Goal: Task Accomplishment & Management: Complete application form

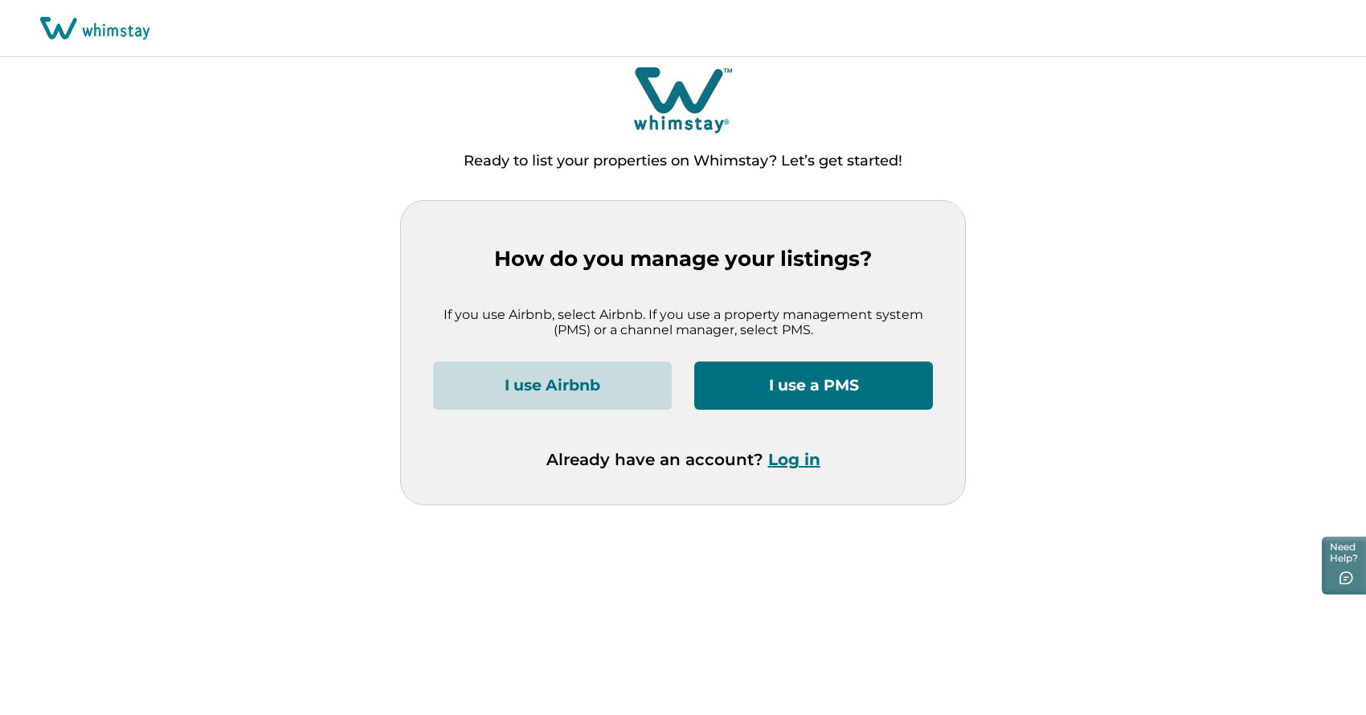
click at [778, 399] on button "I use a PMS" at bounding box center [813, 385] width 239 height 48
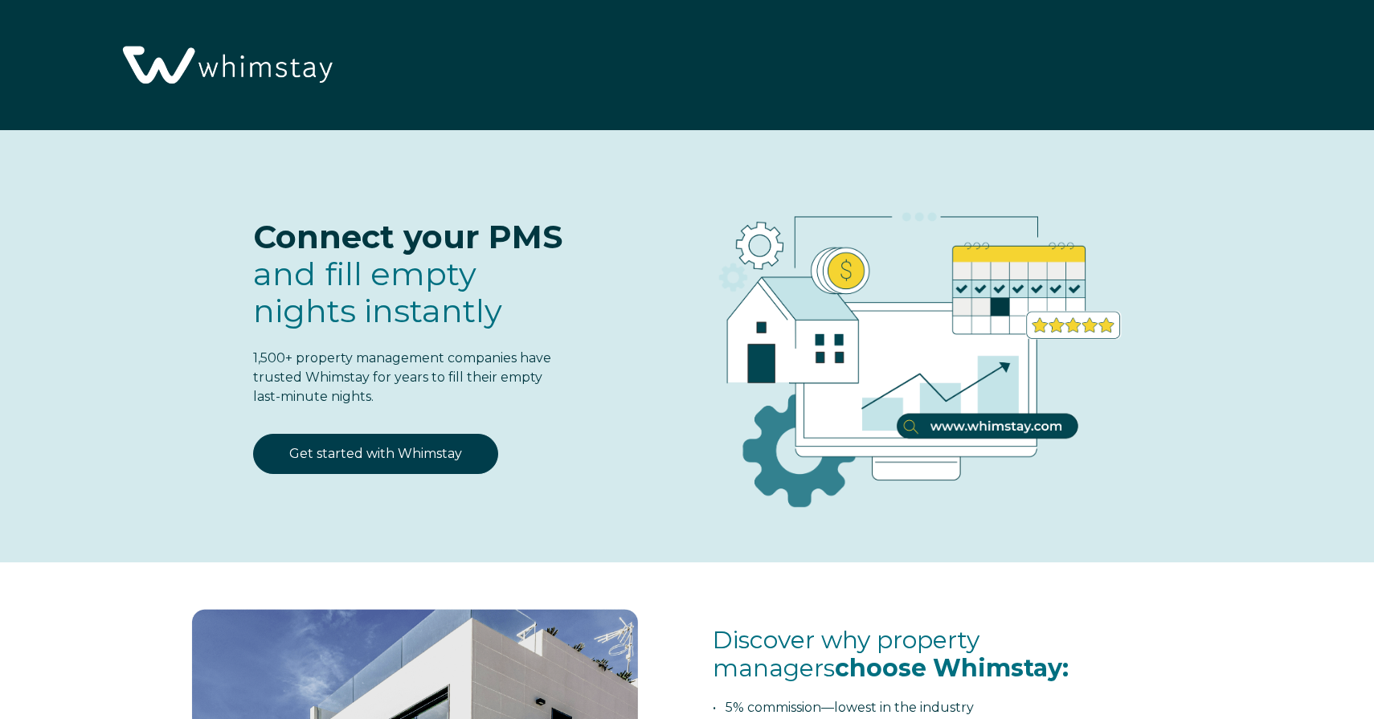
select select "US"
select select "Standard"
select select "US"
select select "Standard"
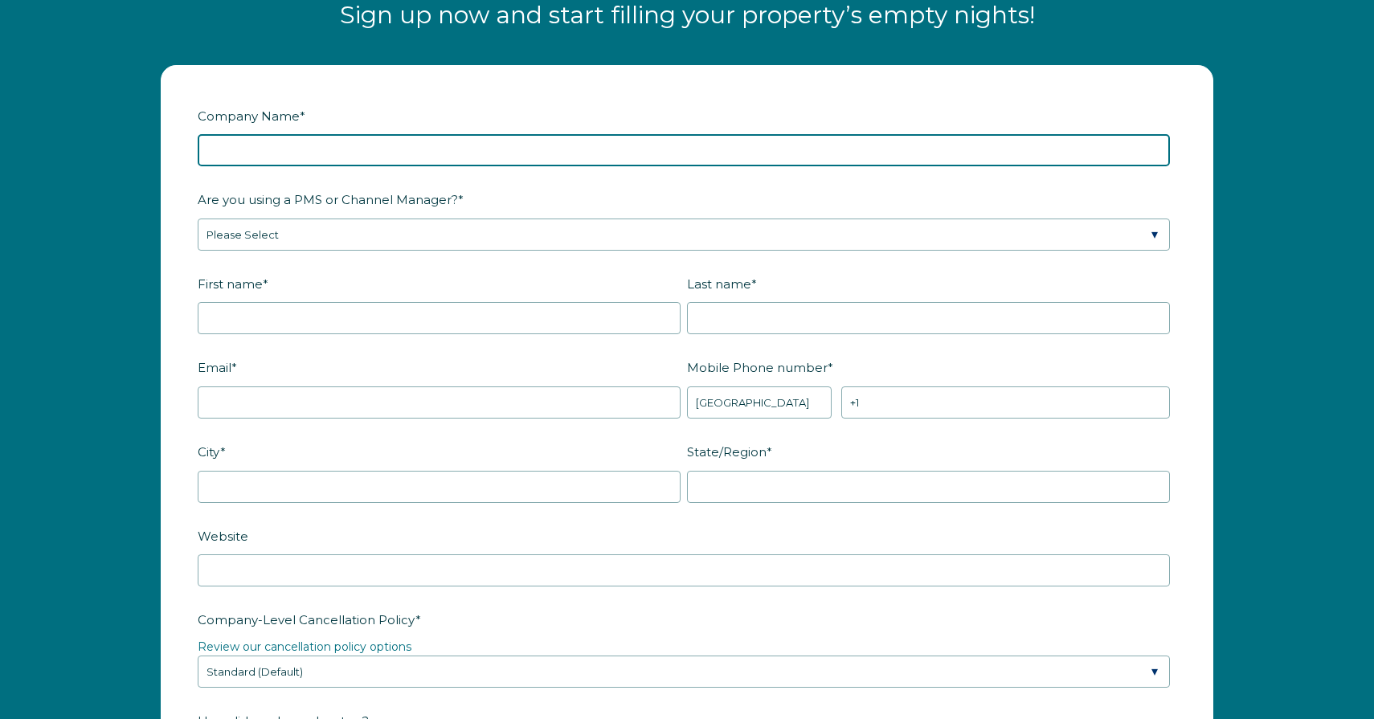
click at [504, 158] on input "Company Name *" at bounding box center [684, 150] width 972 height 32
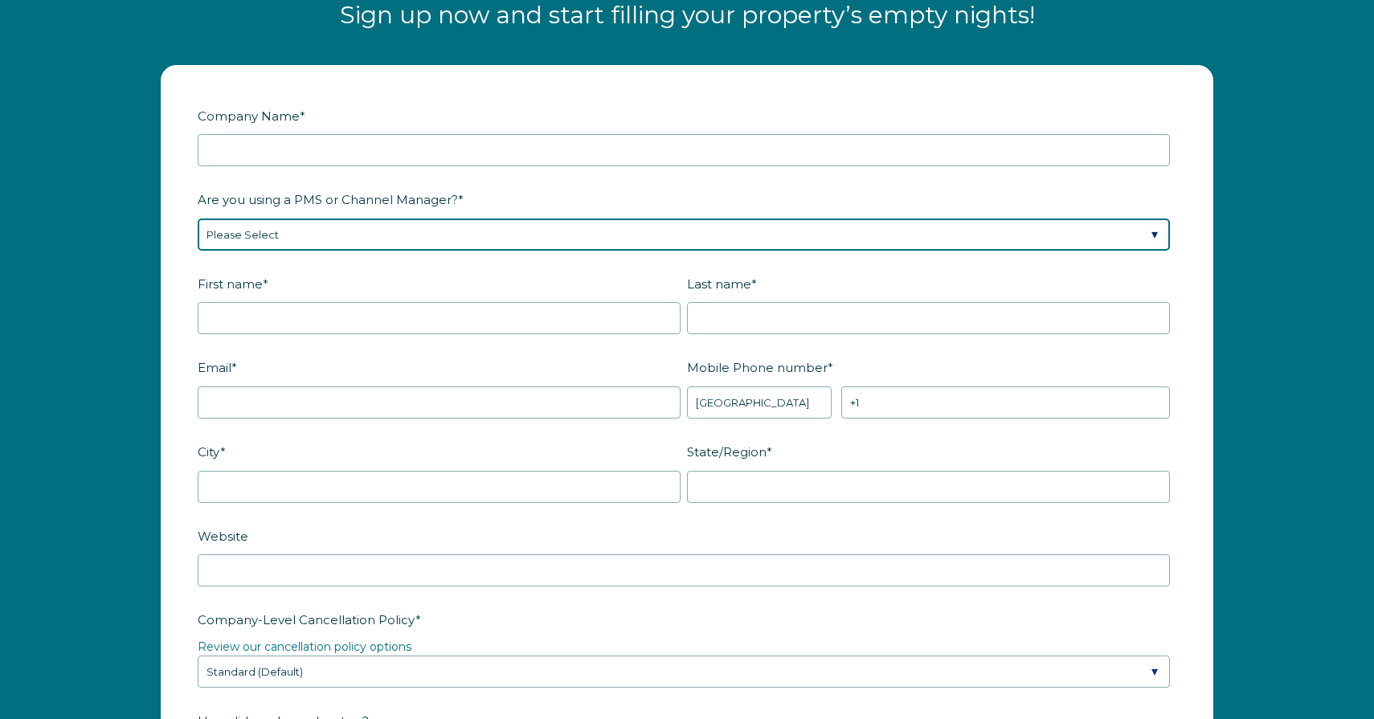
click at [462, 236] on div "Are you using a PMS or Channel Manager? * Please Select Barefoot BookingPal Boo…" at bounding box center [687, 218] width 978 height 65
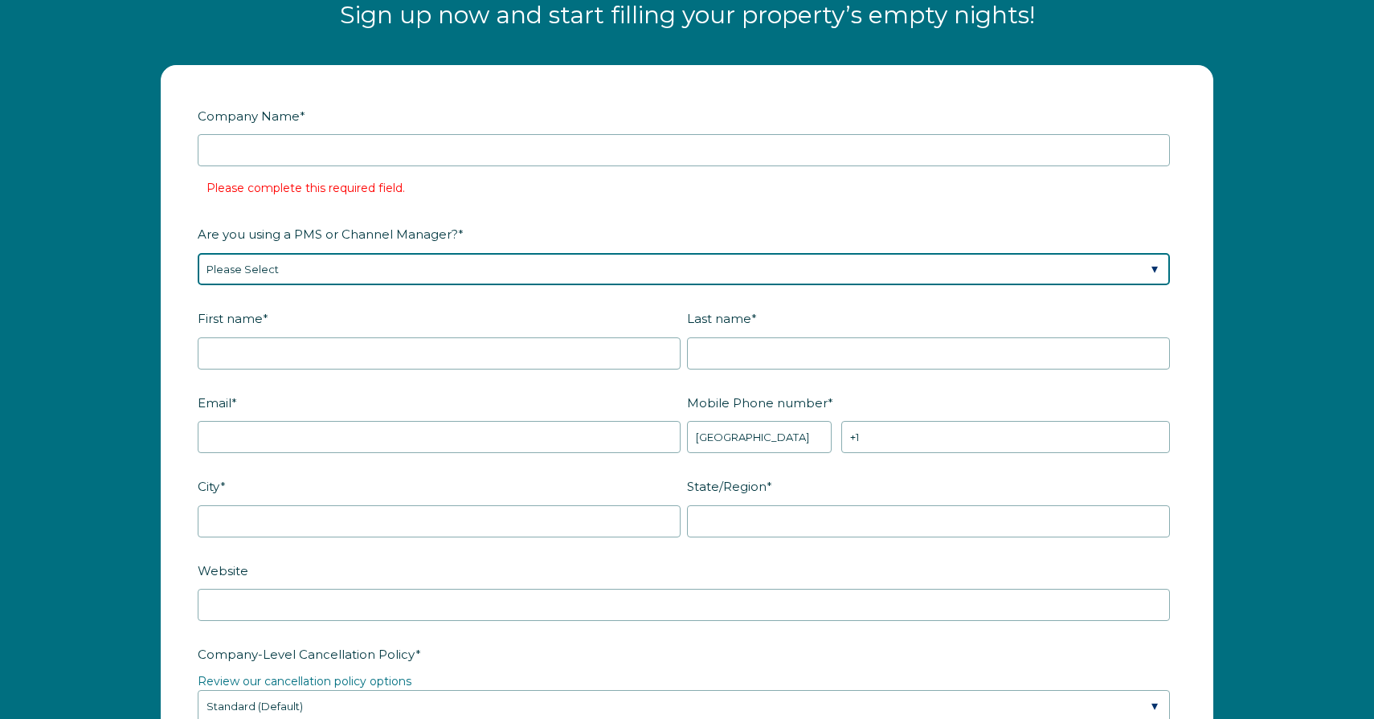
select select "OwnerRez"
click at [198, 253] on select "Please Select Barefoot BookingPal Boost Brightside CiiRUS Escapia Guesty Hostaw…" at bounding box center [684, 269] width 972 height 32
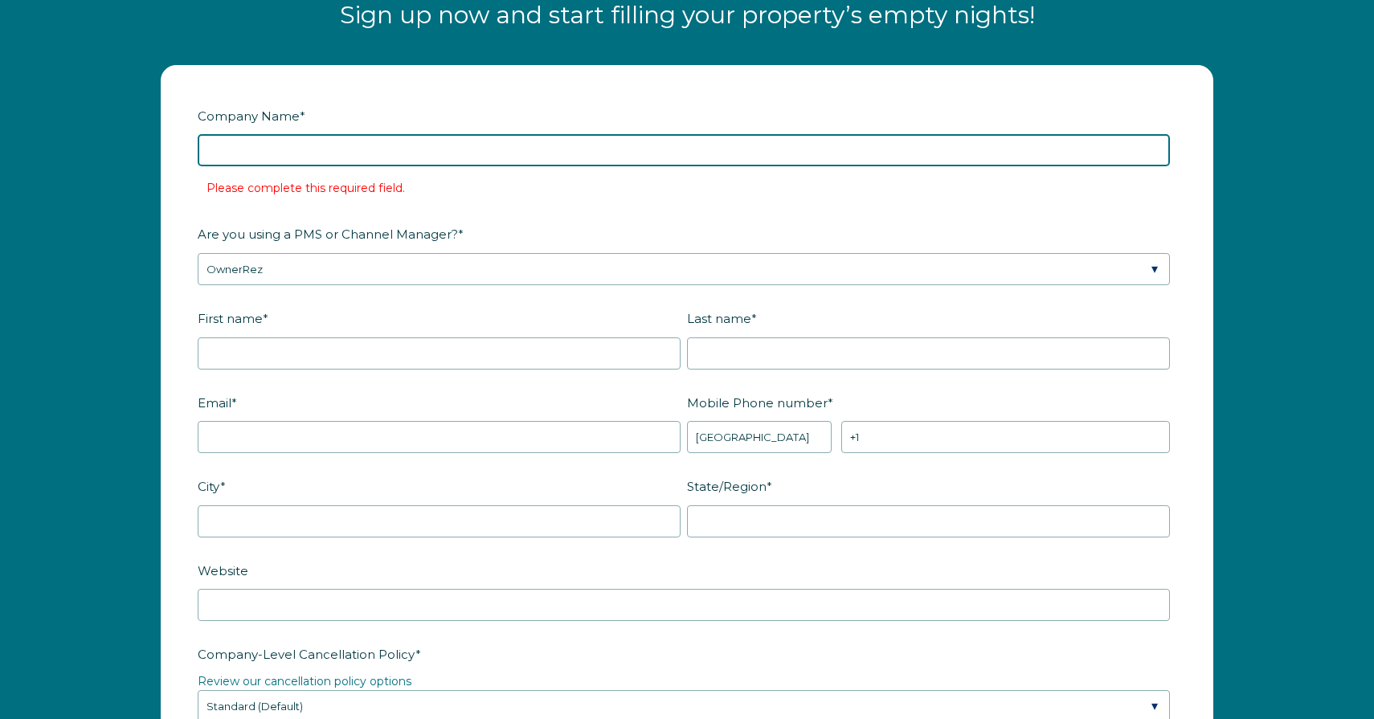
click at [370, 145] on input "Company Name *" at bounding box center [684, 150] width 972 height 32
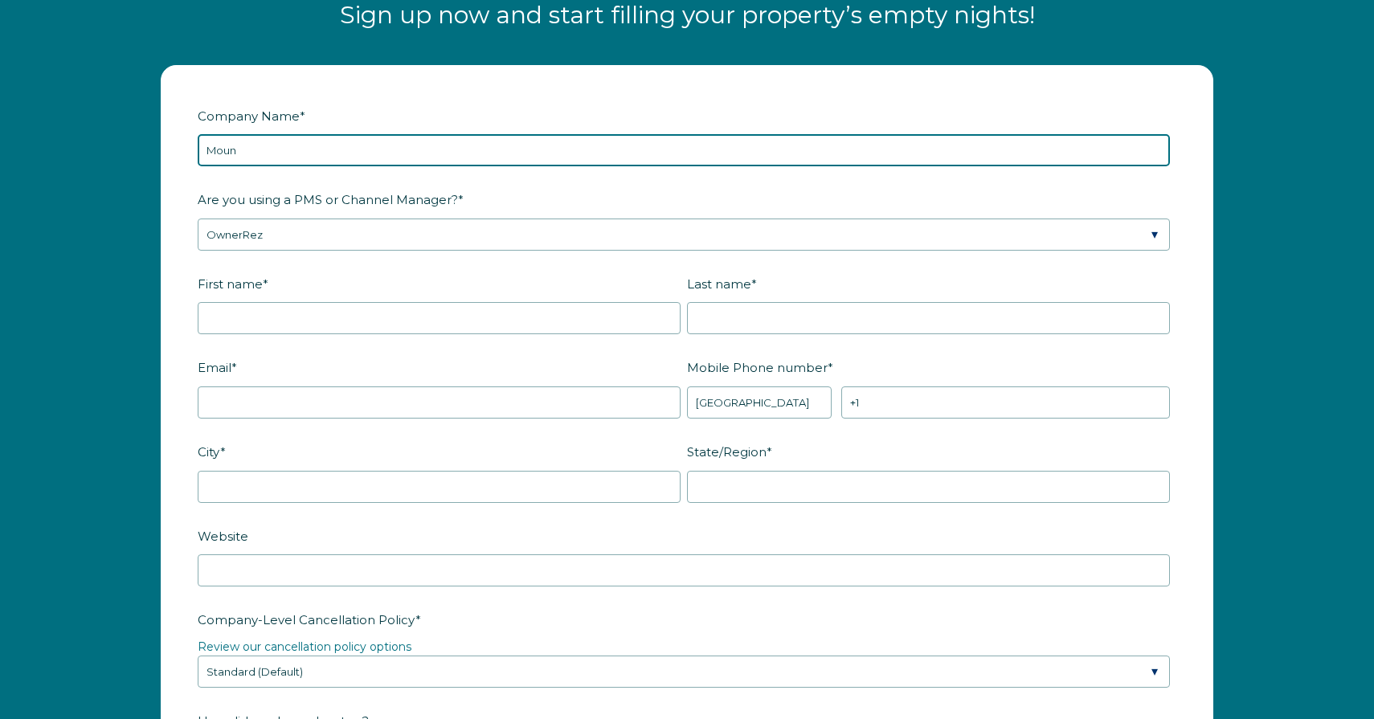
click at [349, 143] on input "Moun" at bounding box center [684, 150] width 972 height 32
paste input "OUNTAIN AND LAKE DESTINATIONS LLC"
type input "MOUNTAIN AND LAKE DESTINATIONS LLC"
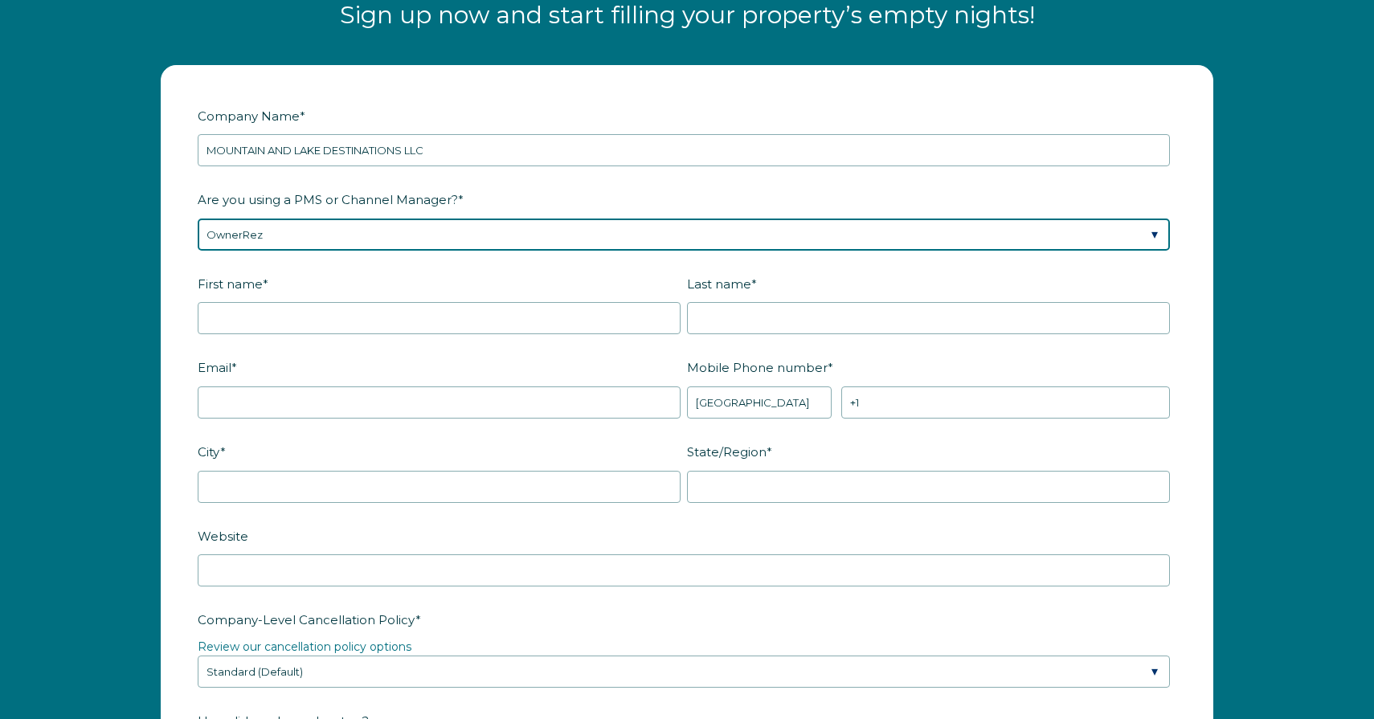
click at [396, 242] on select "Please Select Barefoot BookingPal Boost Brightside CiiRUS Escapia Guesty Hostaw…" at bounding box center [684, 235] width 972 height 32
click at [198, 219] on select "Please Select Barefoot BookingPal Boost Brightside CiiRUS Escapia Guesty Hostaw…" at bounding box center [684, 235] width 972 height 32
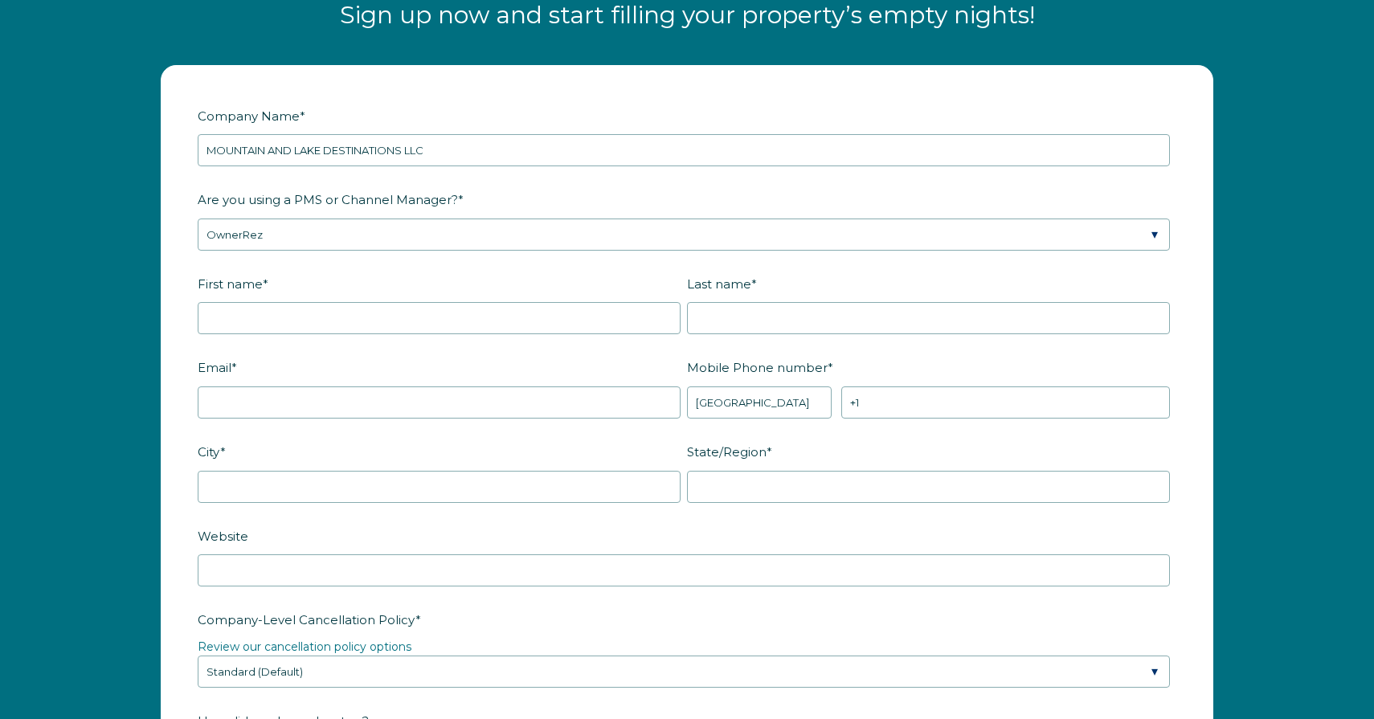
click at [345, 297] on div "First name *" at bounding box center [442, 302] width 489 height 65
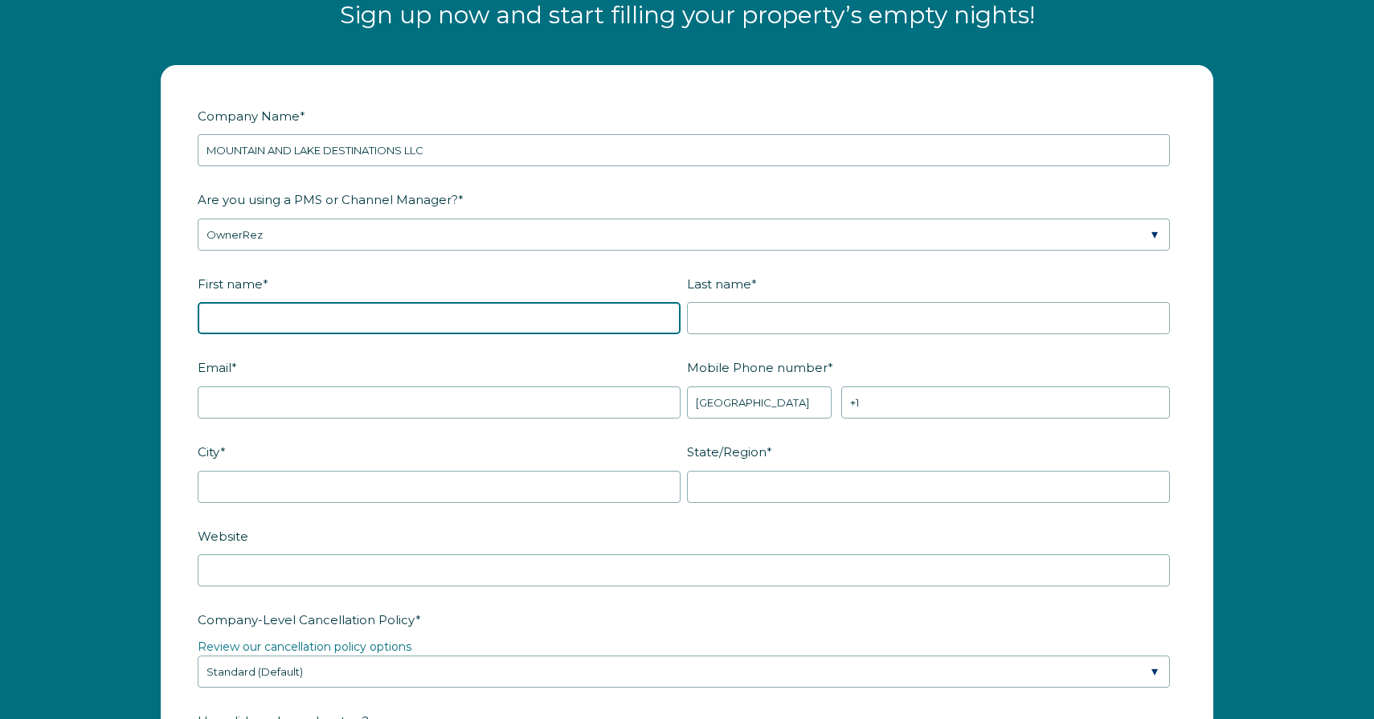
click at [330, 331] on input "First name *" at bounding box center [439, 318] width 483 height 32
type input "Miguel Angelo"
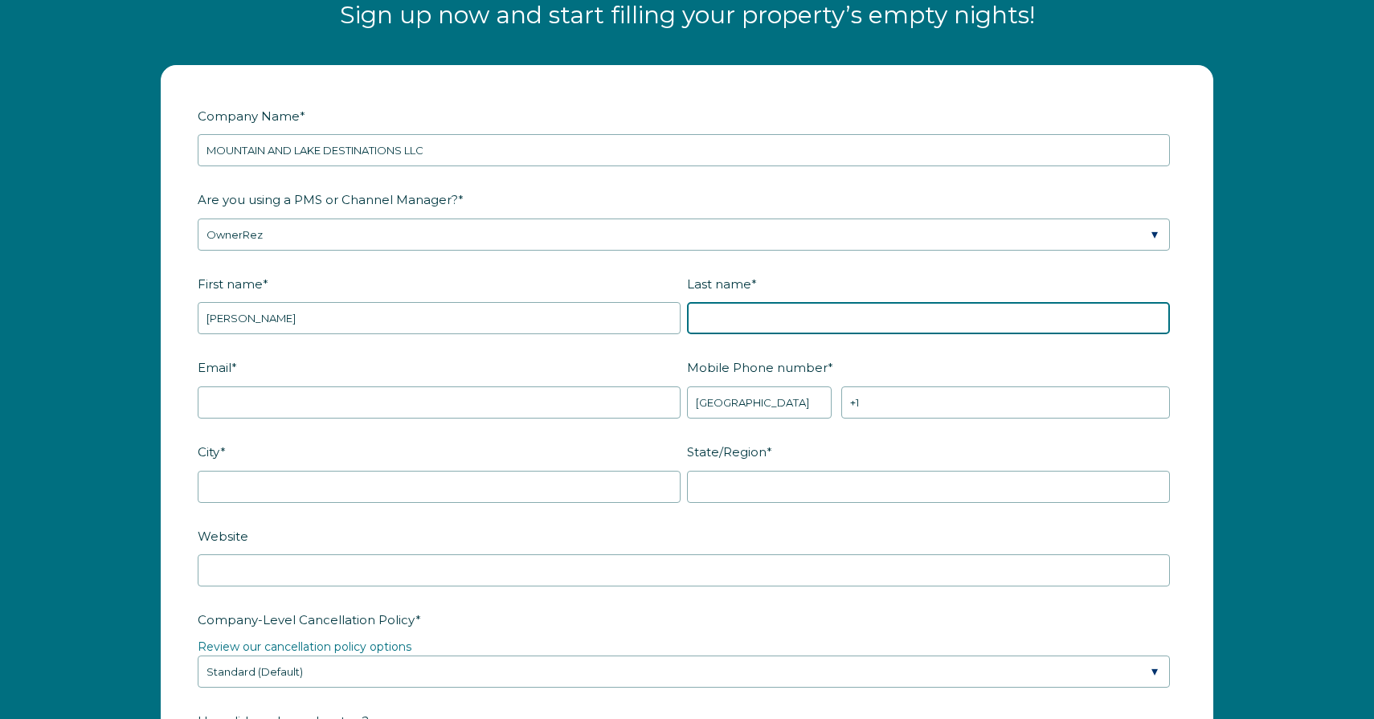
type input "L Santos"
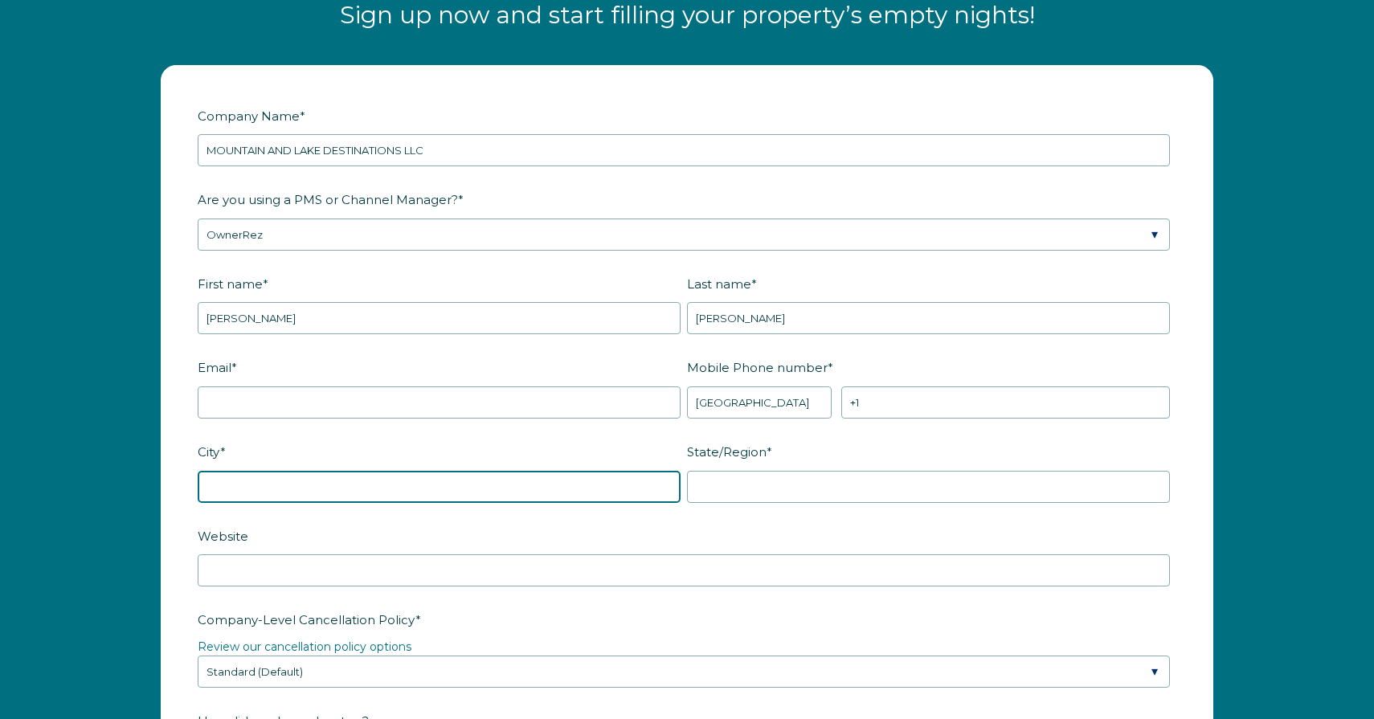
type input "Trumbull"
type input "CT"
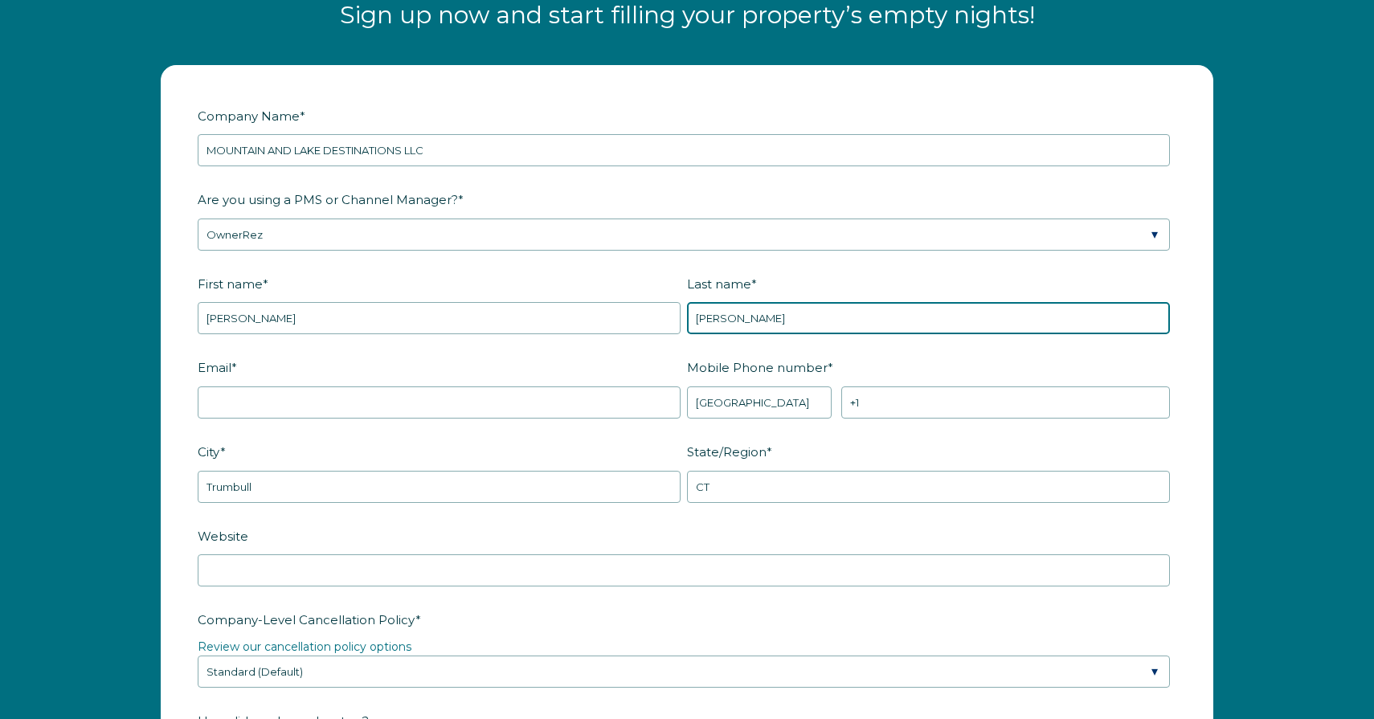
click at [704, 317] on input "L Santos" at bounding box center [928, 318] width 483 height 32
type input "Santos"
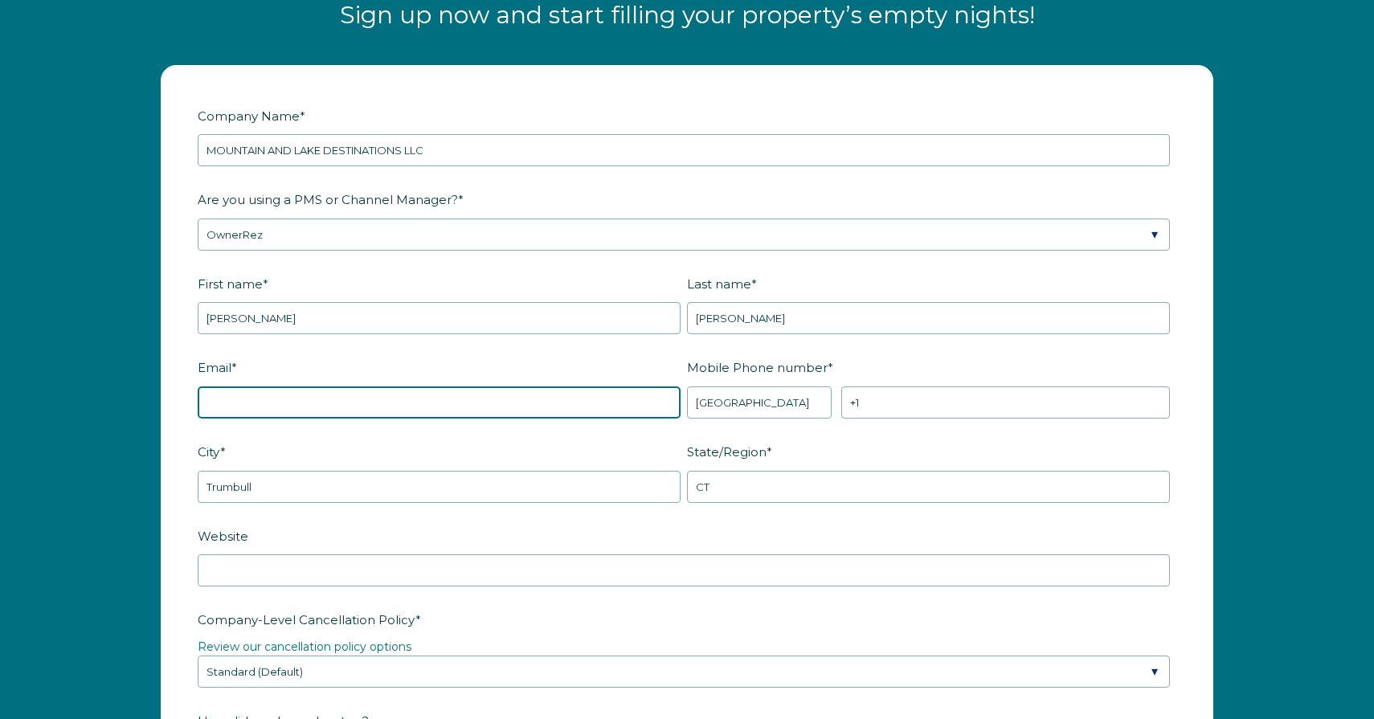
click at [524, 391] on input "Email *" at bounding box center [439, 402] width 483 height 32
type input "ige.santos@gmail.com"
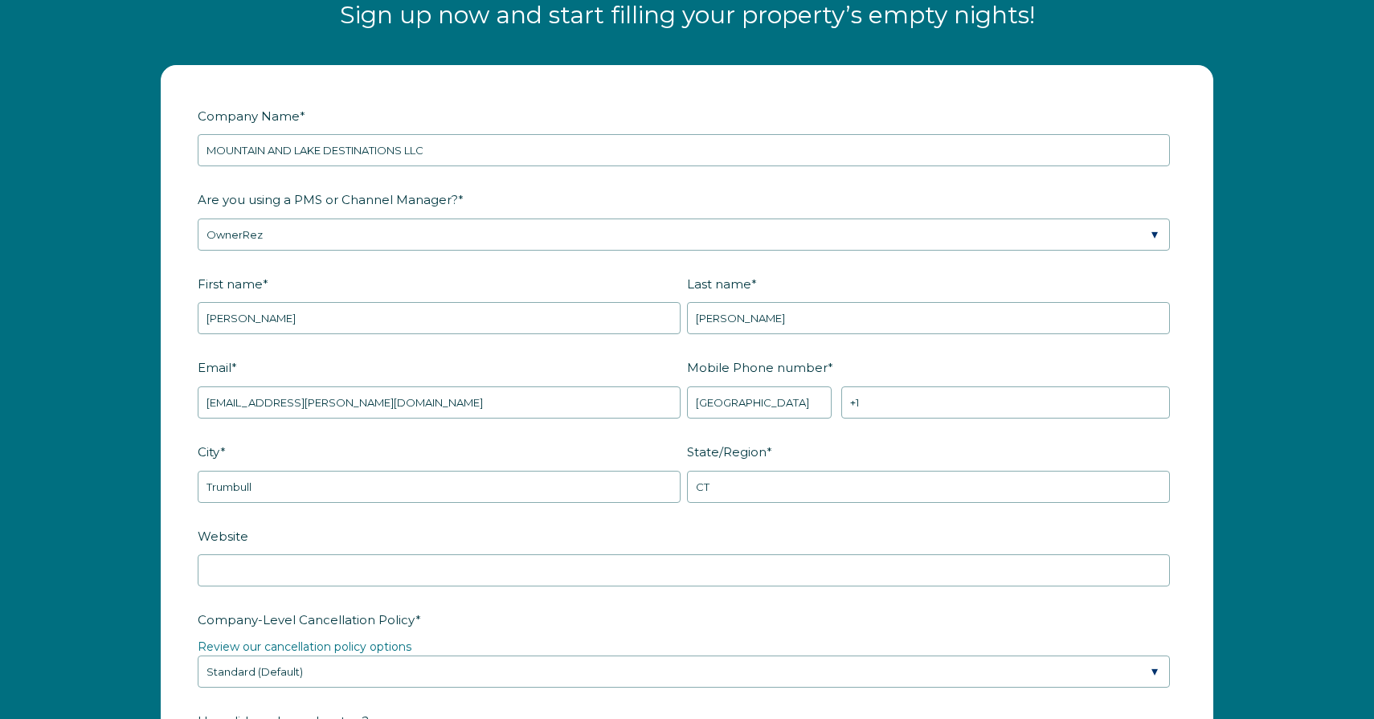
click at [897, 383] on div "Mobile Phone number * * Afghanistan (‫افغانستان‬‎) Albania (Shqipëri) Algeria (…" at bounding box center [931, 385] width 489 height 65
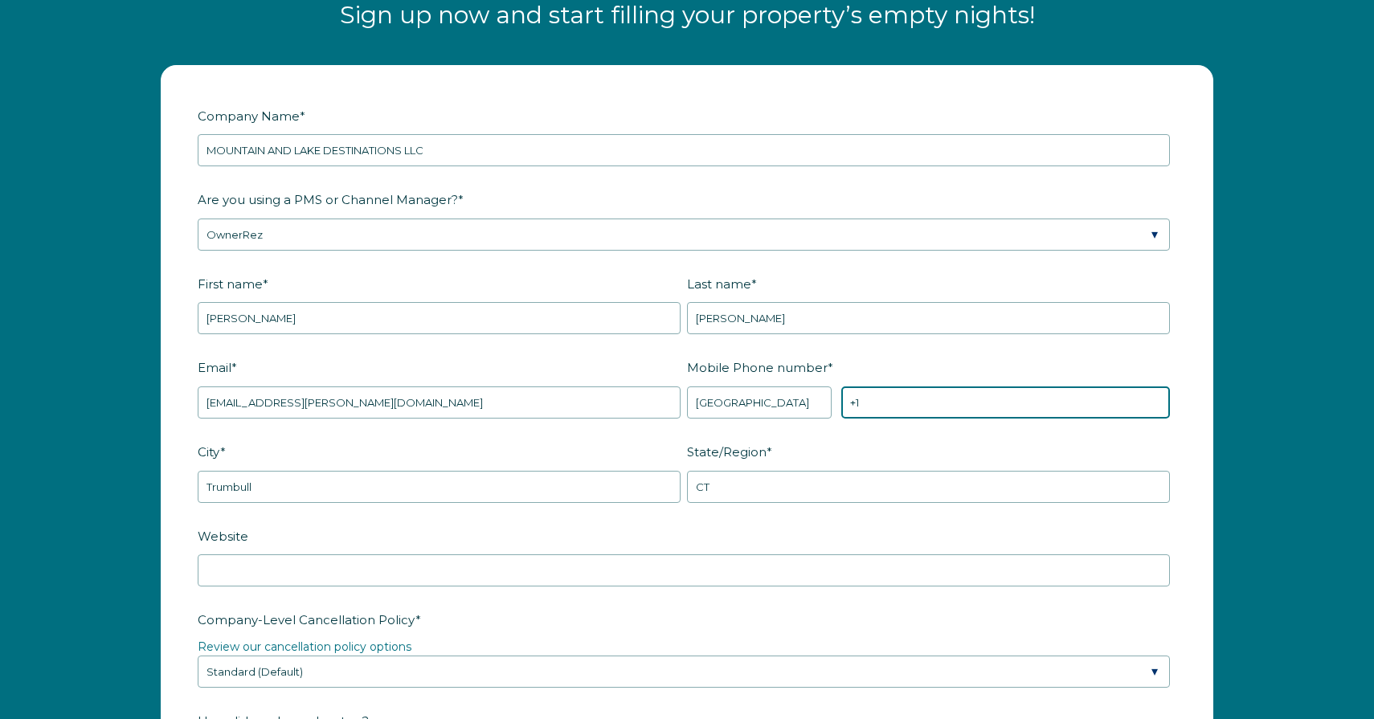
click at [892, 398] on input "+1" at bounding box center [1005, 402] width 329 height 32
type input "+1 2034513348"
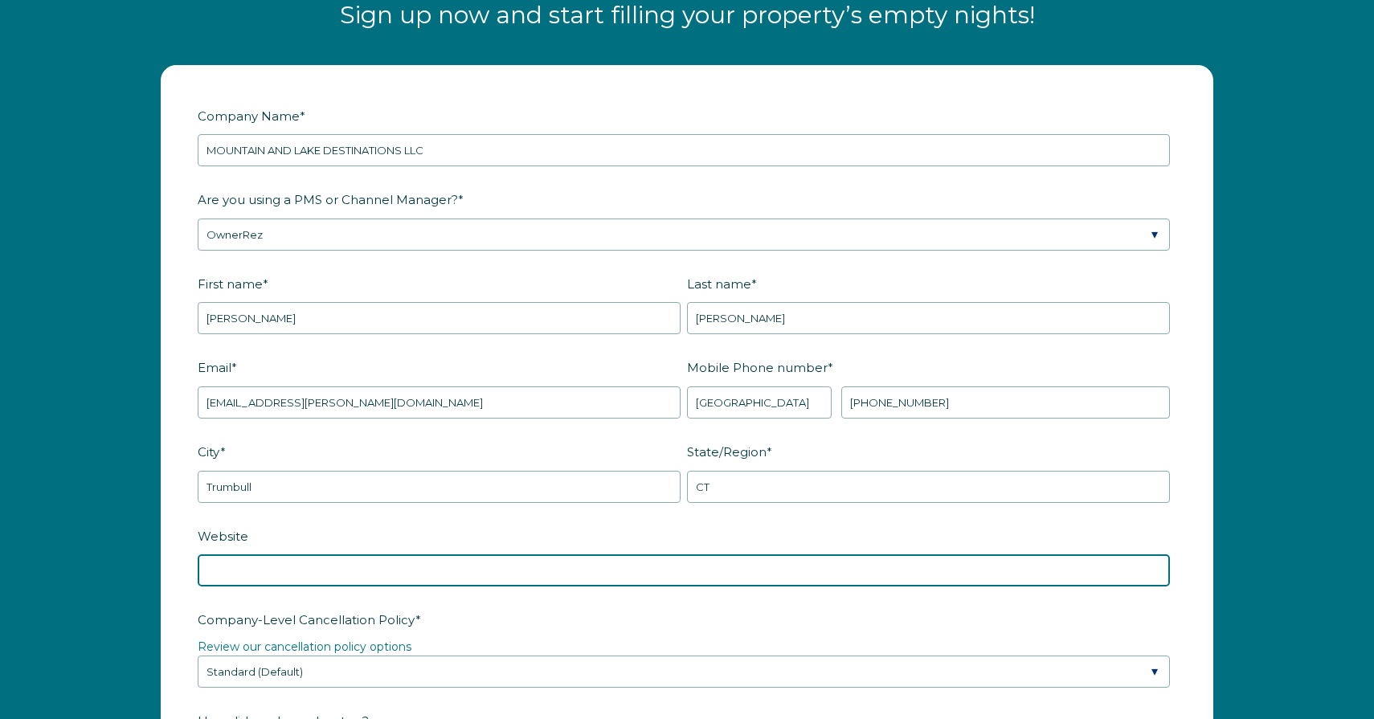
click at [501, 576] on input "Website" at bounding box center [684, 570] width 972 height 32
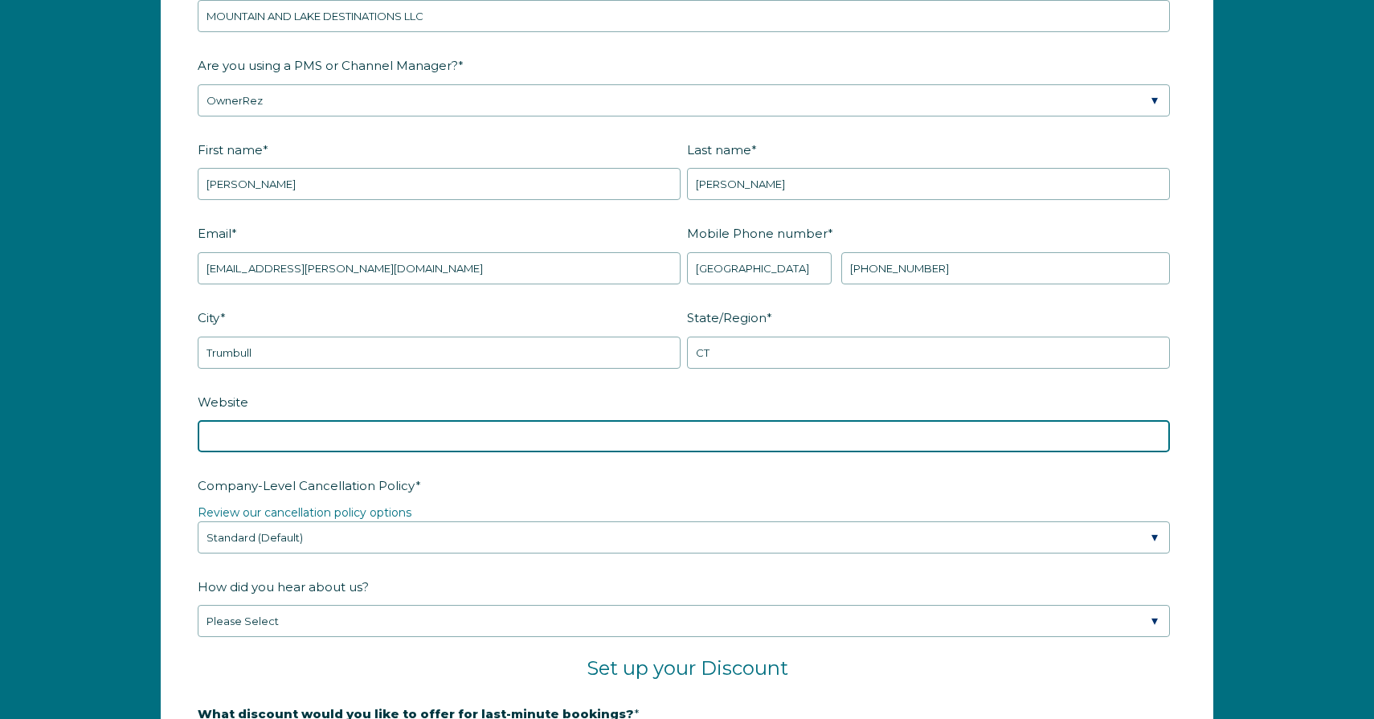
scroll to position [2183, 0]
type input "mountainandlakedestination.com"
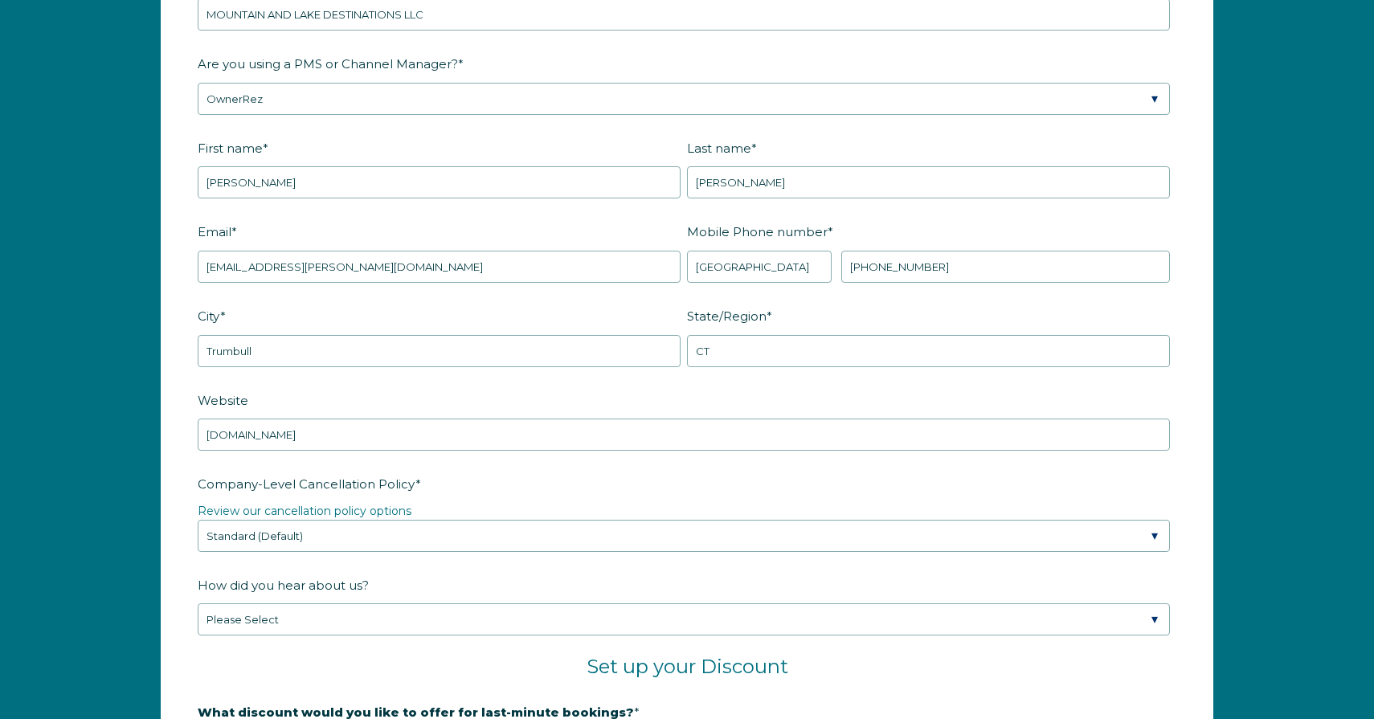
click at [178, 488] on form "Company Name * MOUNTAIN AND LAKE DESTINATIONS LLC Are you using a PMS or Channe…" at bounding box center [686, 524] width 1051 height 1189
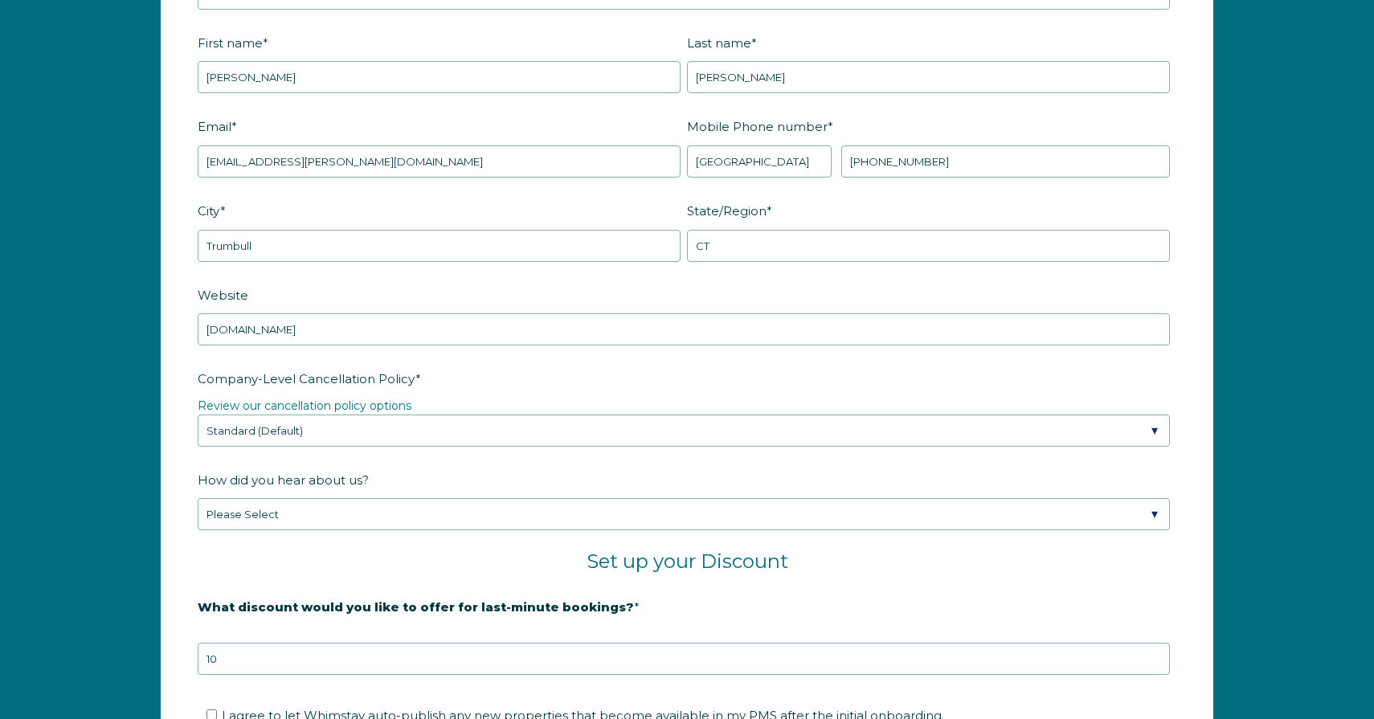
scroll to position [2290, 0]
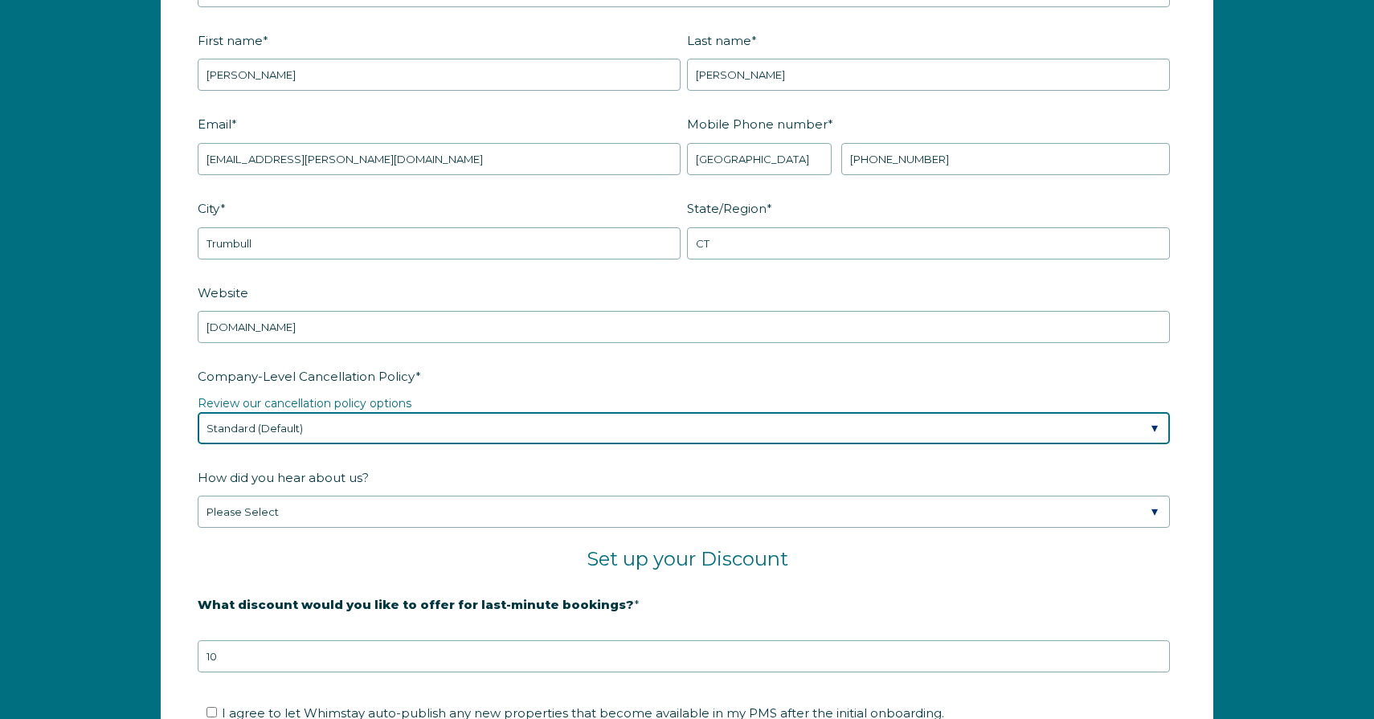
click at [274, 442] on select "Please Select Partial Standard (Default) Moderate Strict" at bounding box center [684, 428] width 972 height 32
click at [198, 412] on select "Please Select Partial Standard (Default) Moderate Strict" at bounding box center [684, 428] width 972 height 32
click at [345, 431] on select "Please Select Partial Standard (Default) Moderate Strict" at bounding box center [684, 428] width 972 height 32
click at [198, 412] on select "Please Select Partial Standard (Default) Moderate Strict" at bounding box center [684, 428] width 972 height 32
click at [273, 427] on select "Please Select Partial Standard (Default) Moderate Strict" at bounding box center [684, 428] width 972 height 32
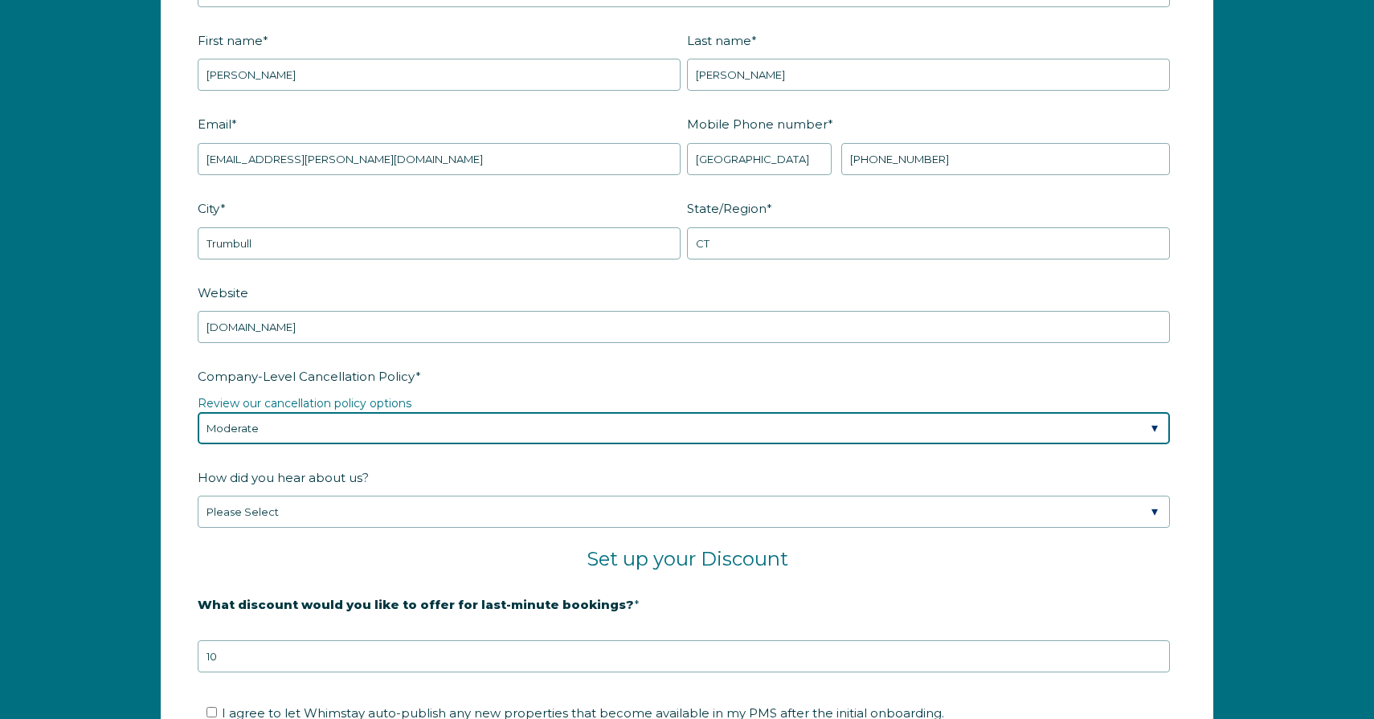
click at [198, 412] on select "Please Select Partial Standard (Default) Moderate Strict" at bounding box center [684, 428] width 972 height 32
click at [275, 437] on select "Please Select Partial Standard (Default) Moderate Strict" at bounding box center [684, 428] width 972 height 32
select select "Strict"
click at [198, 412] on select "Please Select Partial Standard (Default) Moderate Strict" at bounding box center [684, 428] width 972 height 32
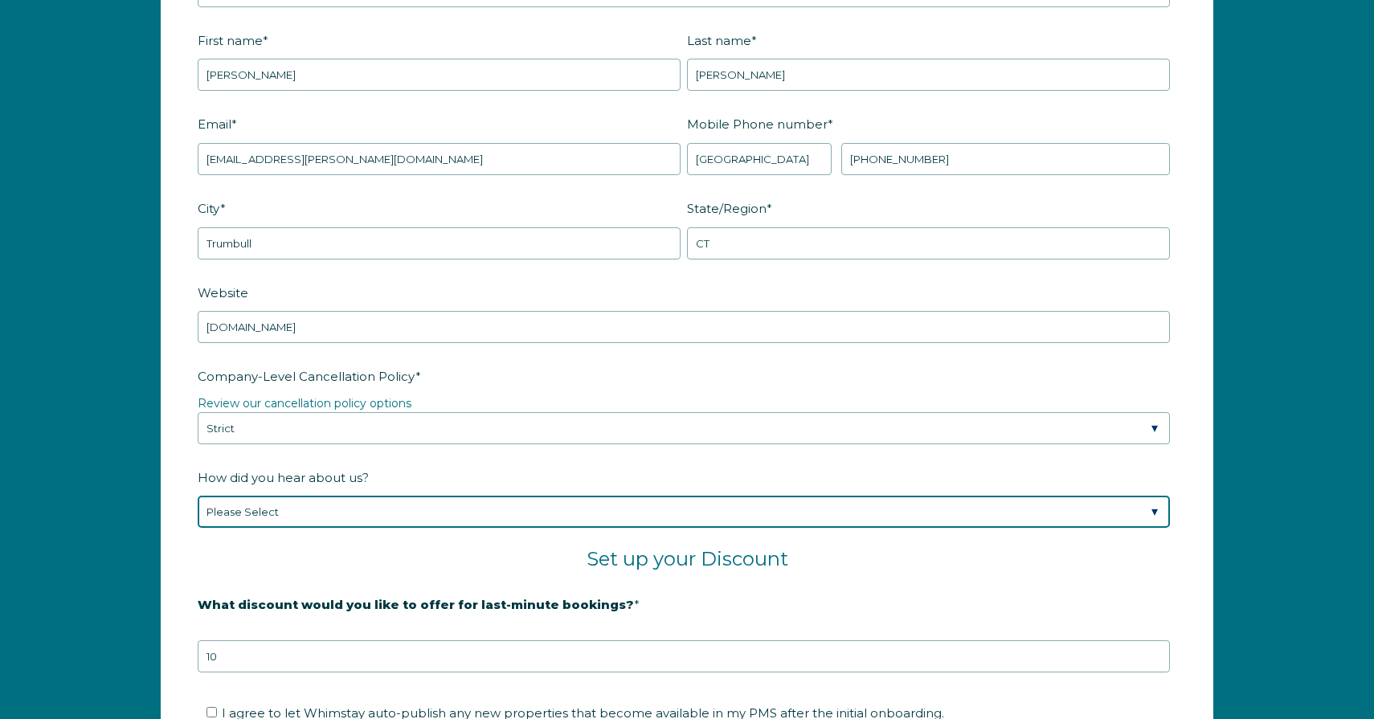
click at [296, 496] on select "Please Select Found Whimstay through a Google search Spoke to a Whimstay salesp…" at bounding box center [684, 512] width 972 height 32
select select "Other"
click at [198, 496] on select "Please Select Found Whimstay through a Google search Spoke to a Whimstay salesp…" at bounding box center [684, 512] width 972 height 32
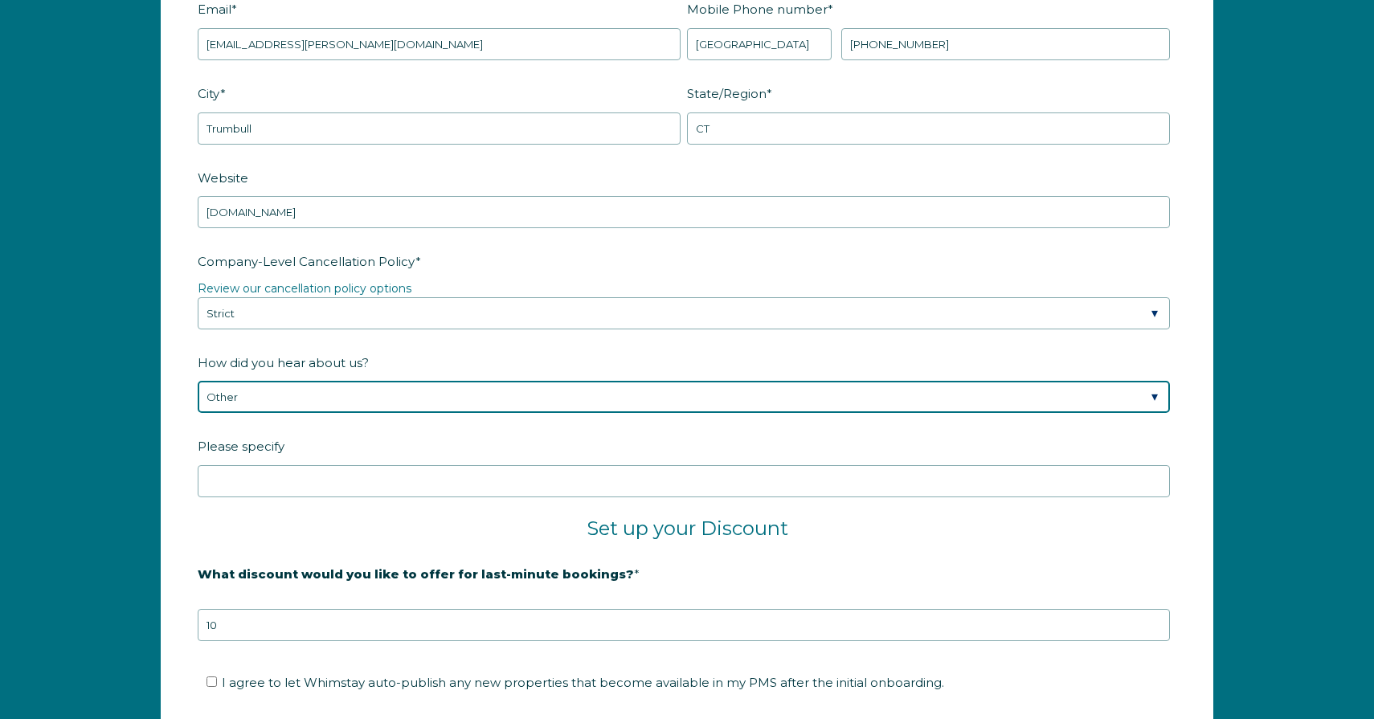
scroll to position [2467, 0]
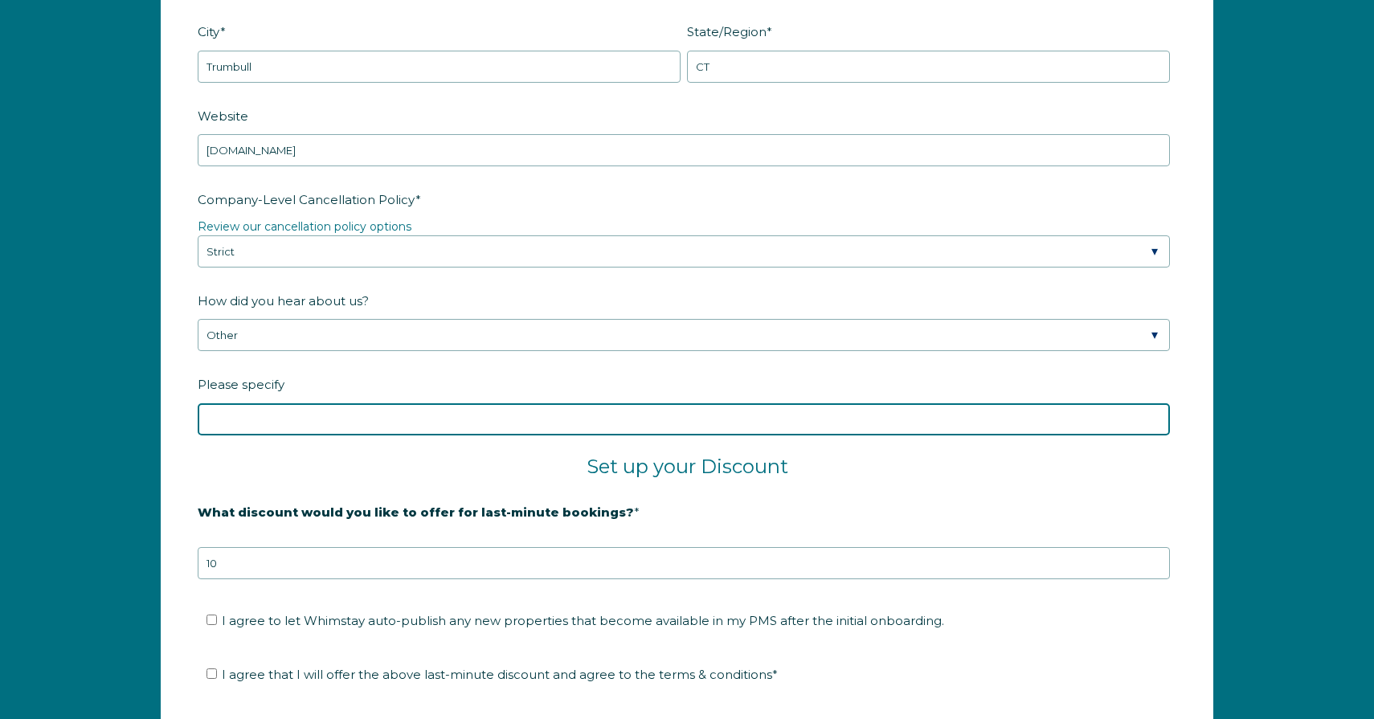
click at [296, 416] on input "Please specify" at bounding box center [684, 419] width 972 height 32
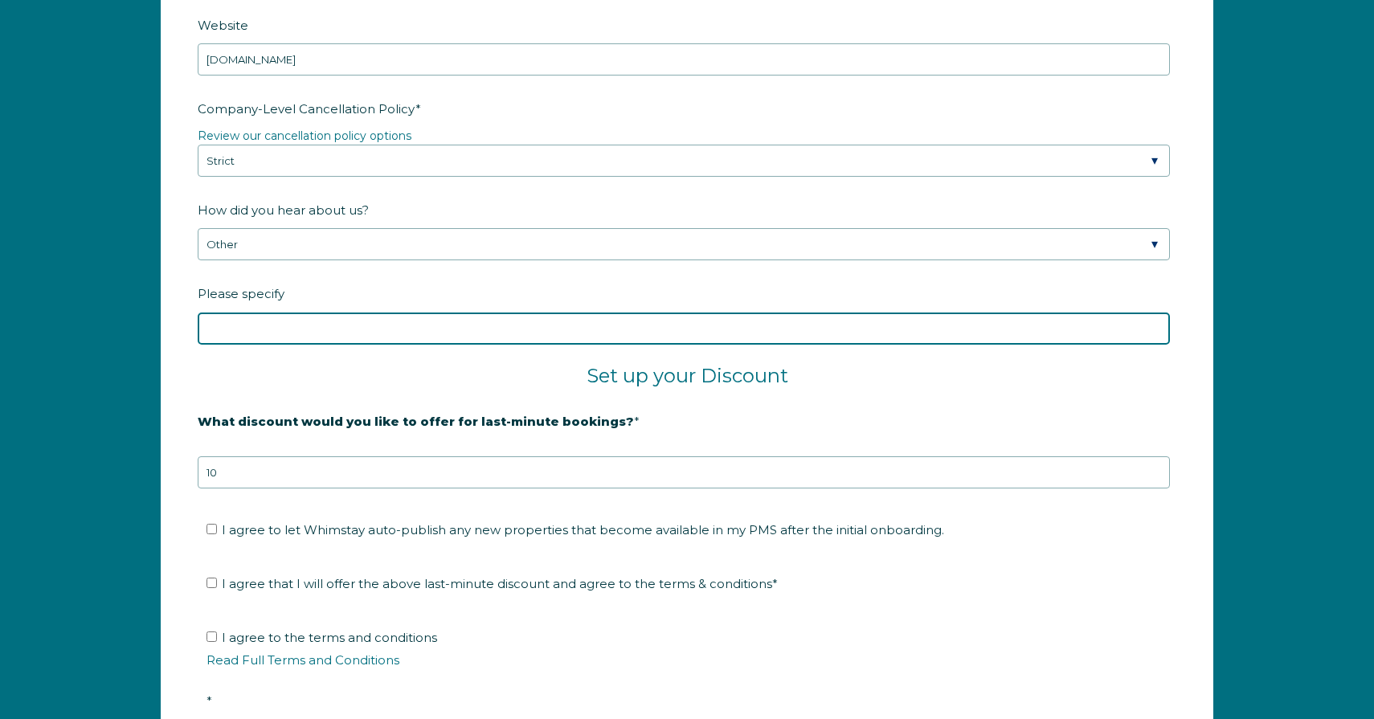
scroll to position [2623, 0]
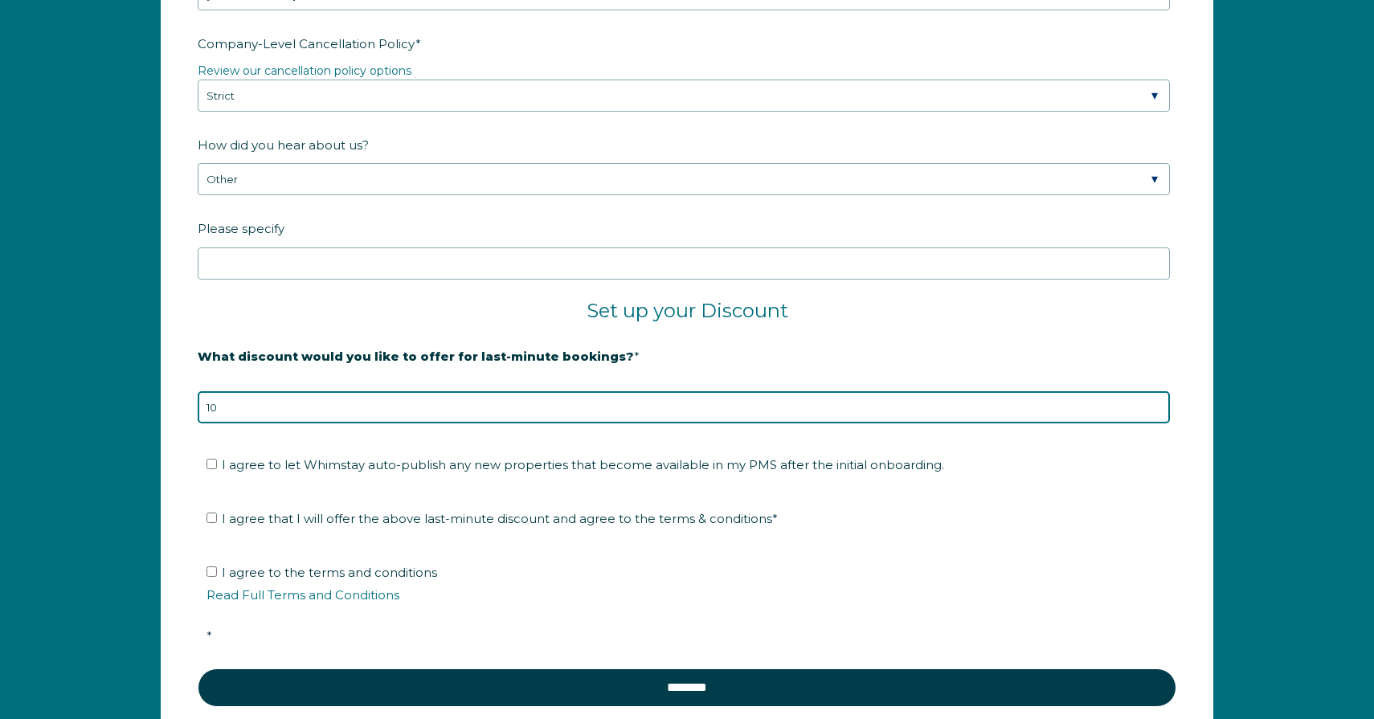
click at [421, 406] on input "10" at bounding box center [684, 407] width 972 height 32
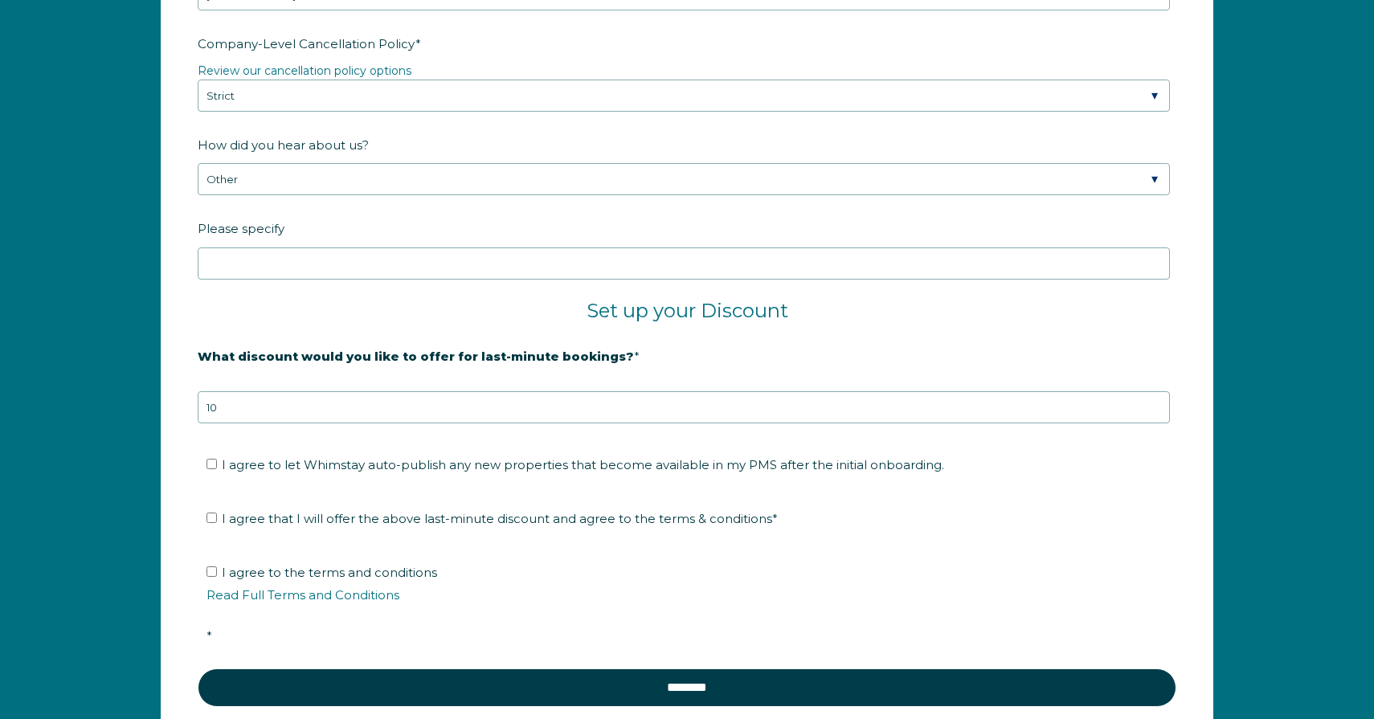
click at [669, 315] on span "Set up your Discount" at bounding box center [687, 310] width 202 height 23
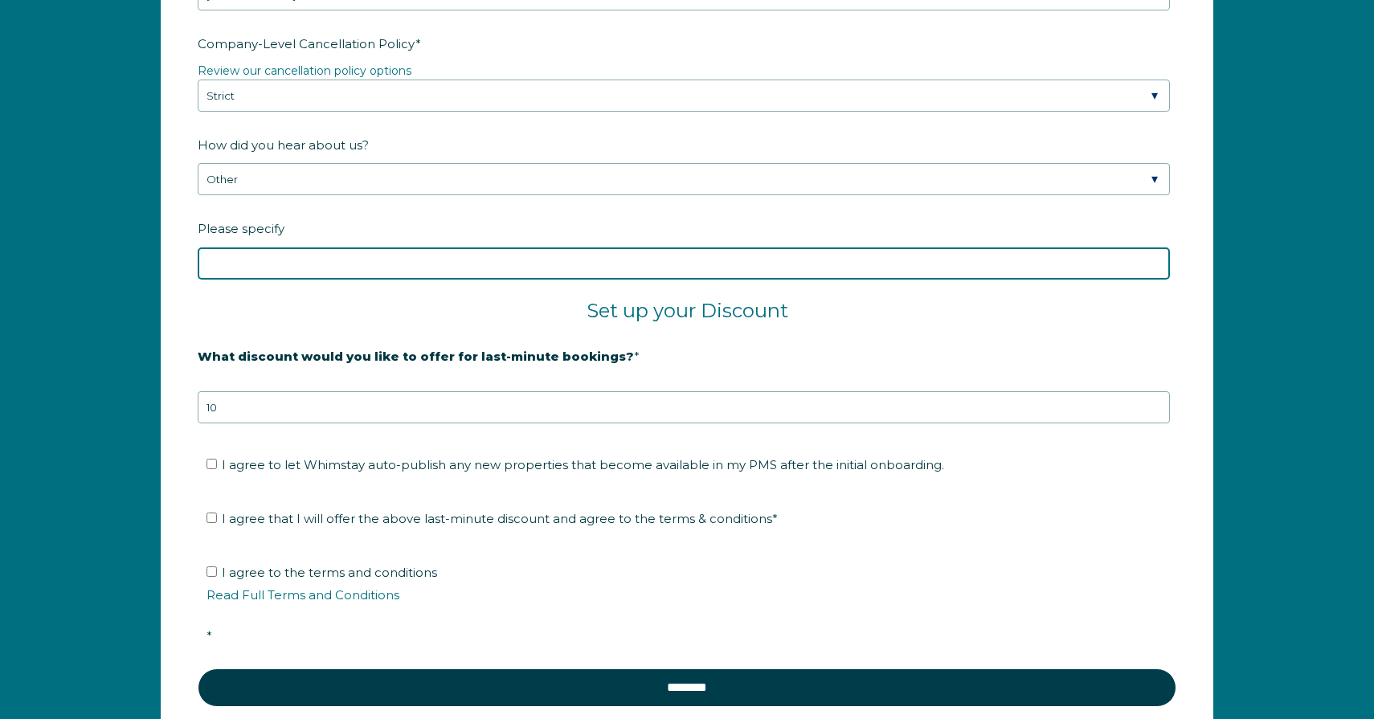
click at [479, 264] on input "Please specify" at bounding box center [684, 263] width 972 height 32
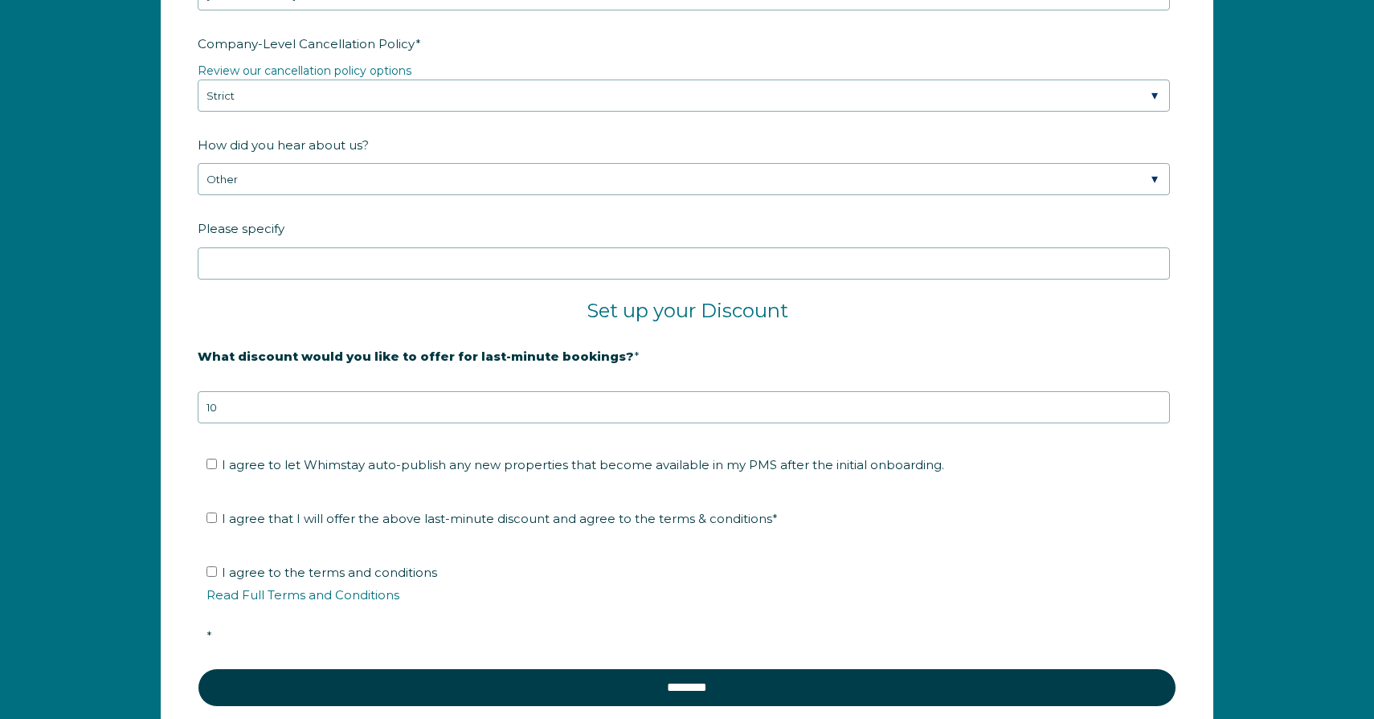
click at [429, 344] on span "What discount would you like to offer for last-minute bookings?" at bounding box center [416, 356] width 436 height 25
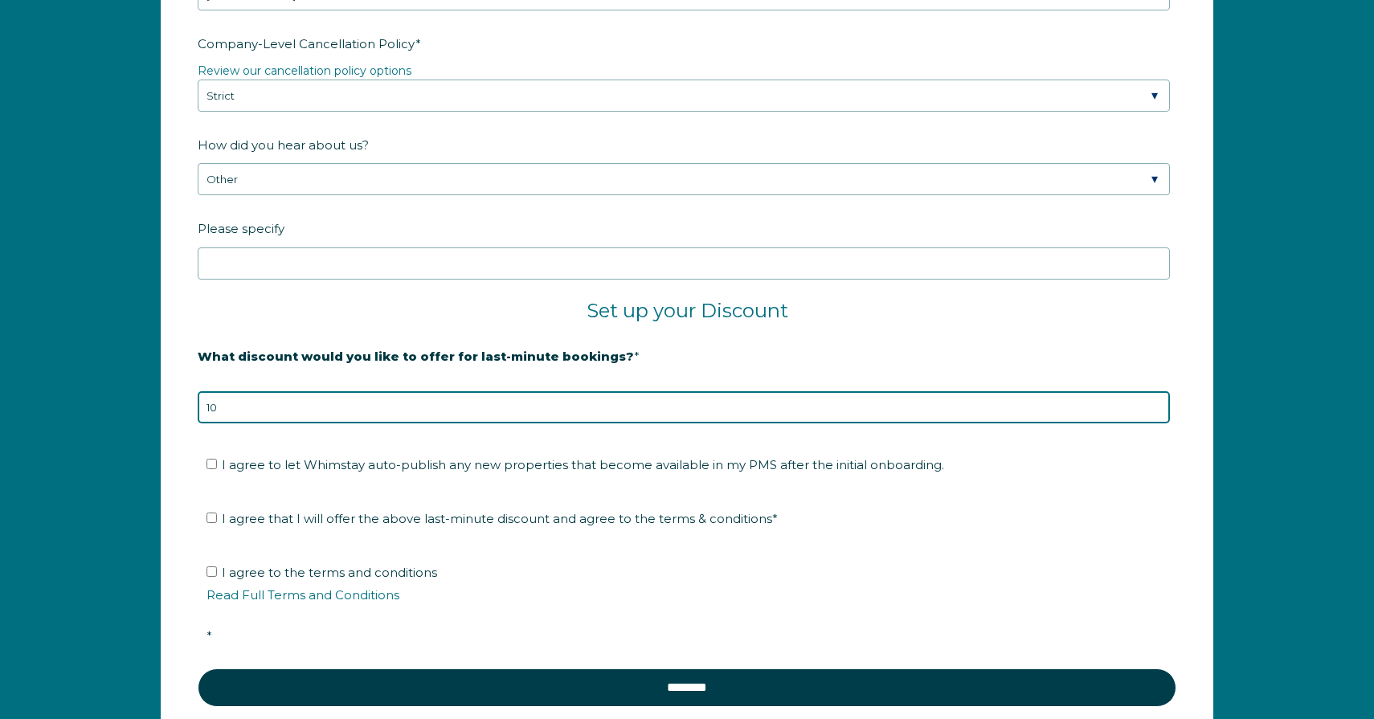
click at [429, 391] on input "10" at bounding box center [684, 407] width 972 height 32
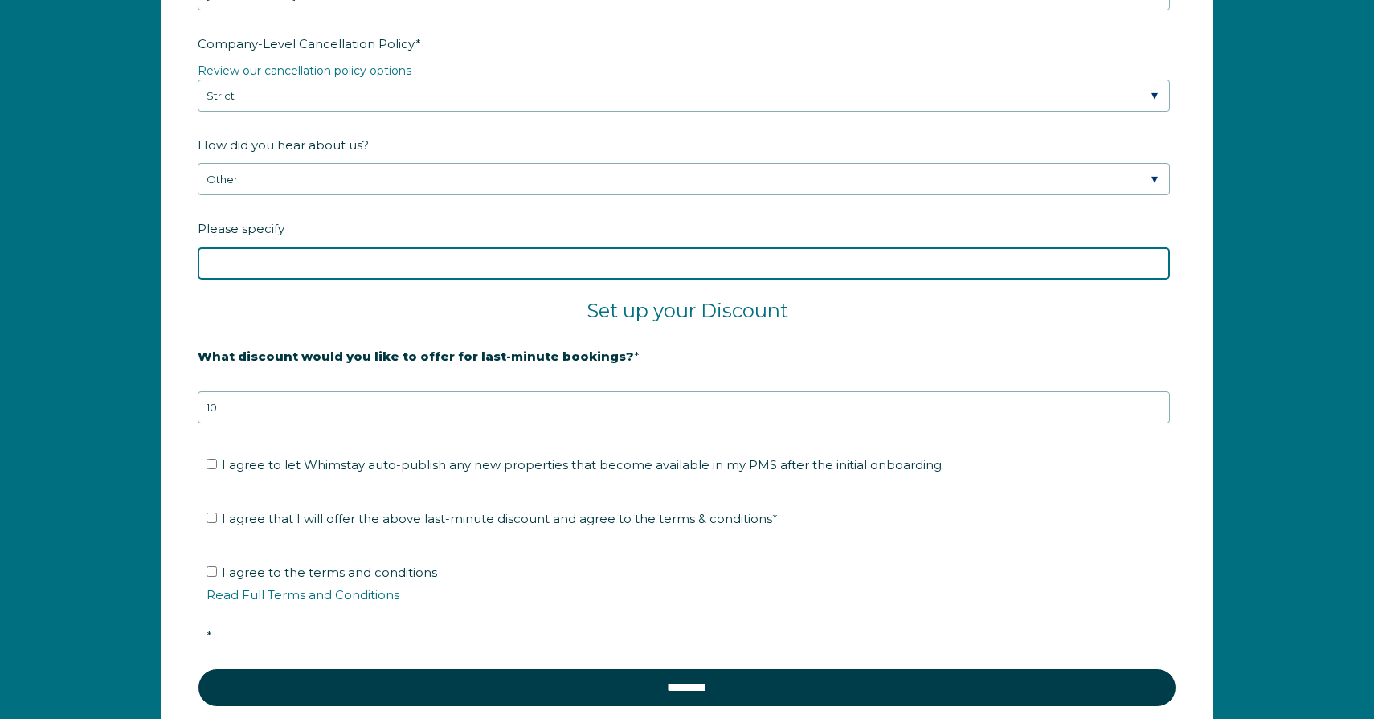
click at [399, 258] on input "Please specify" at bounding box center [684, 263] width 972 height 32
type input "youtube"
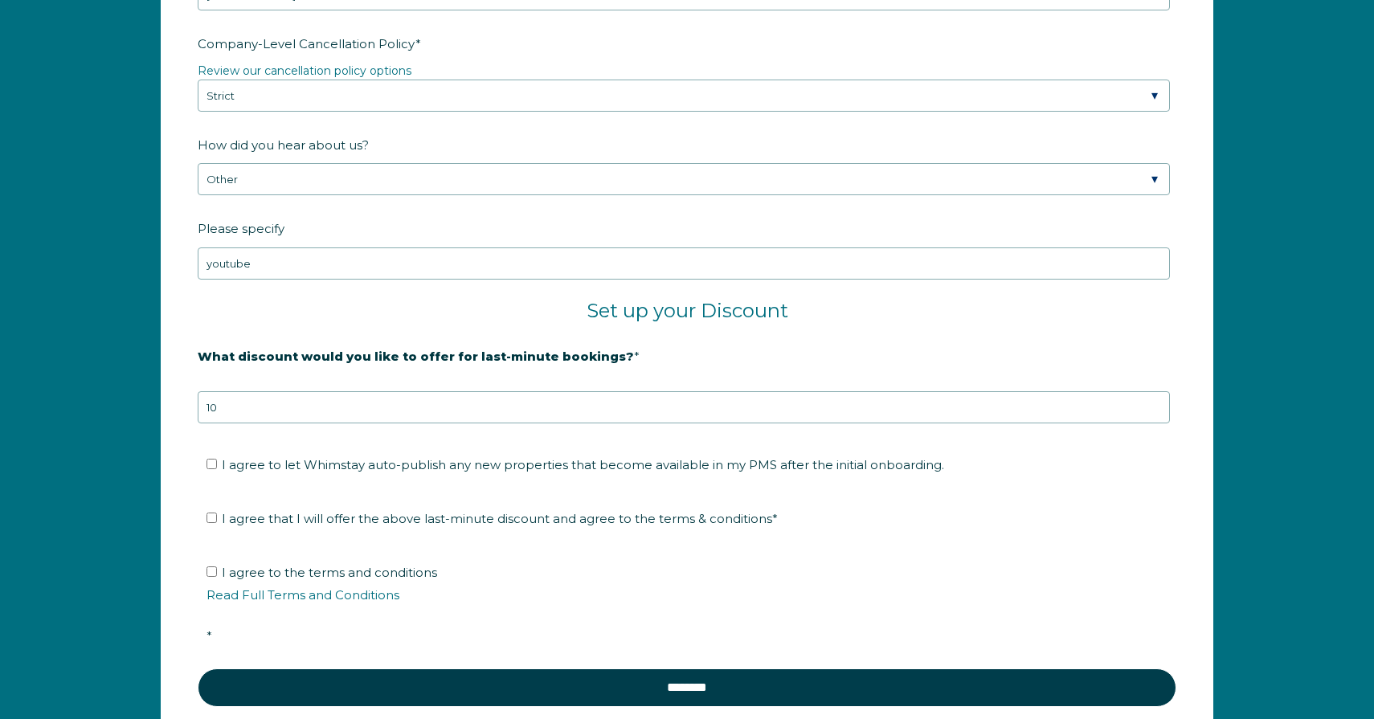
click at [310, 304] on h2 "Set up your Discount" at bounding box center [687, 311] width 978 height 24
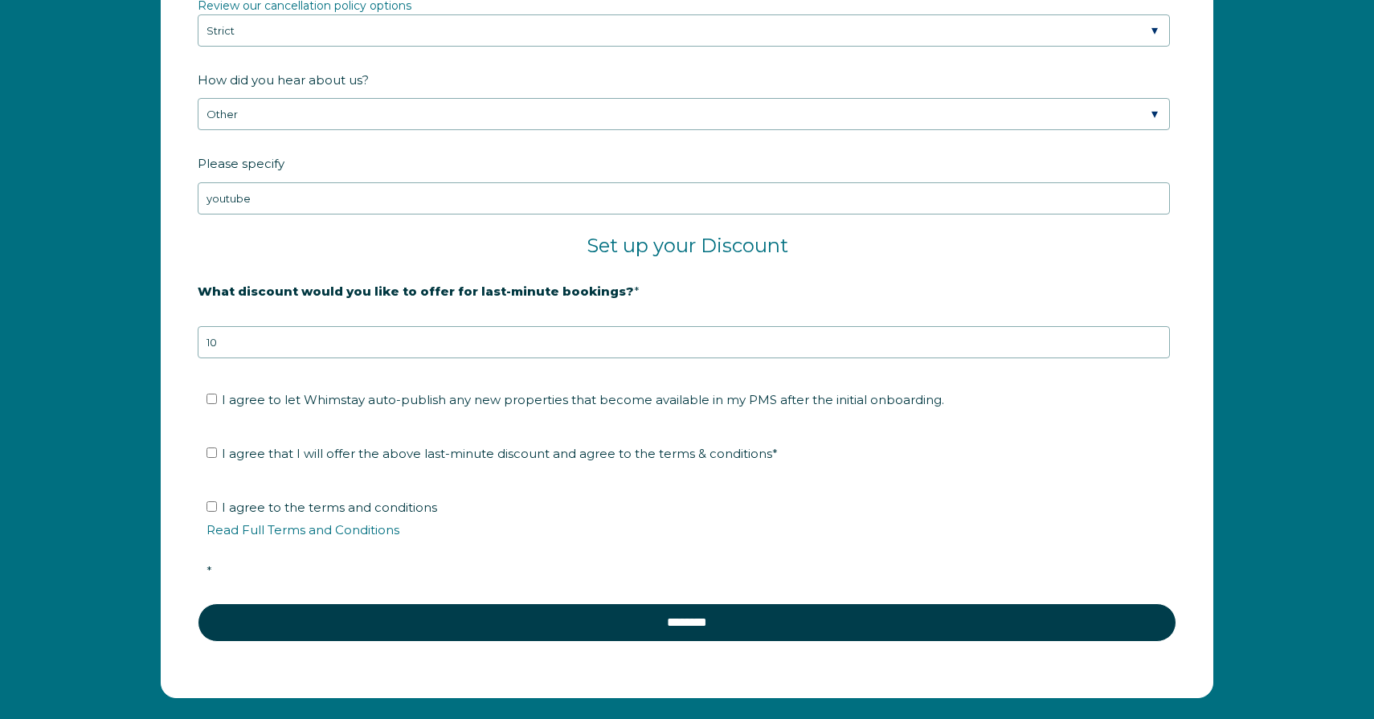
scroll to position [2699, 0]
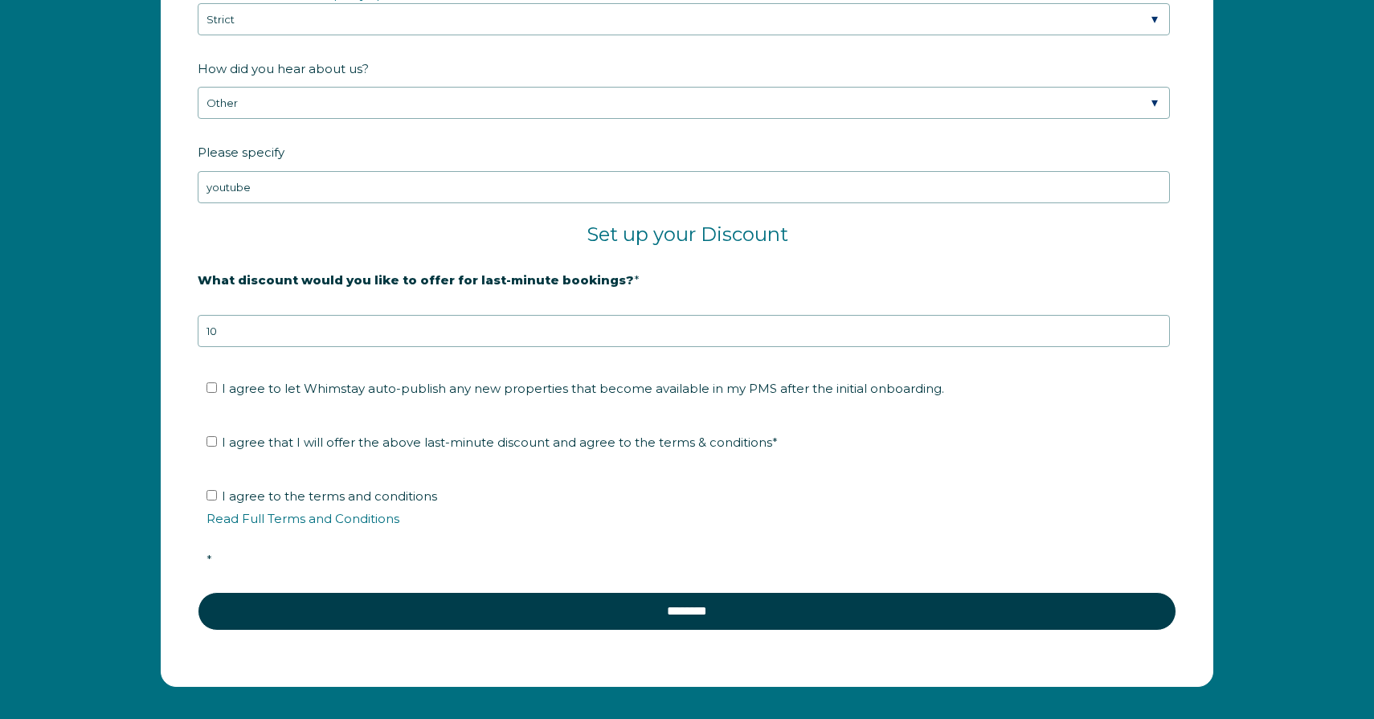
click at [278, 390] on span "I agree to let Whimstay auto-publish any new properties that become available i…" at bounding box center [583, 388] width 722 height 15
click at [217, 390] on input "I agree to let Whimstay auto-publish any new properties that become available i…" at bounding box center [211, 387] width 10 height 10
checkbox input "true"
click at [280, 441] on span "I agree that I will offer the above last-minute discount and agree to the terms…" at bounding box center [500, 442] width 556 height 15
click at [217, 441] on input "I agree that I will offer the above last-minute discount and agree to the terms…" at bounding box center [211, 441] width 10 height 10
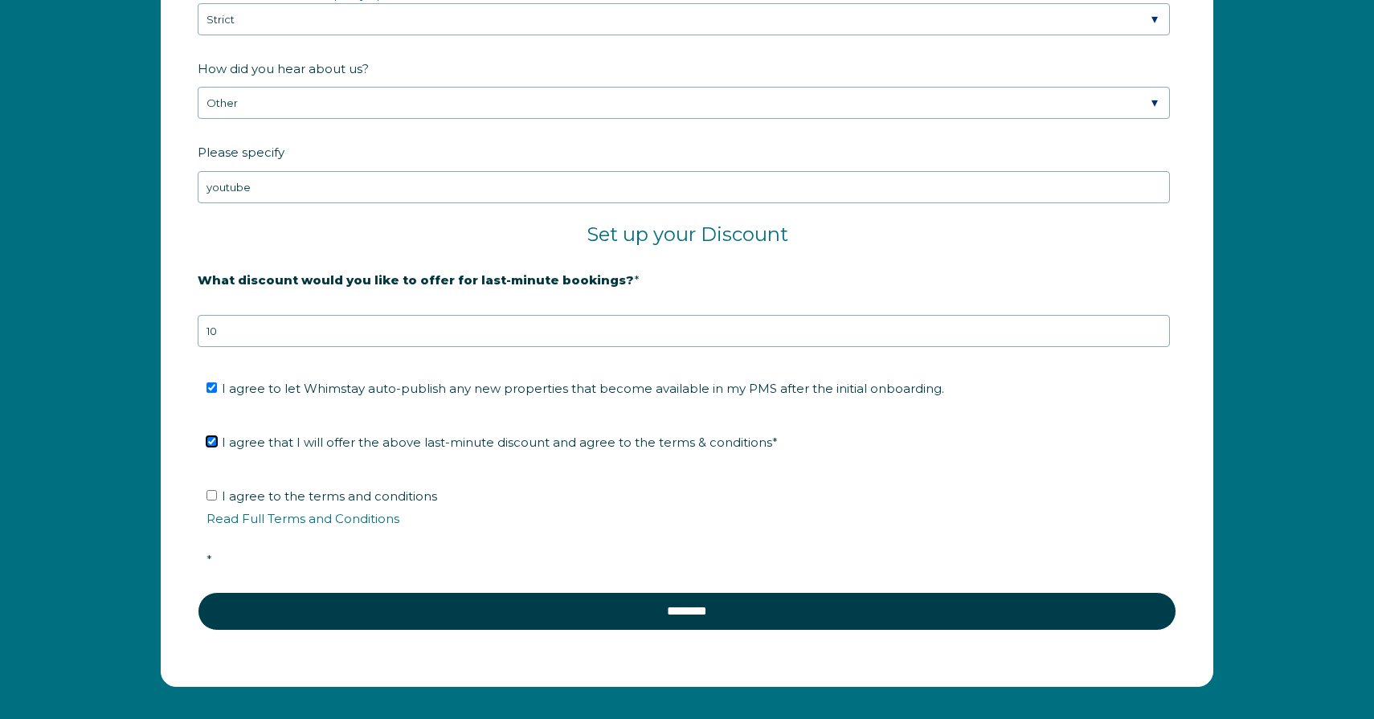
checkbox input "true"
click at [282, 493] on span "I agree to the terms and conditions Read Full Terms and Conditions *" at bounding box center [692, 527] width 972 height 79
click at [217, 493] on input "I agree to the terms and conditions Read Full Terms and Conditions *" at bounding box center [211, 495] width 10 height 10
checkbox input "true"
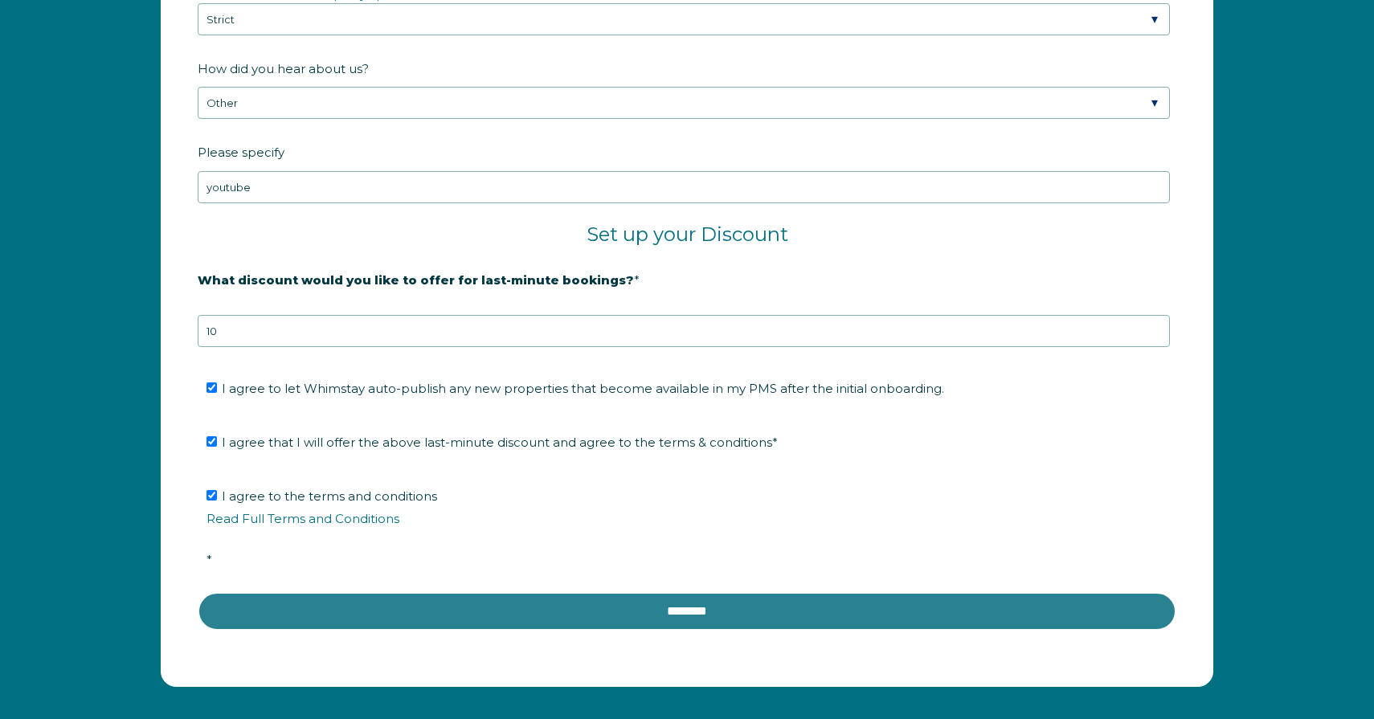
click at [396, 600] on input "********" at bounding box center [687, 611] width 978 height 39
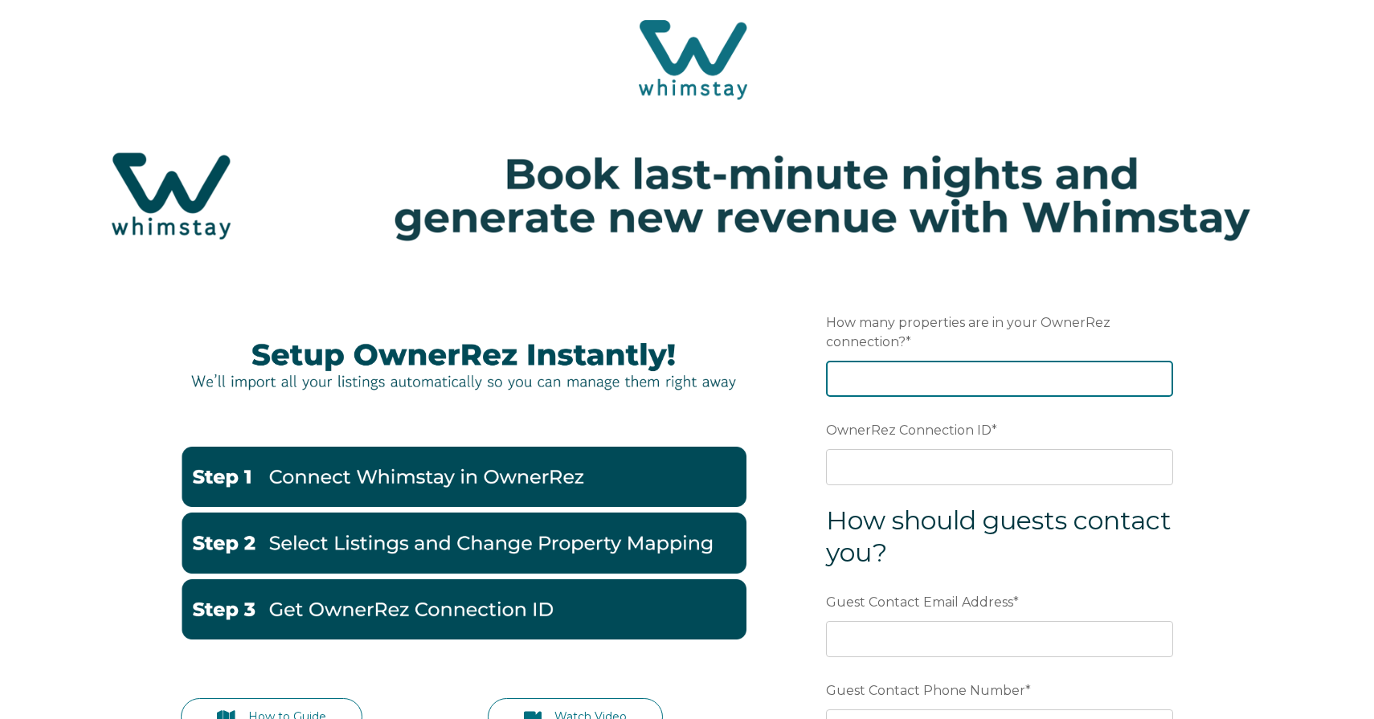
click at [954, 389] on input "How many properties are in your OwnerRez connection? *" at bounding box center [999, 378] width 347 height 35
click at [1153, 376] on input "1" at bounding box center [999, 378] width 347 height 35
click at [1154, 371] on input "2" at bounding box center [999, 378] width 347 height 35
click at [1154, 371] on input "3" at bounding box center [999, 378] width 347 height 35
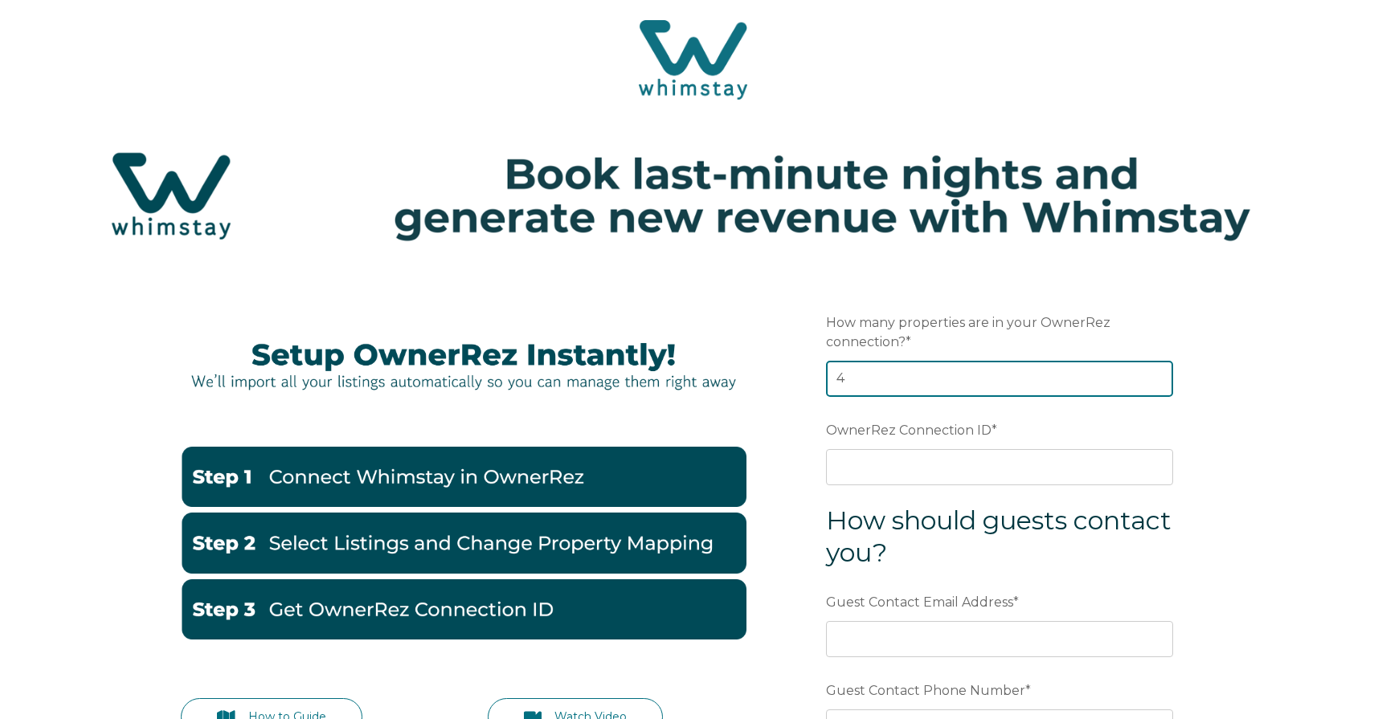
click at [1154, 371] on input "4" at bounding box center [999, 378] width 347 height 35
click at [1154, 371] on input "5" at bounding box center [999, 378] width 347 height 35
type input "6"
click at [1154, 371] on input "6" at bounding box center [999, 378] width 347 height 35
click at [1198, 427] on form "Preferred language Email How many properties are in your OwnerRez connection? *…" at bounding box center [999, 570] width 419 height 596
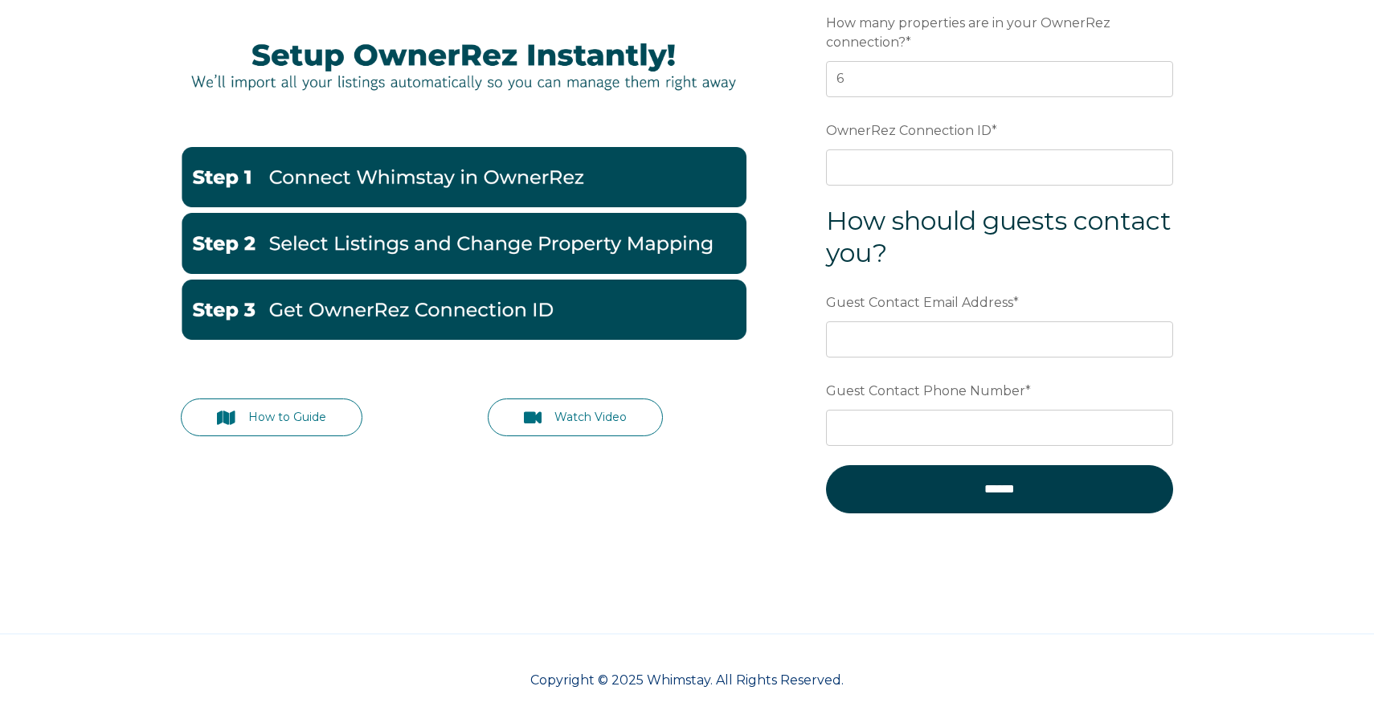
scroll to position [308, 0]
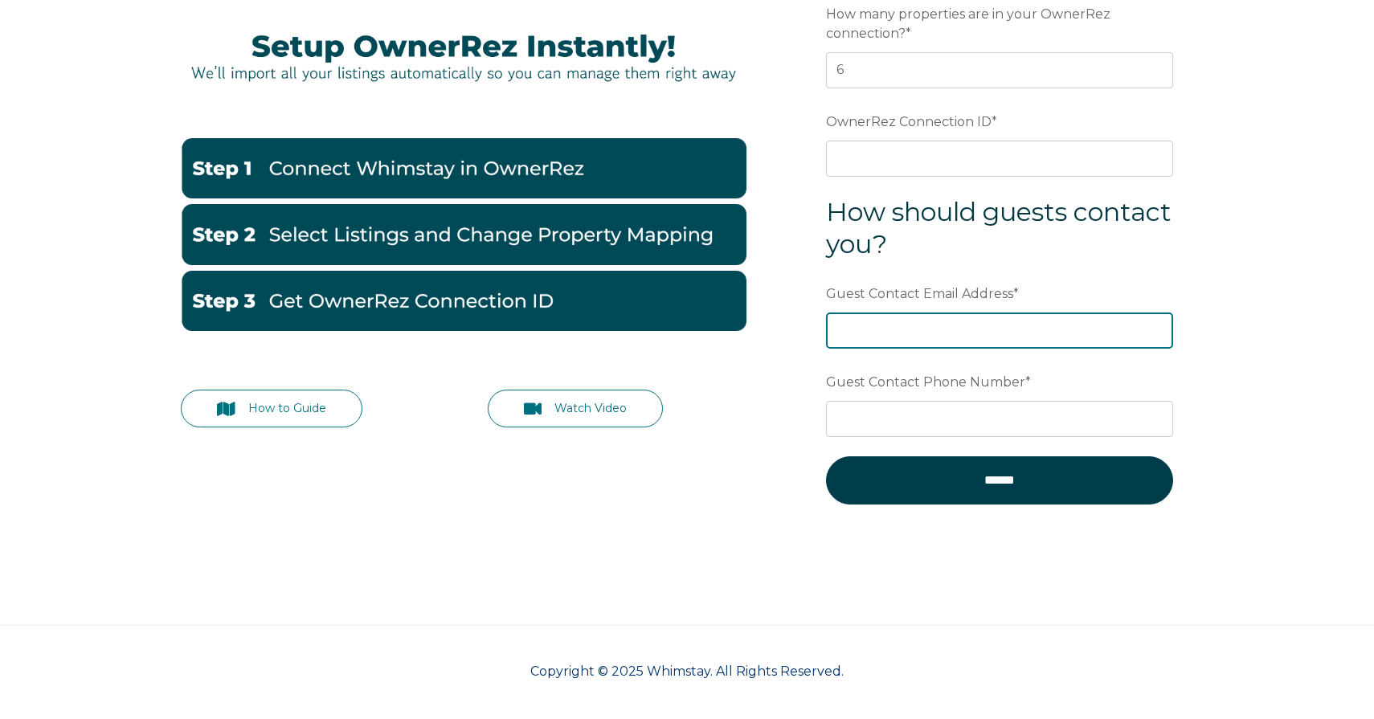
click at [1007, 335] on input "Guest Contact Email Address *" at bounding box center [999, 329] width 347 height 35
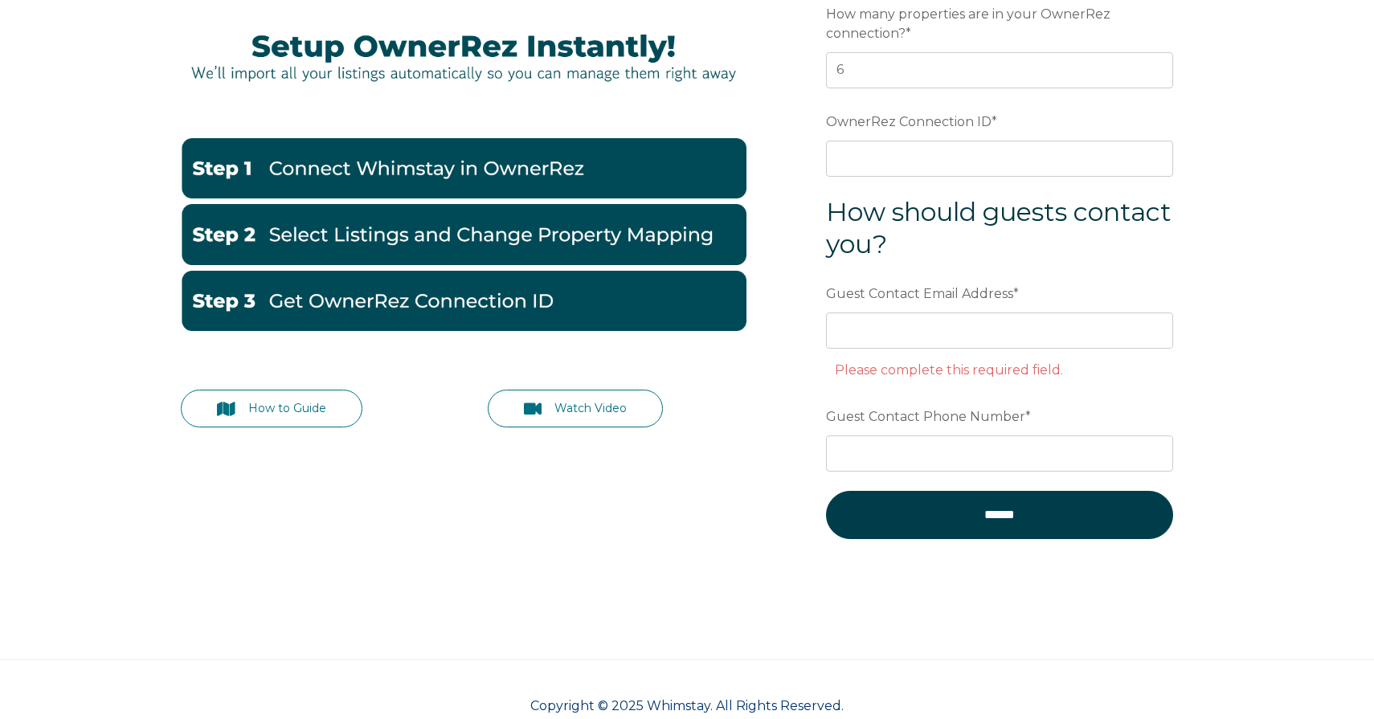
click at [536, 464] on div "How to Guide Watch Video Preferred language Email How many properties are in yo…" at bounding box center [687, 279] width 1044 height 631
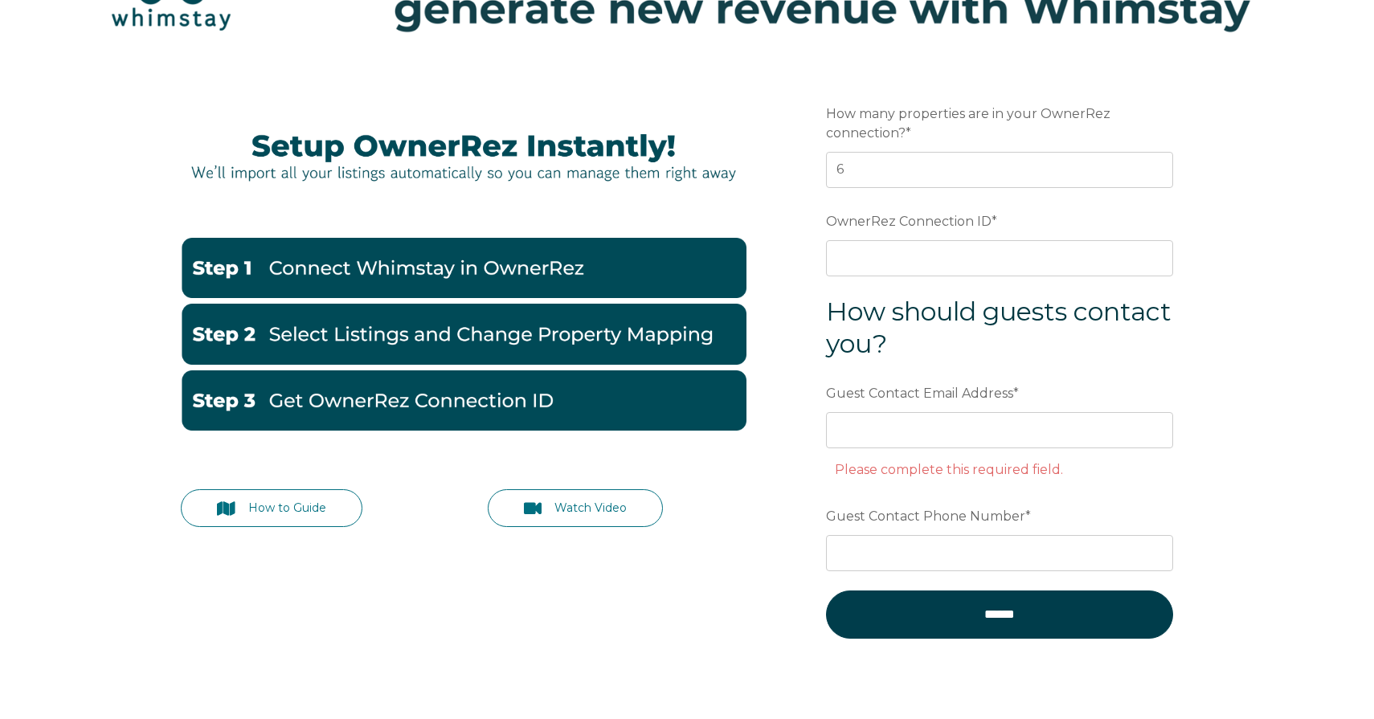
scroll to position [213, 0]
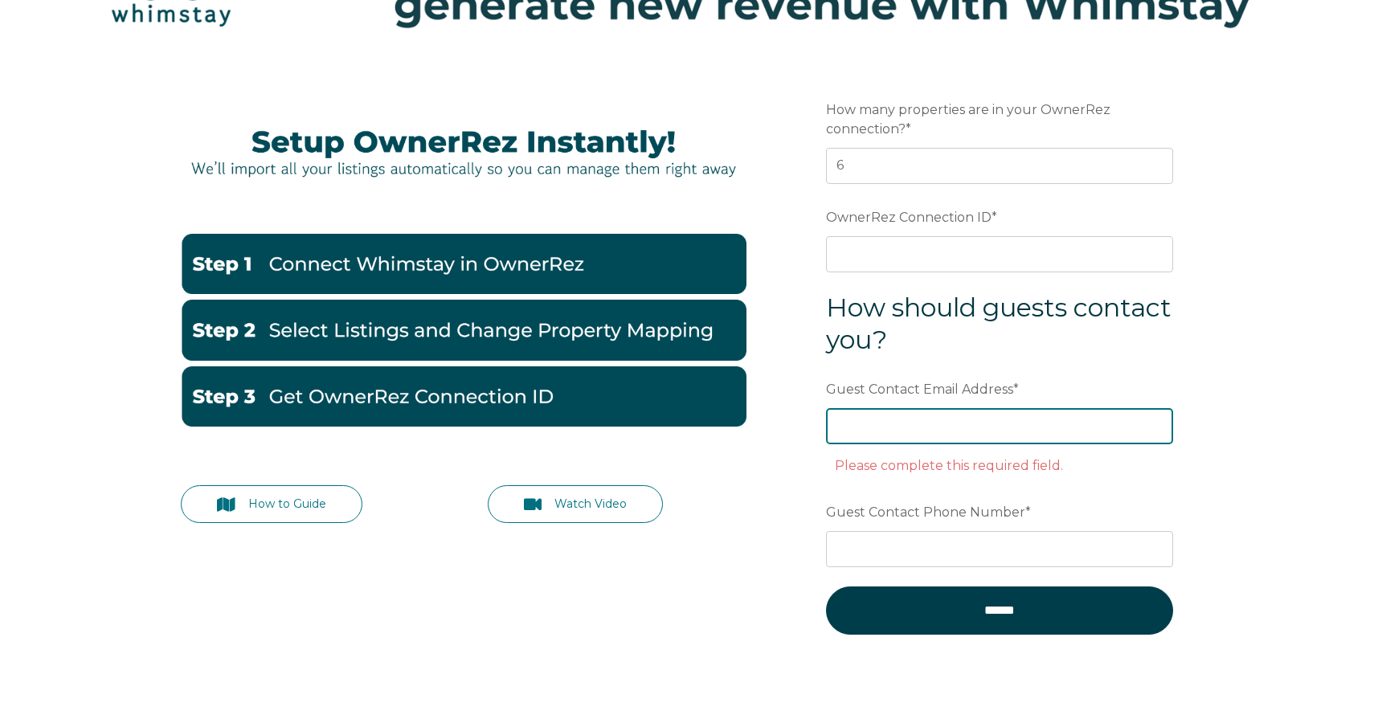
click at [962, 426] on input "Guest Contact Email Address *" at bounding box center [999, 425] width 347 height 35
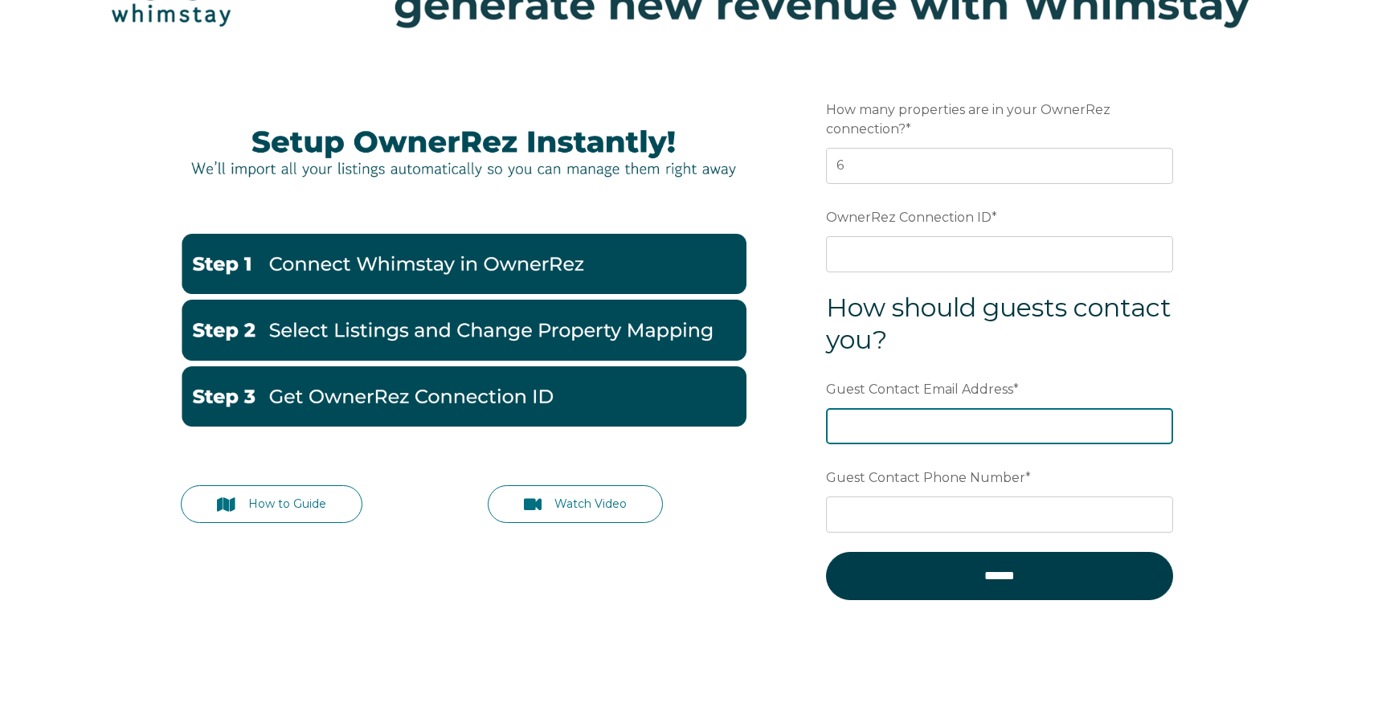
click at [962, 426] on input "Guest Contact Email Address *" at bounding box center [999, 425] width 347 height 35
type input "ige.santos@gmail.com"
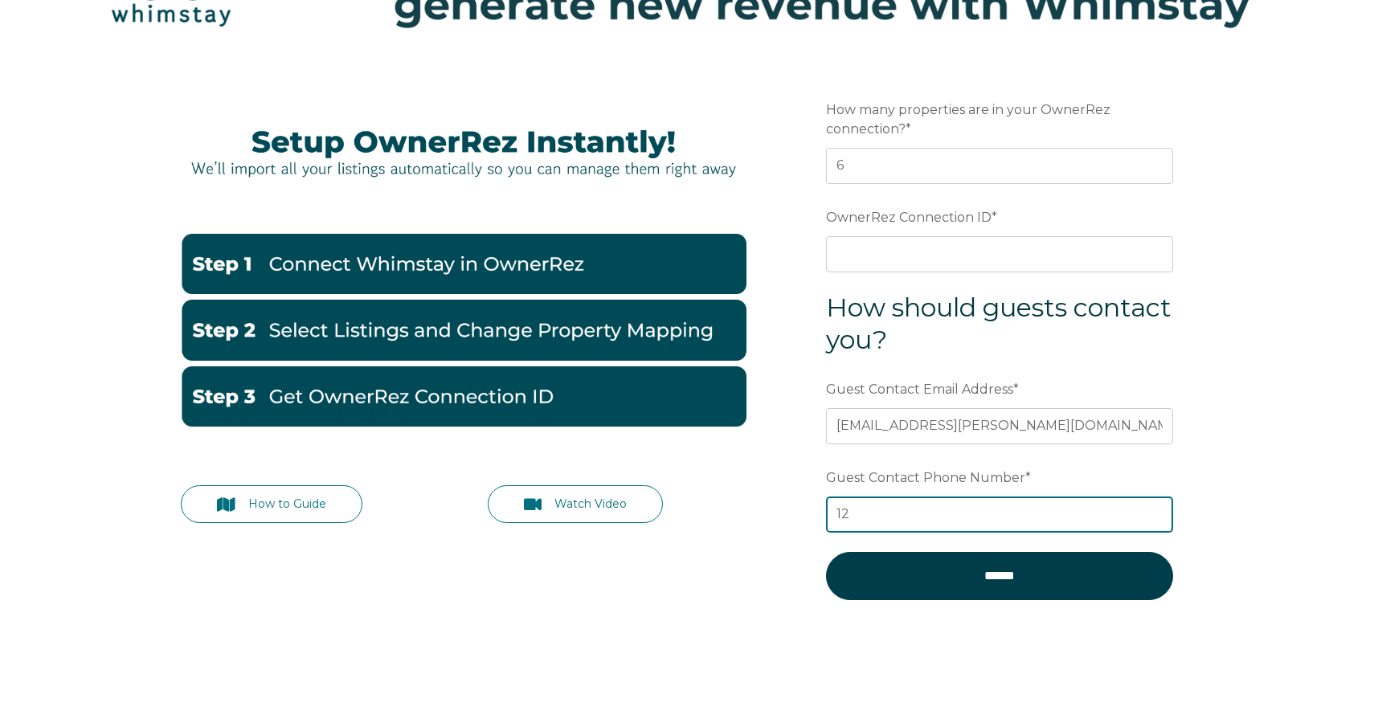
type input "1"
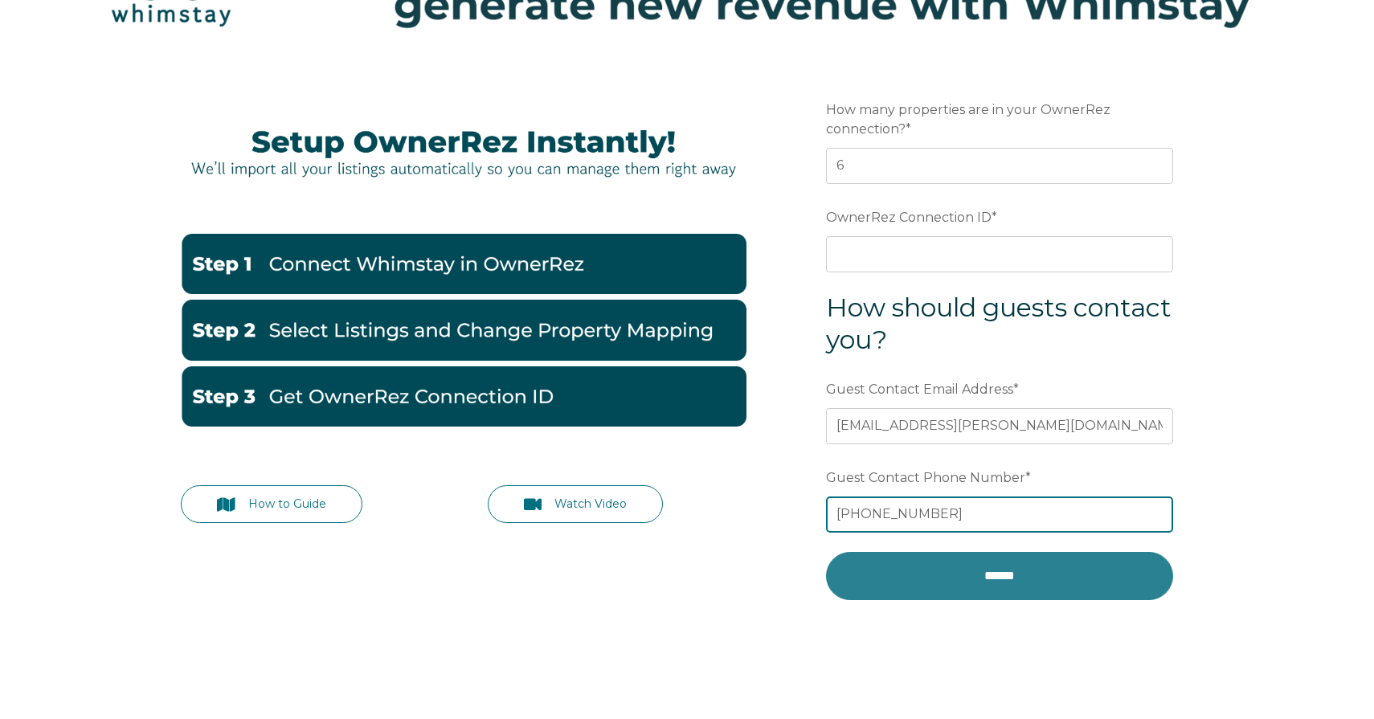
type input "203 4513348"
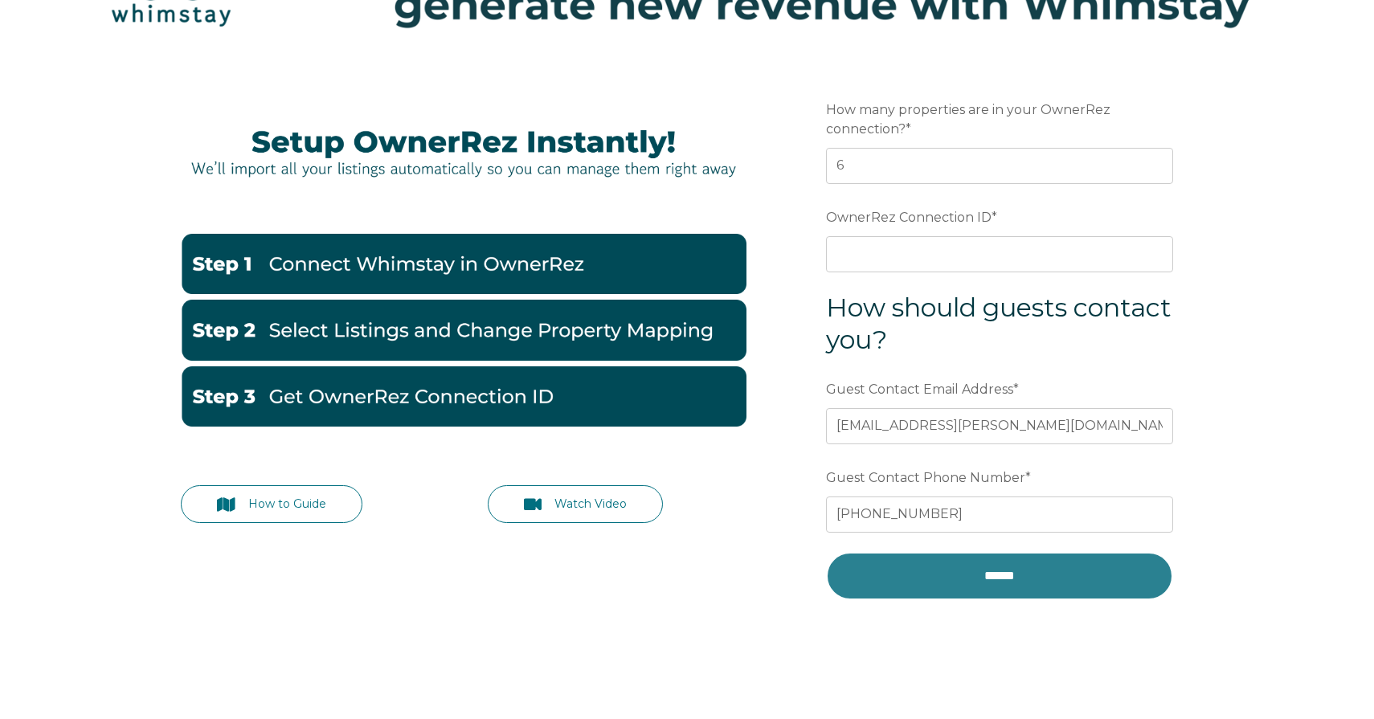
click at [933, 590] on input "******" at bounding box center [999, 576] width 347 height 48
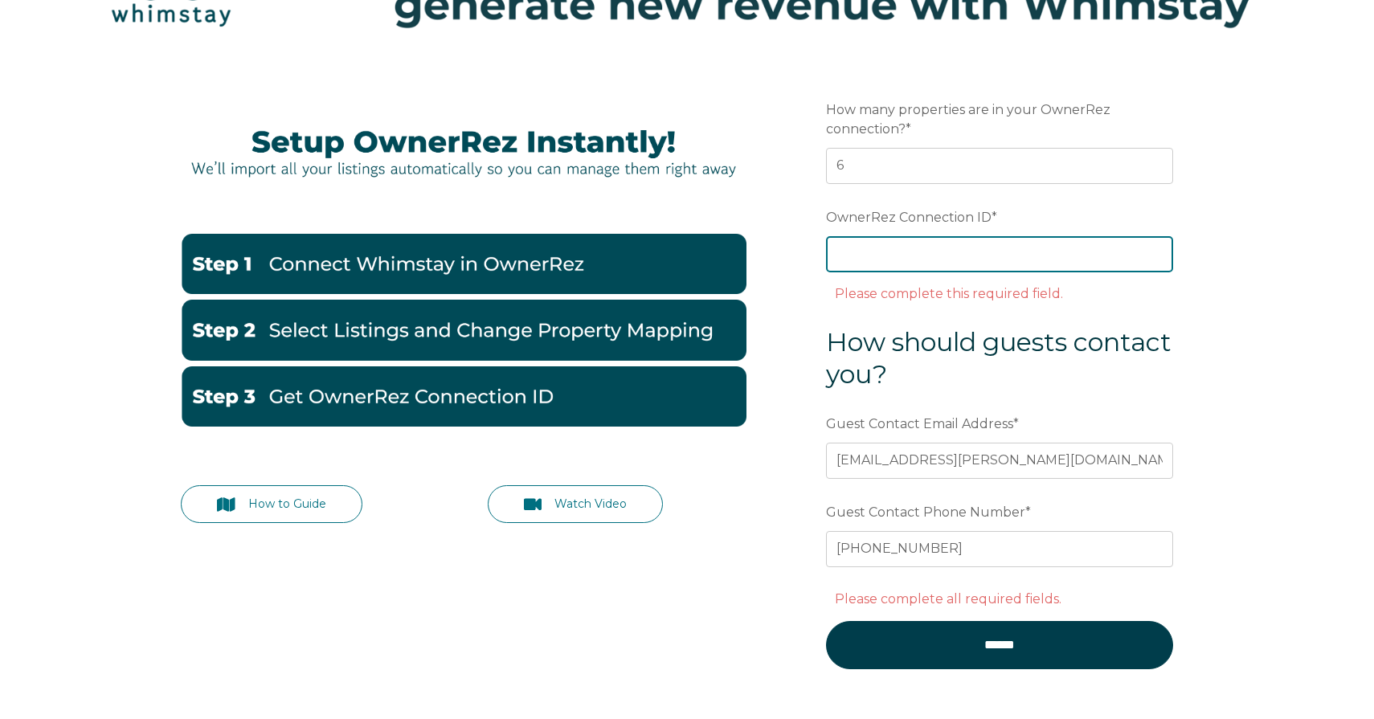
click at [920, 254] on input "OwnerRez Connection ID *" at bounding box center [999, 253] width 347 height 35
paste input "ora7ccddfcfex"
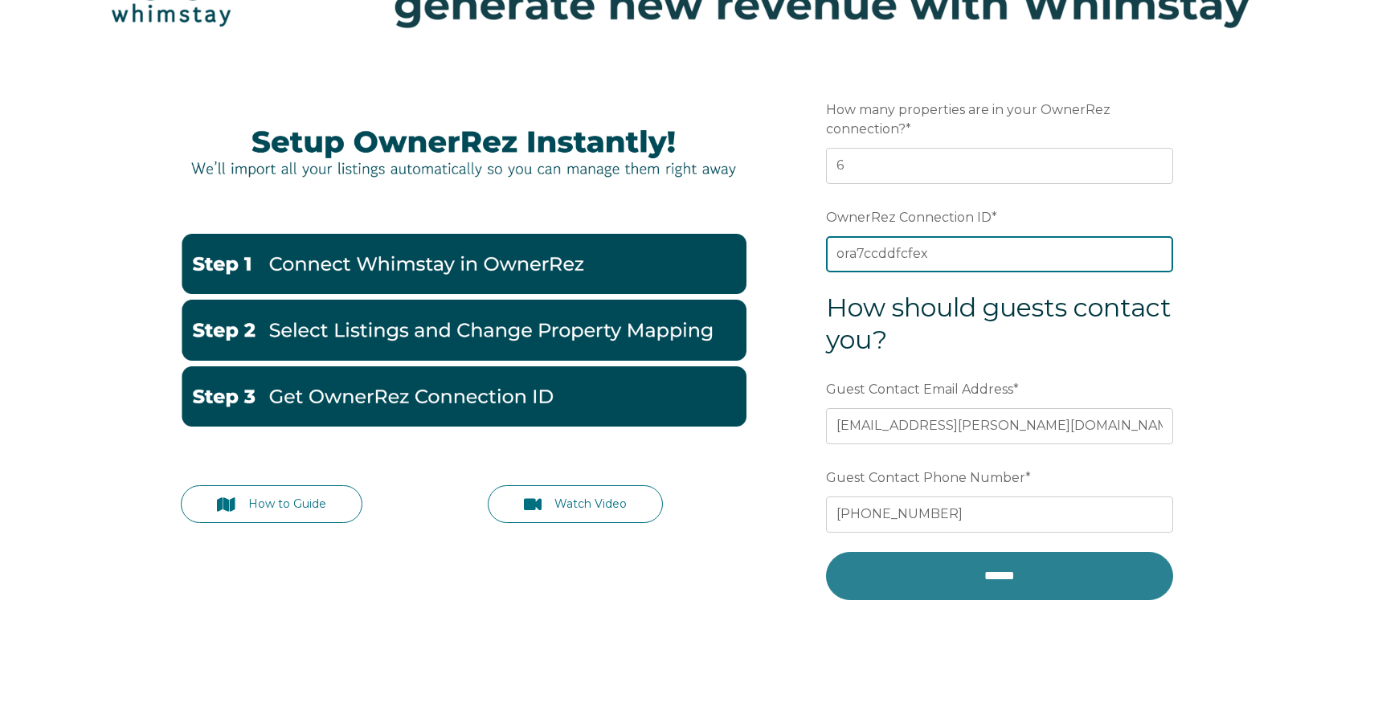
type input "ora7ccddfcfex"
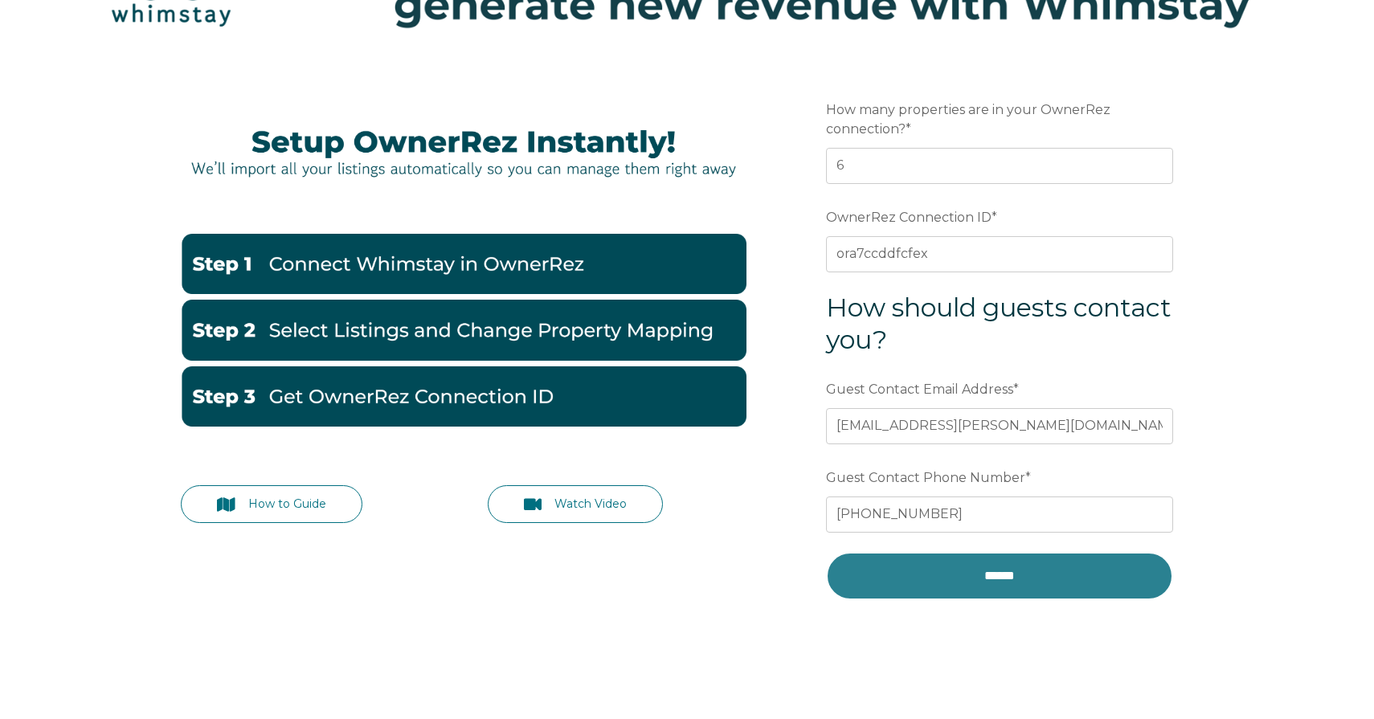
click at [985, 574] on input "******" at bounding box center [999, 576] width 347 height 48
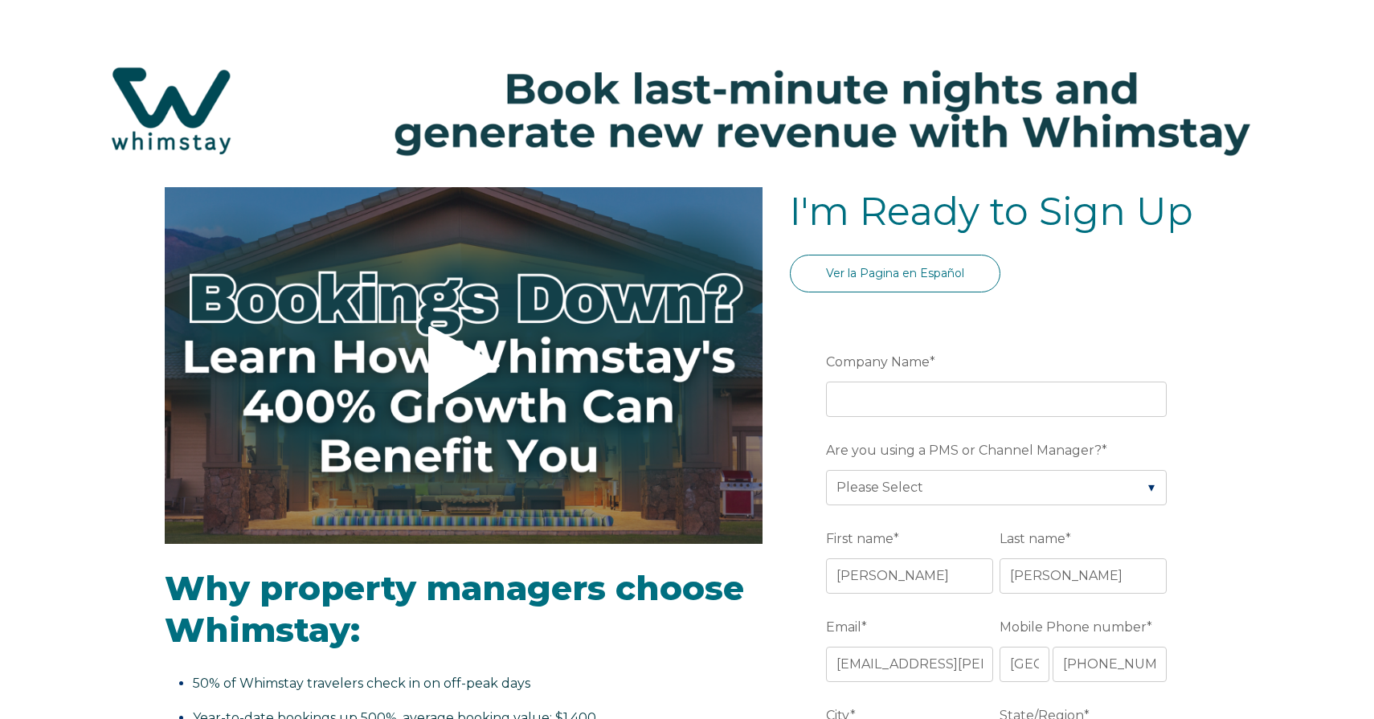
select select "US"
select select "Standard"
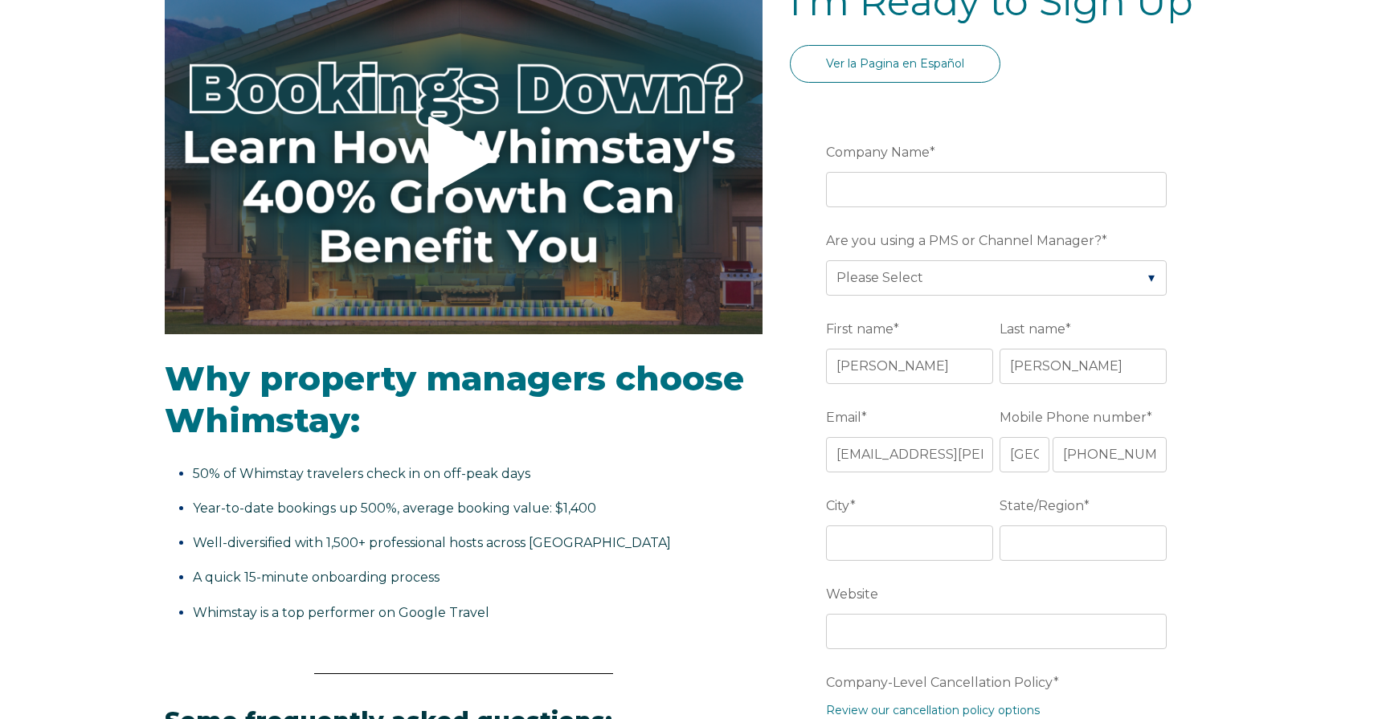
scroll to position [173, 0]
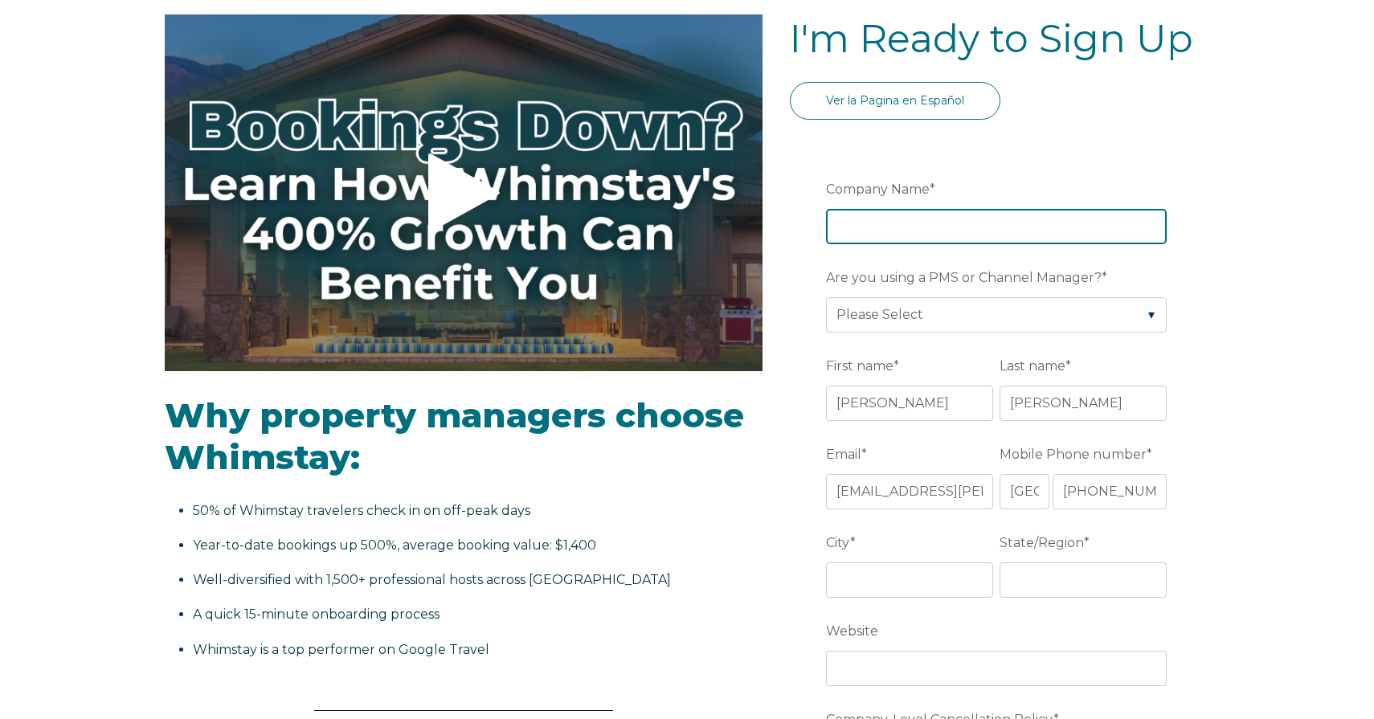
click at [907, 231] on input "Company Name *" at bounding box center [996, 226] width 341 height 35
type input "MOUNTAIN AND LAKE DESTINATIONS LLC"
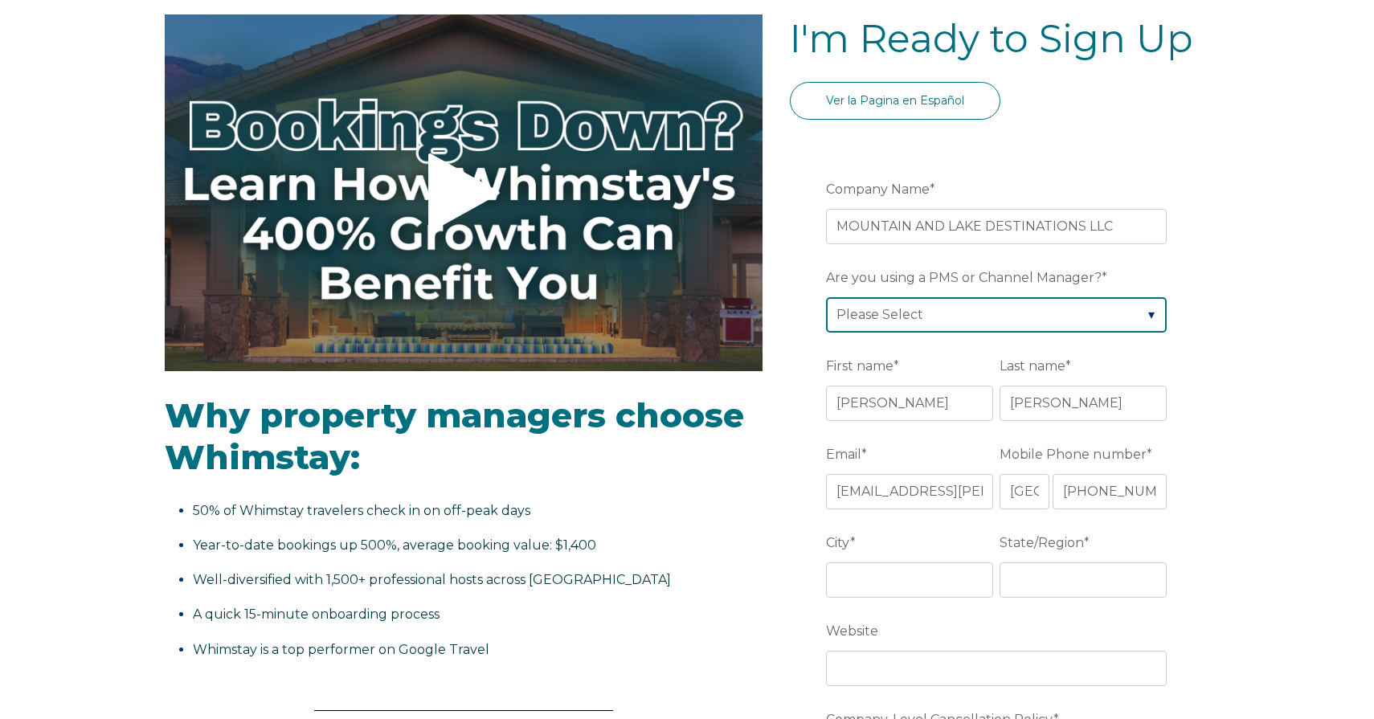
click at [937, 297] on select "Please Select Barefoot BookingPal Boost Brightside CiiRUS Escapia Guesty Hostaw…" at bounding box center [996, 314] width 341 height 35
select select "OwnerRez"
click at [826, 297] on select "Please Select Barefoot BookingPal Boost Brightside CiiRUS Escapia Guesty Hostaw…" at bounding box center [996, 314] width 341 height 35
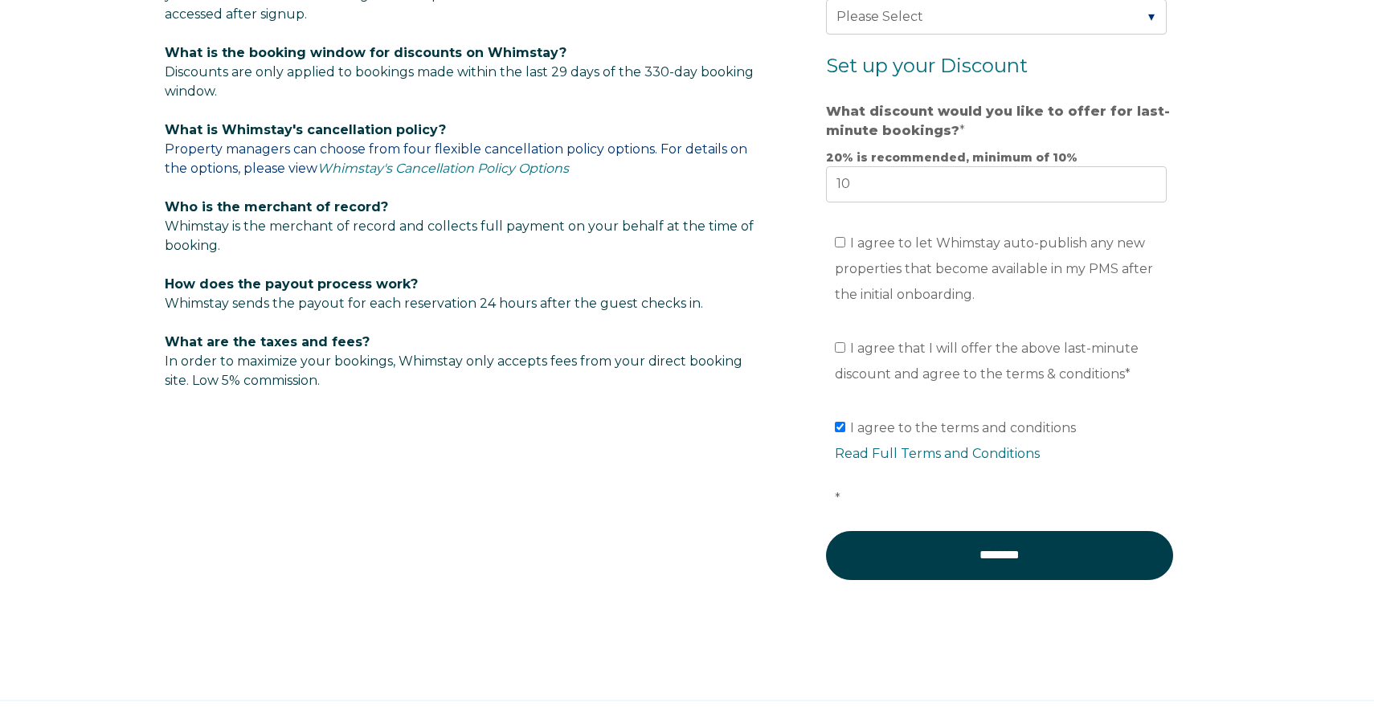
scroll to position [1093, 0]
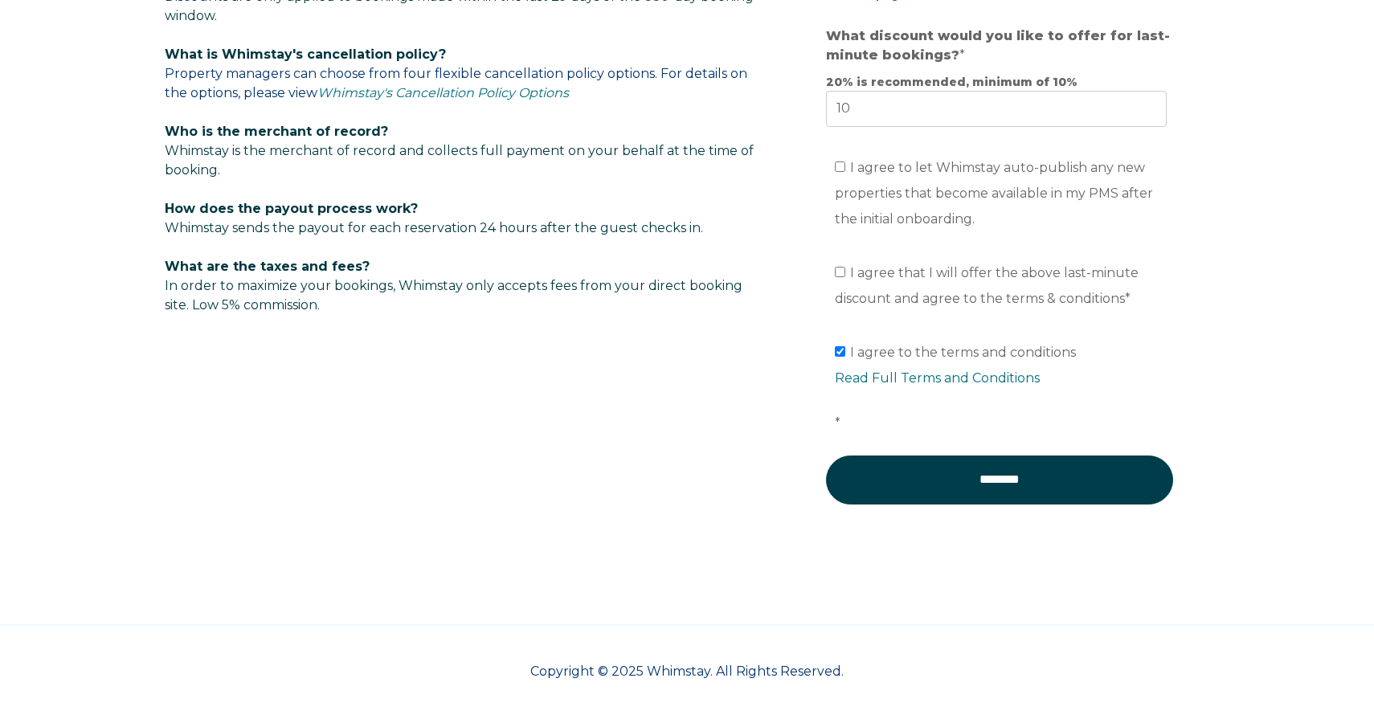
click at [840, 160] on label "I agree to let Whimstay auto-publish any new properties that become available i…" at bounding box center [994, 193] width 318 height 67
click at [840, 161] on input "I agree to let Whimstay auto-publish any new properties that become available i…" at bounding box center [840, 166] width 10 height 10
checkbox input "true"
click at [839, 278] on label "I agree that I will offer the above last-minute discount and agree to the terms…" at bounding box center [987, 285] width 304 height 41
click at [839, 277] on input "I agree that I will offer the above last-minute discount and agree to the terms…" at bounding box center [840, 272] width 10 height 10
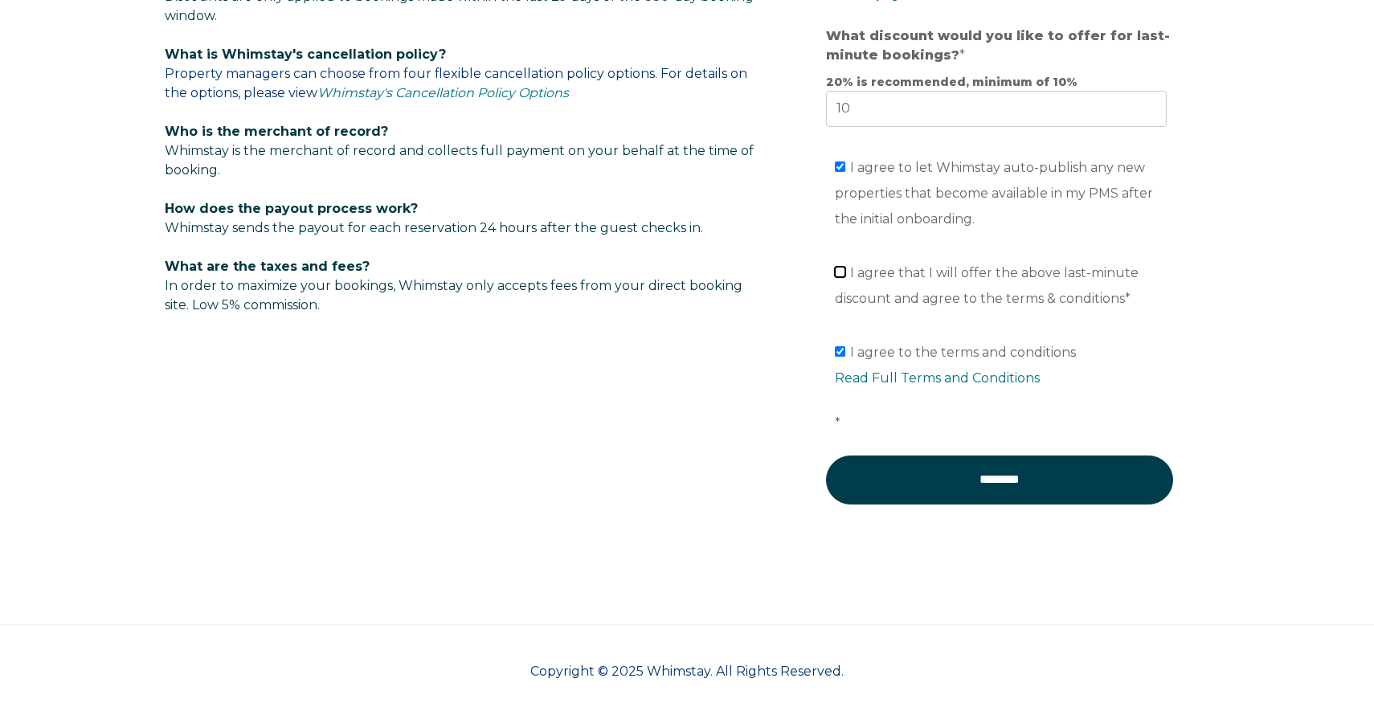
checkbox input "true"
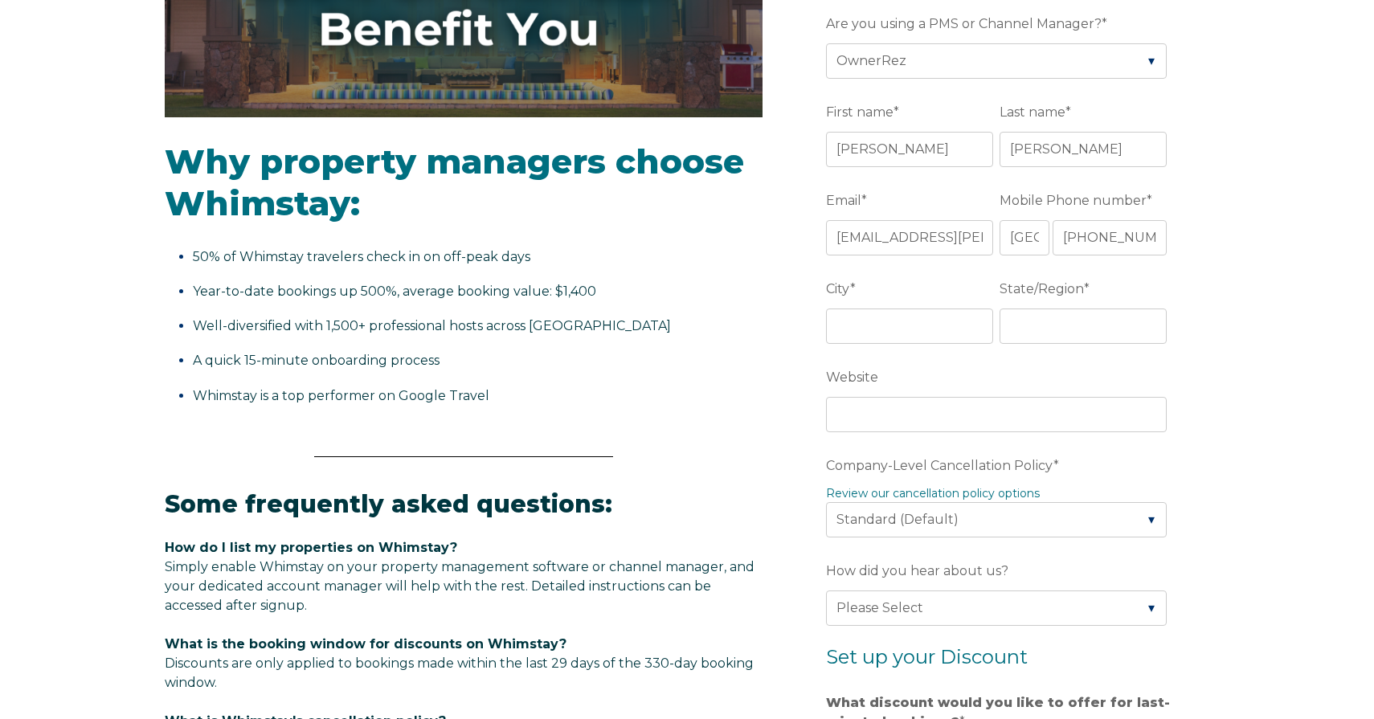
scroll to position [492, 0]
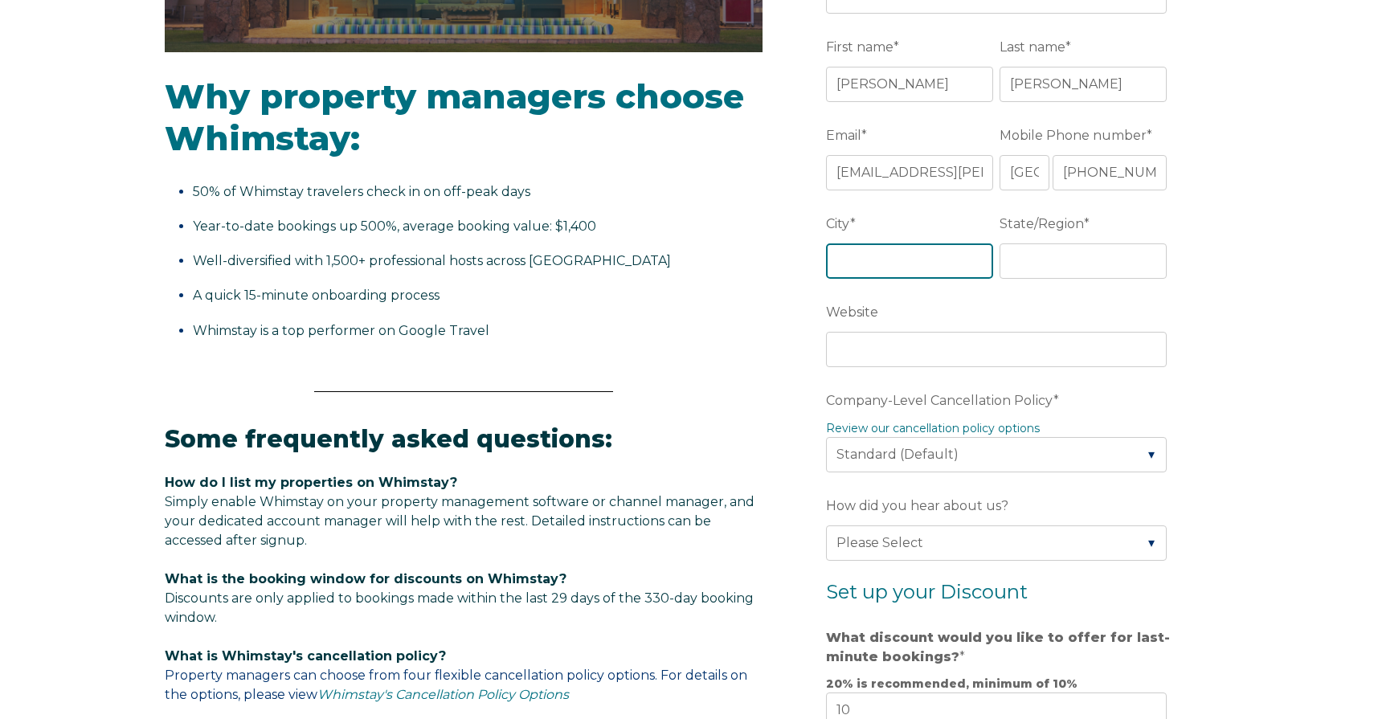
click at [885, 262] on input "City *" at bounding box center [909, 260] width 167 height 35
type input "Trumbull"
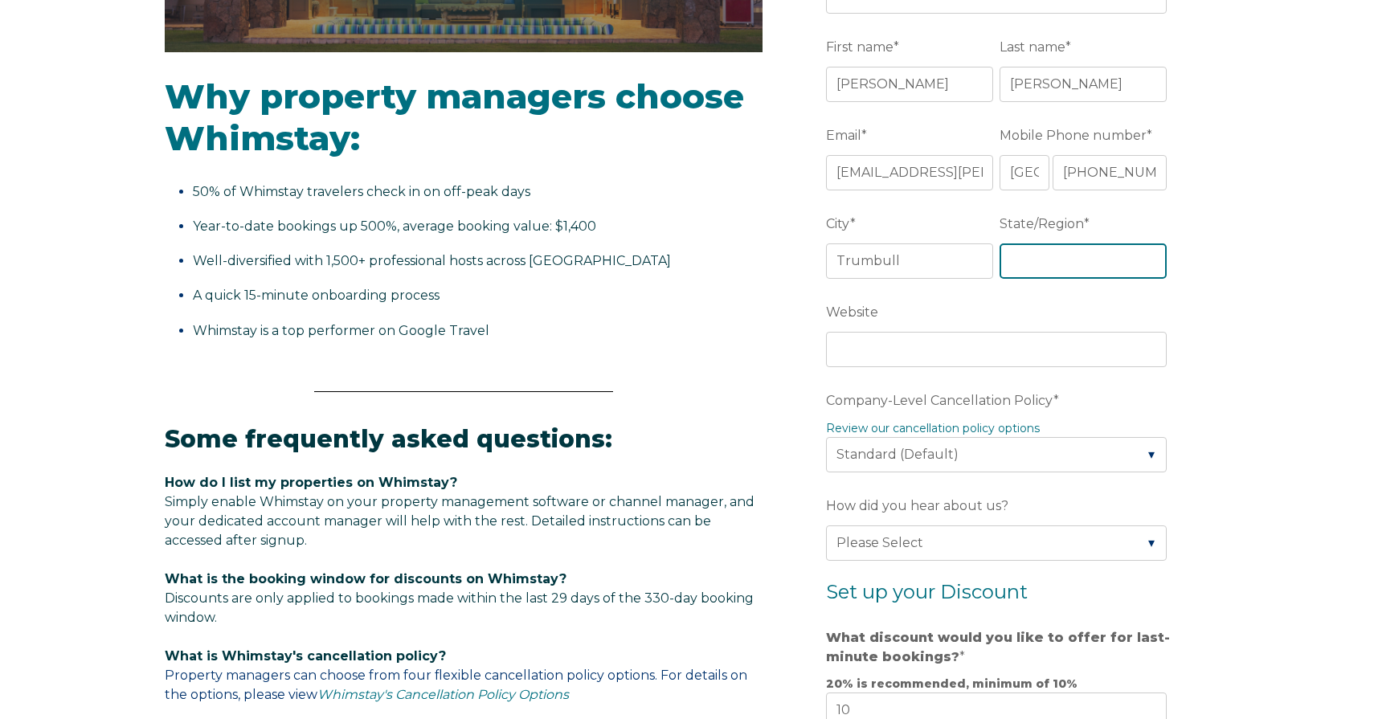
type input "CT"
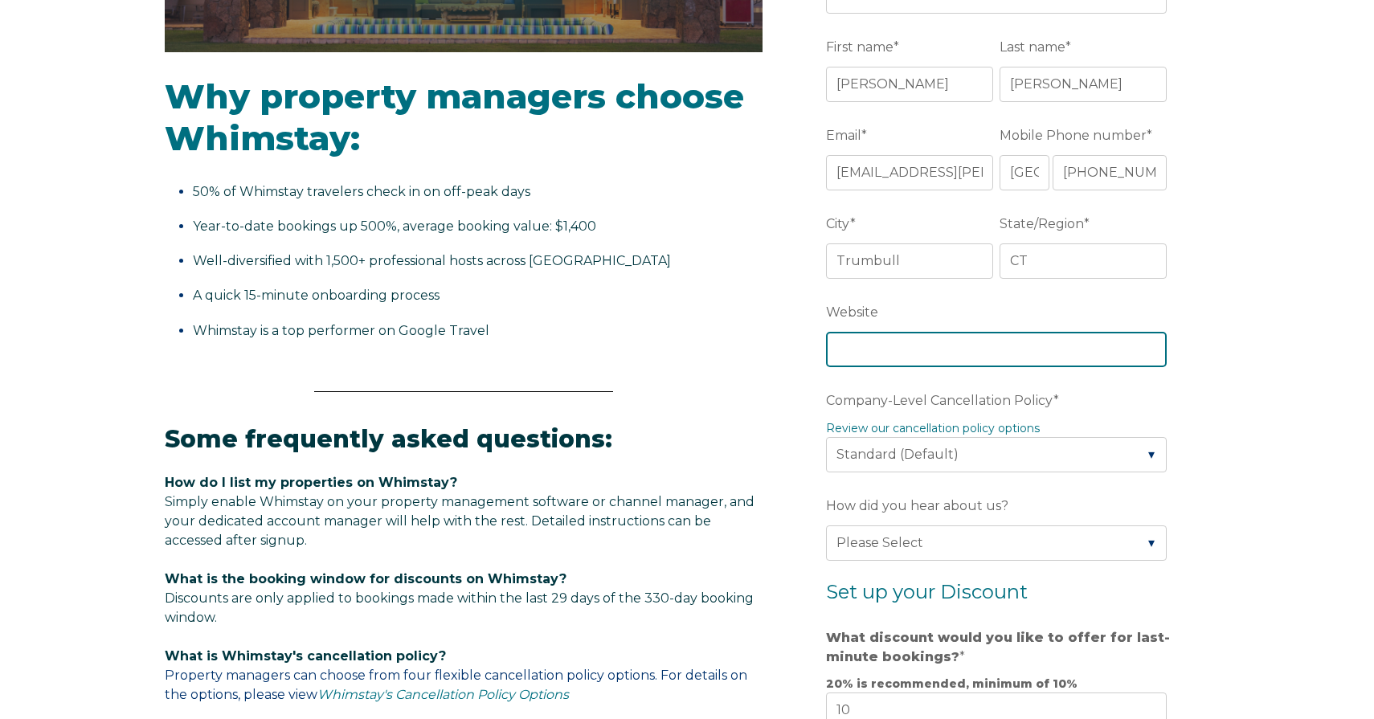
click at [929, 349] on input "Website" at bounding box center [996, 349] width 341 height 35
type input "mountainandlakedestination.com"
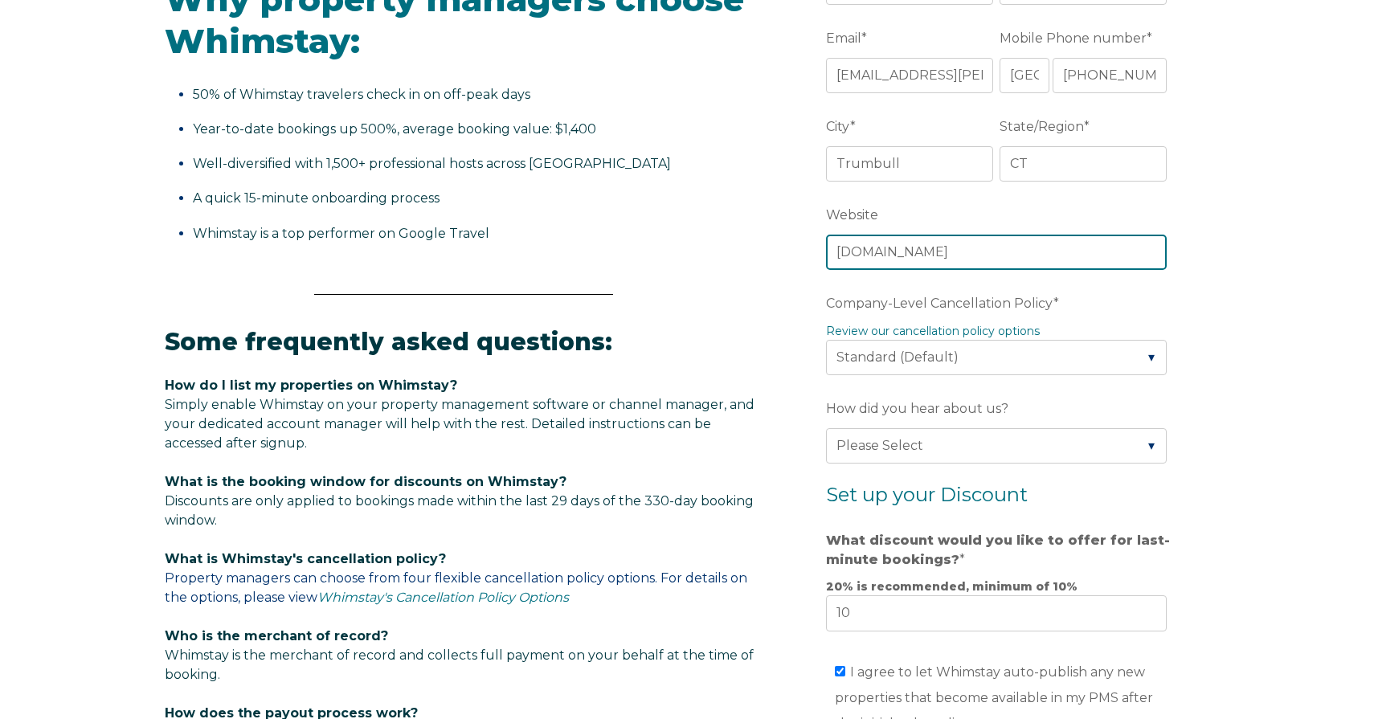
scroll to position [588, 0]
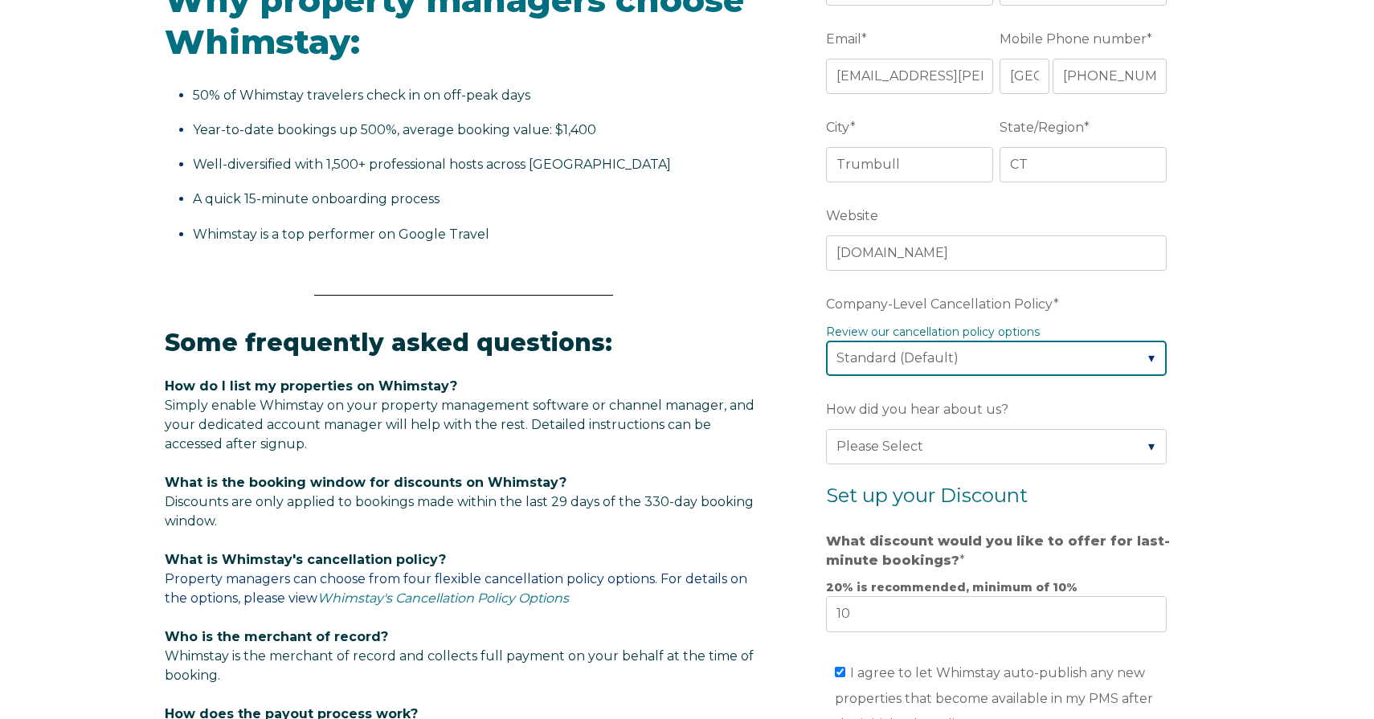
click at [1146, 357] on select "Please Select Partial Standard (Default) Moderate Strict" at bounding box center [996, 358] width 341 height 35
click at [826, 341] on select "Please Select Partial Standard (Default) Moderate Strict" at bounding box center [996, 358] width 341 height 35
click at [1125, 364] on select "Please Select Partial Standard (Default) Moderate Strict" at bounding box center [996, 358] width 341 height 35
select select "Strict"
click at [826, 341] on select "Please Select Partial Standard (Default) Moderate Strict" at bounding box center [996, 358] width 341 height 35
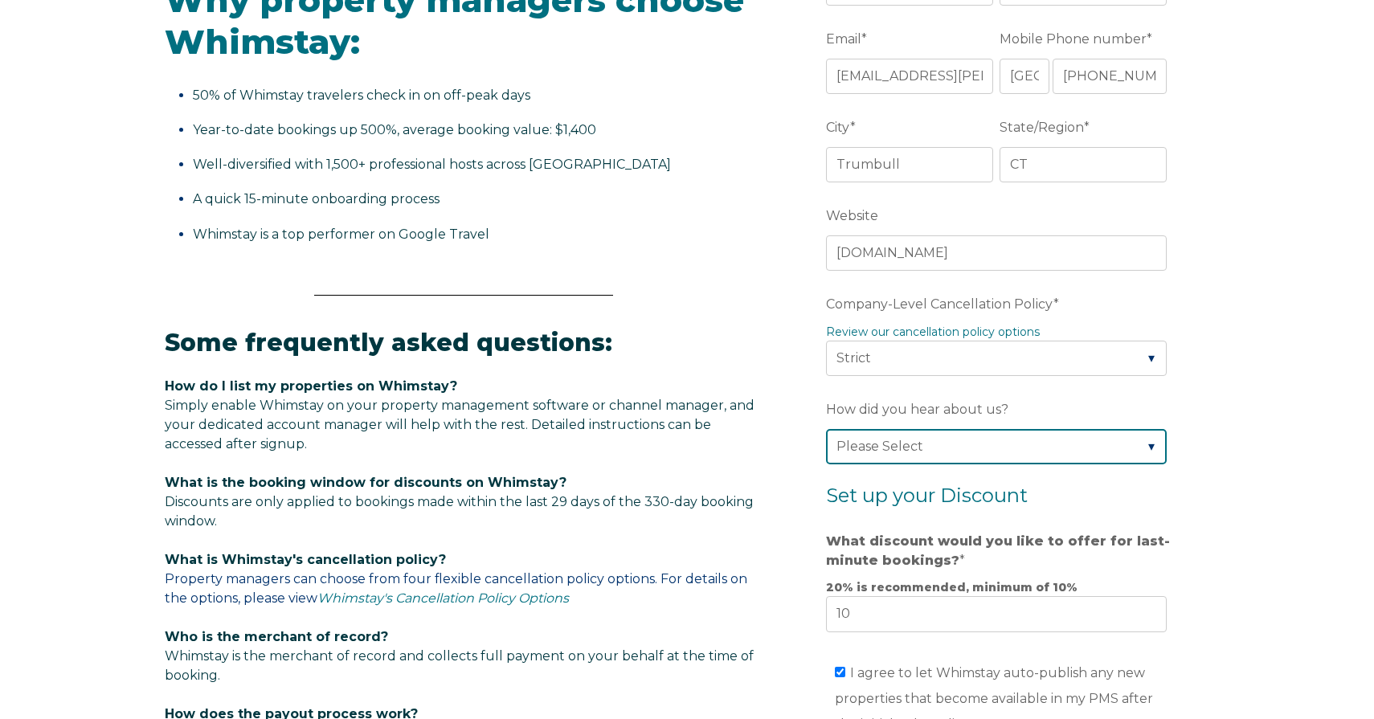
click at [1118, 435] on select "Please Select Found Whimstay through a Google search Spoke to a Whimstay salesp…" at bounding box center [996, 446] width 341 height 35
select select "Other"
click at [826, 429] on select "Please Select Found Whimstay through a Google search Spoke to a Whimstay salesp…" at bounding box center [996, 446] width 341 height 35
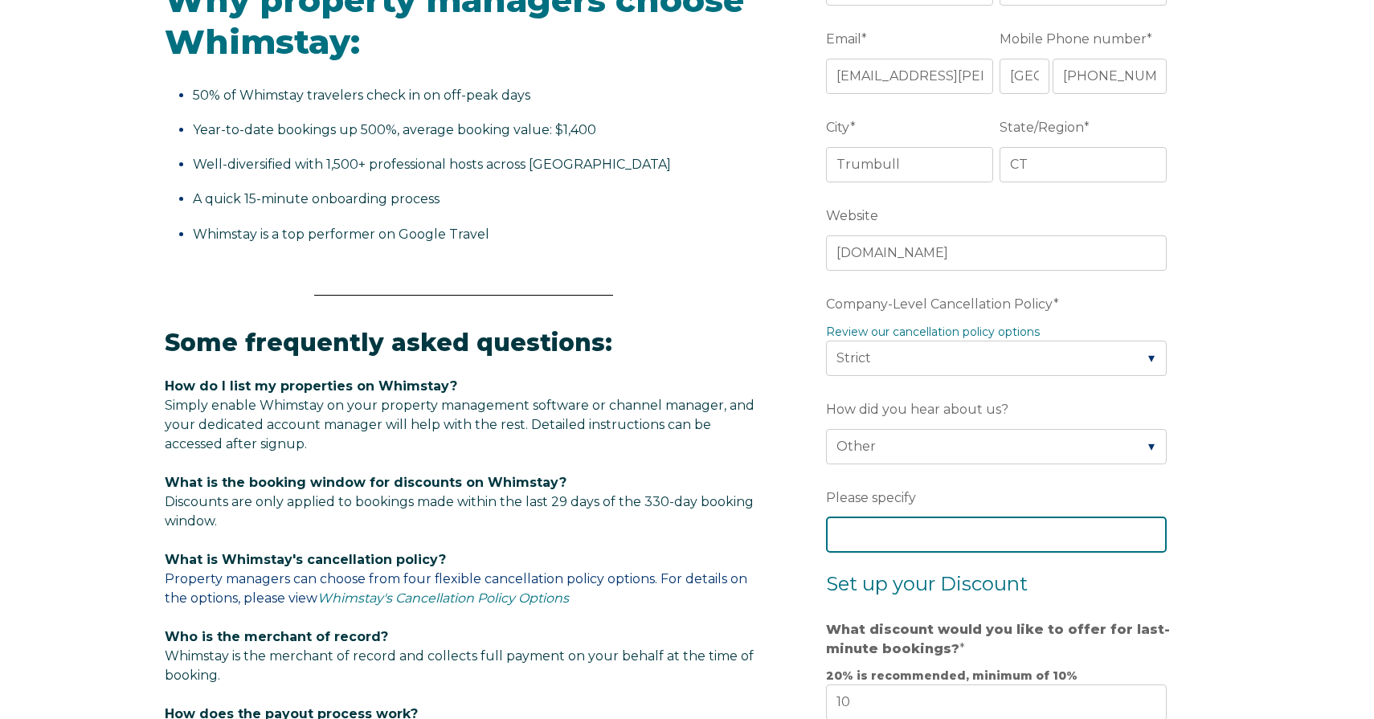
click at [986, 537] on input "Please specify" at bounding box center [996, 534] width 341 height 35
type input "youtube"
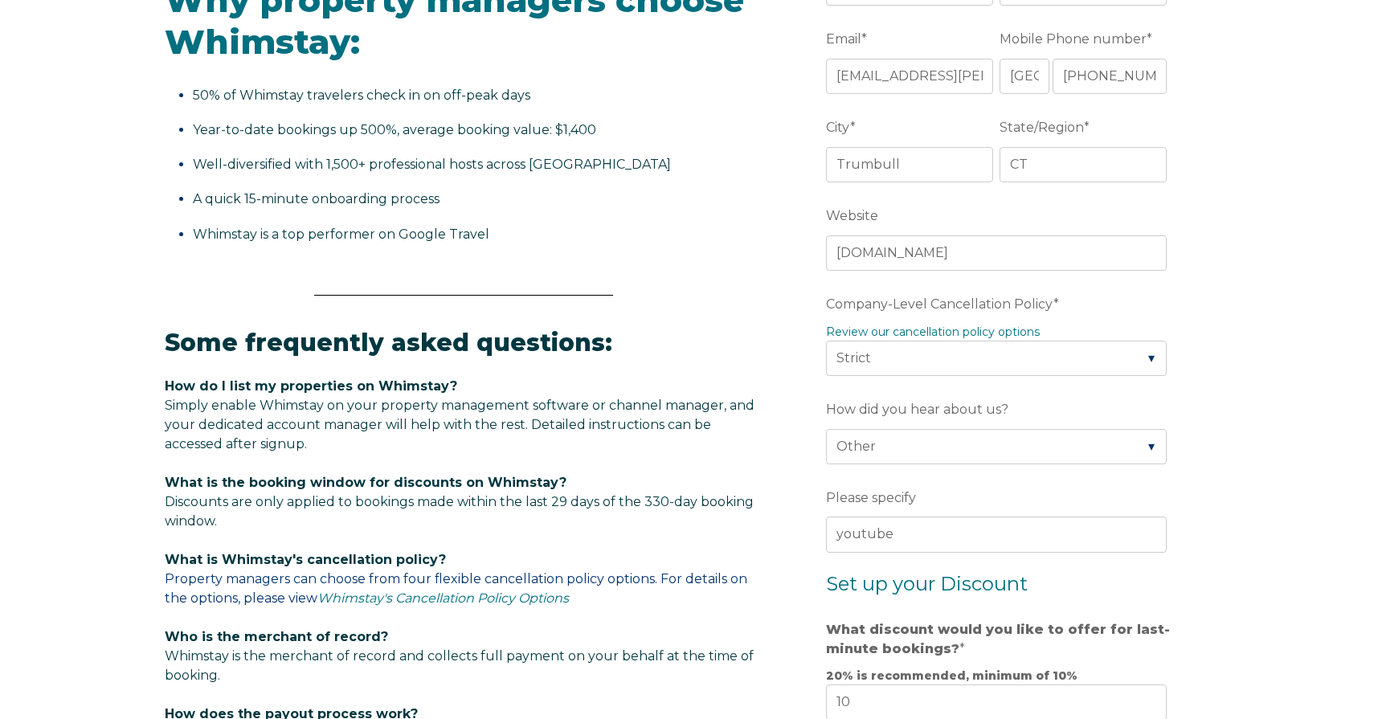
click at [1196, 558] on form "Company Name * MOUNTAIN AND LAKE DESTINATIONS LLC Are you using a PMS or Channe…" at bounding box center [999, 439] width 419 height 1430
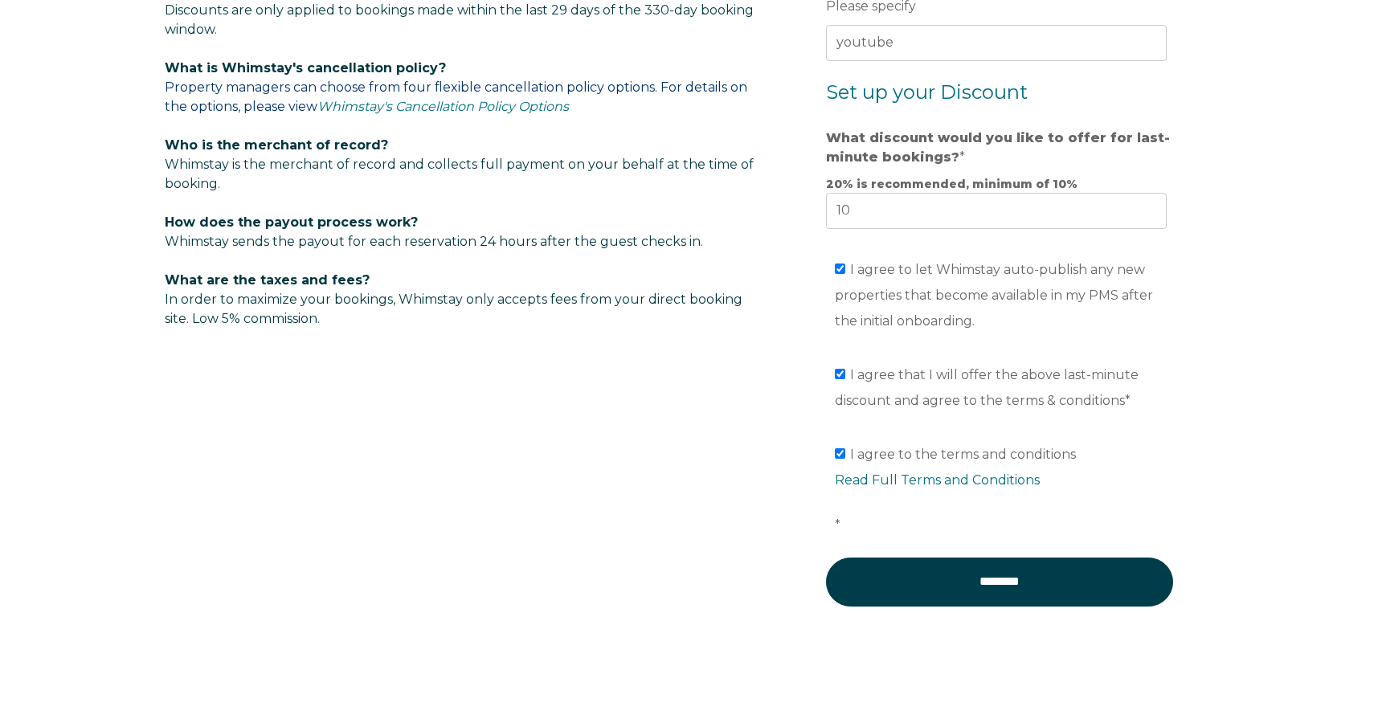
scroll to position [1182, 0]
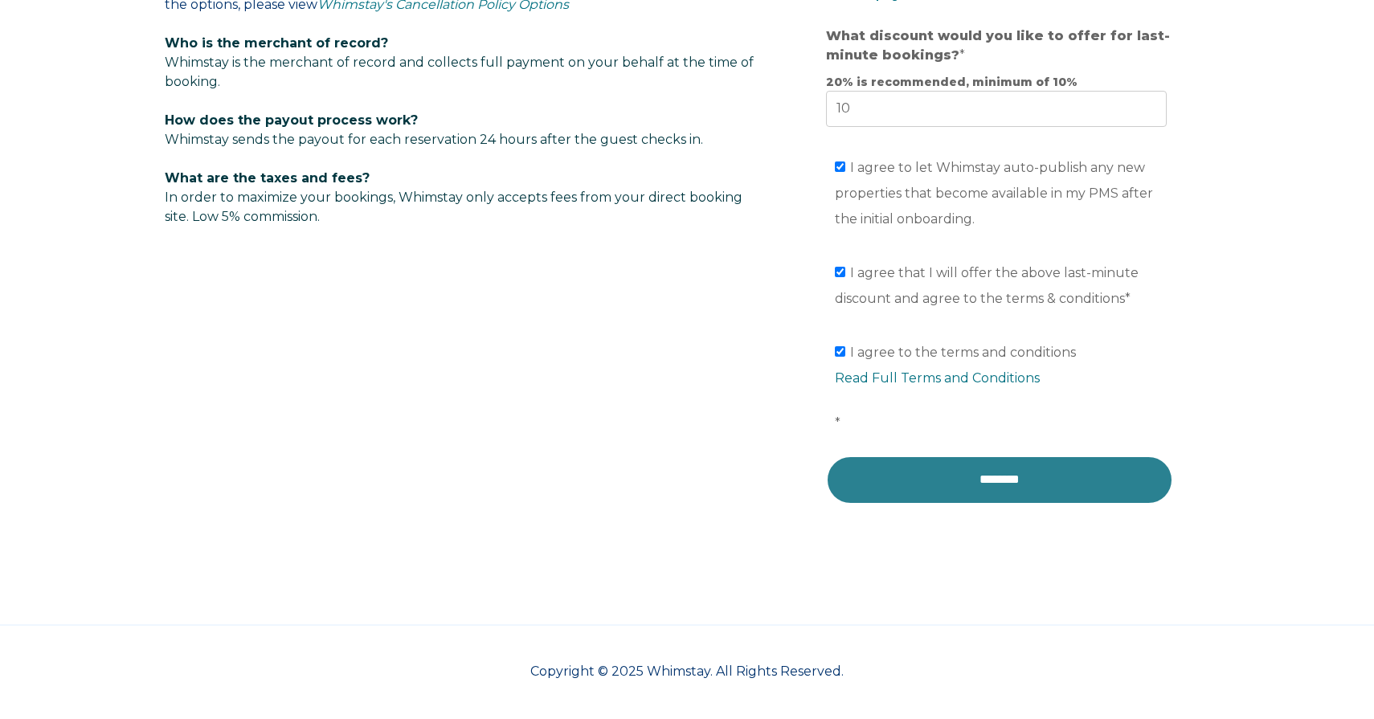
click at [972, 474] on input "********" at bounding box center [999, 479] width 347 height 48
